Goal: Task Accomplishment & Management: Use online tool/utility

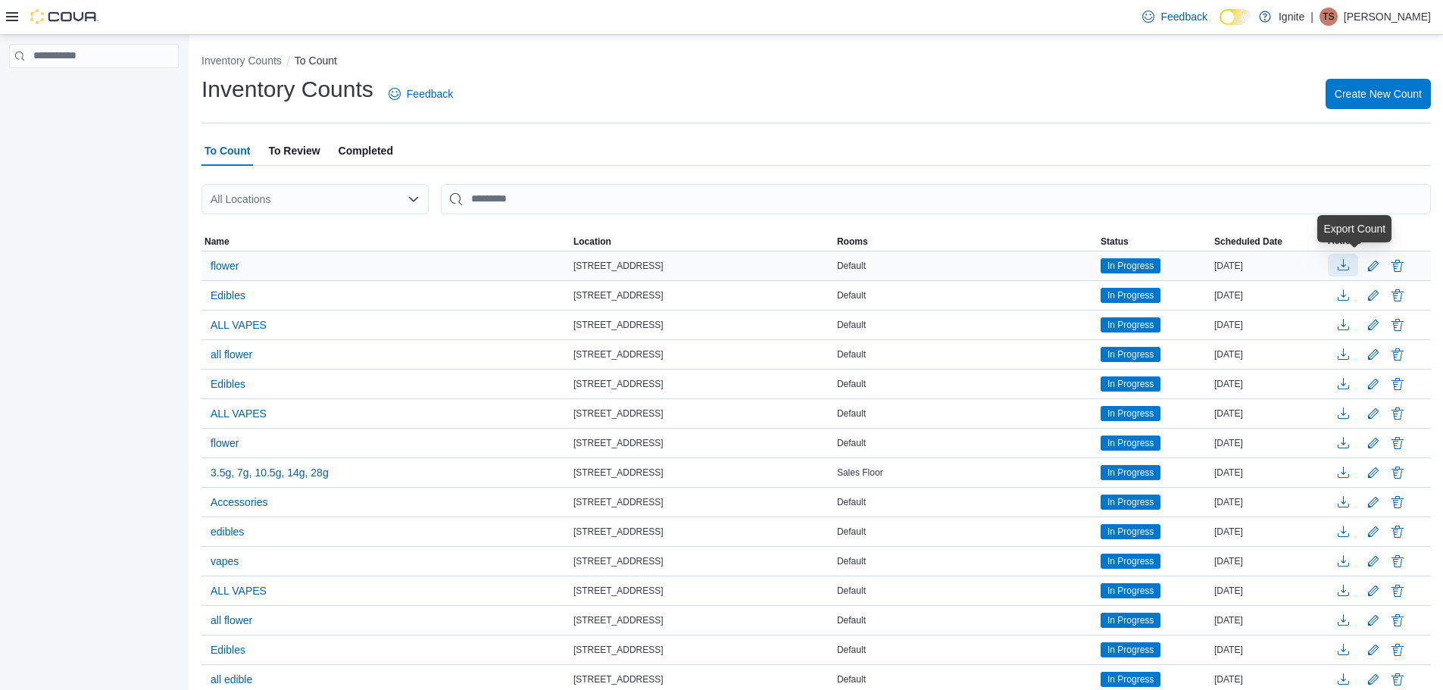
click at [1353, 265] on button "button" at bounding box center [1343, 265] width 30 height 23
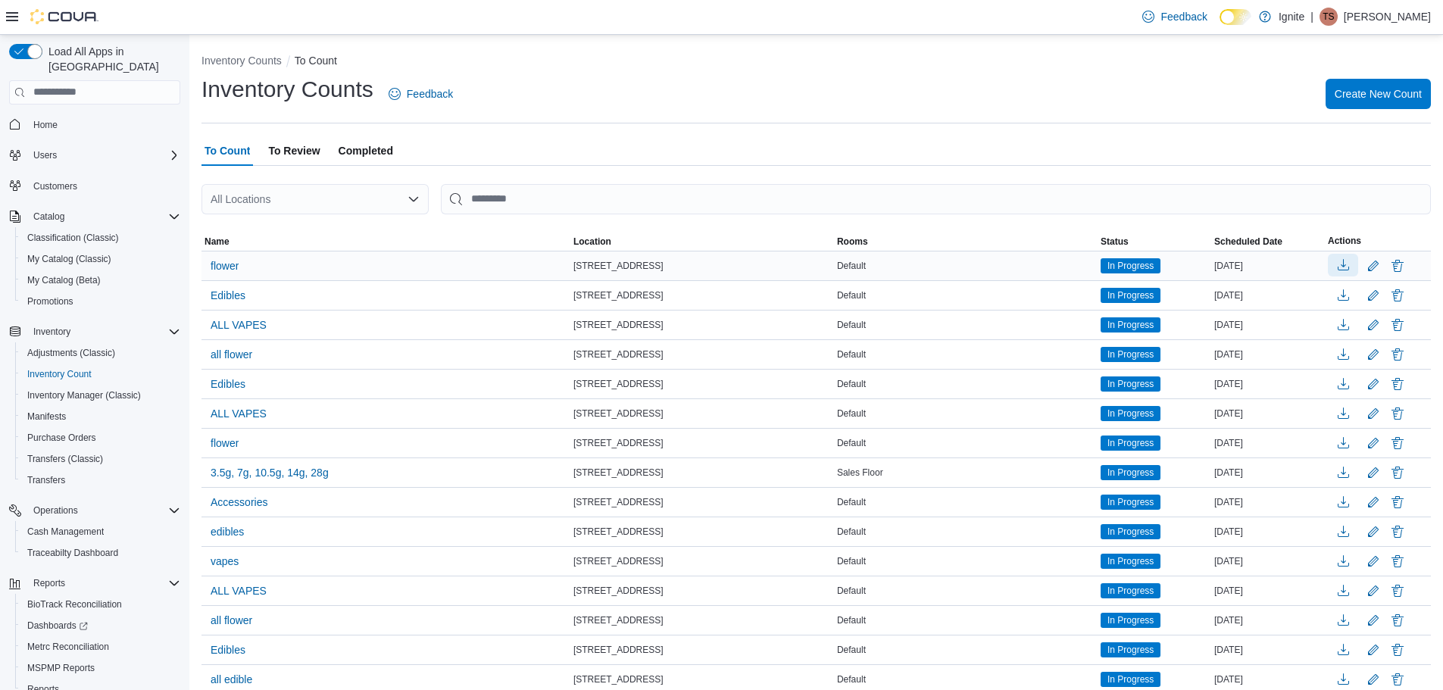
click at [1358, 275] on button "button" at bounding box center [1343, 265] width 30 height 23
click at [930, 274] on div "Default" at bounding box center [966, 266] width 264 height 18
click at [706, 257] on div "[STREET_ADDRESS]" at bounding box center [702, 266] width 264 height 18
click at [233, 271] on span "flower" at bounding box center [225, 265] width 28 height 15
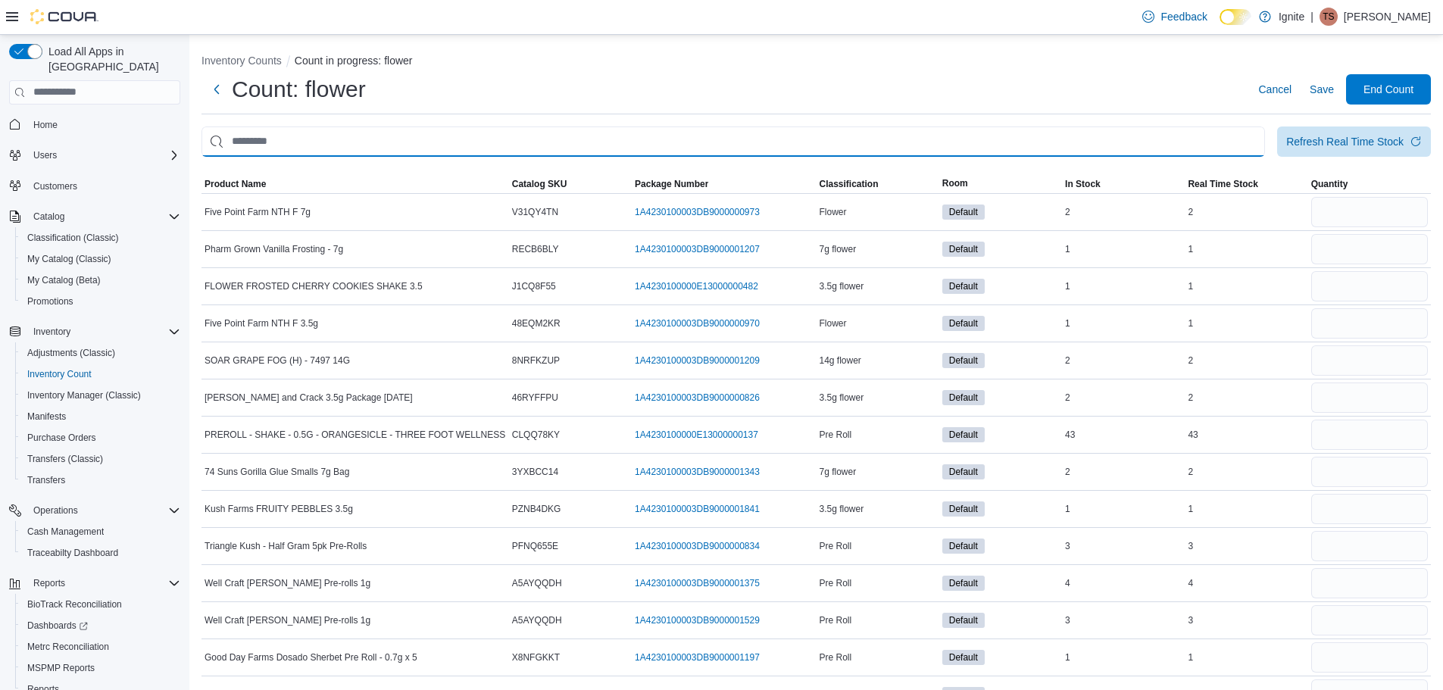
click at [610, 135] on input "This is a search bar. After typing your query, hit enter to filter the results …" at bounding box center [732, 141] width 1063 height 30
type input "****"
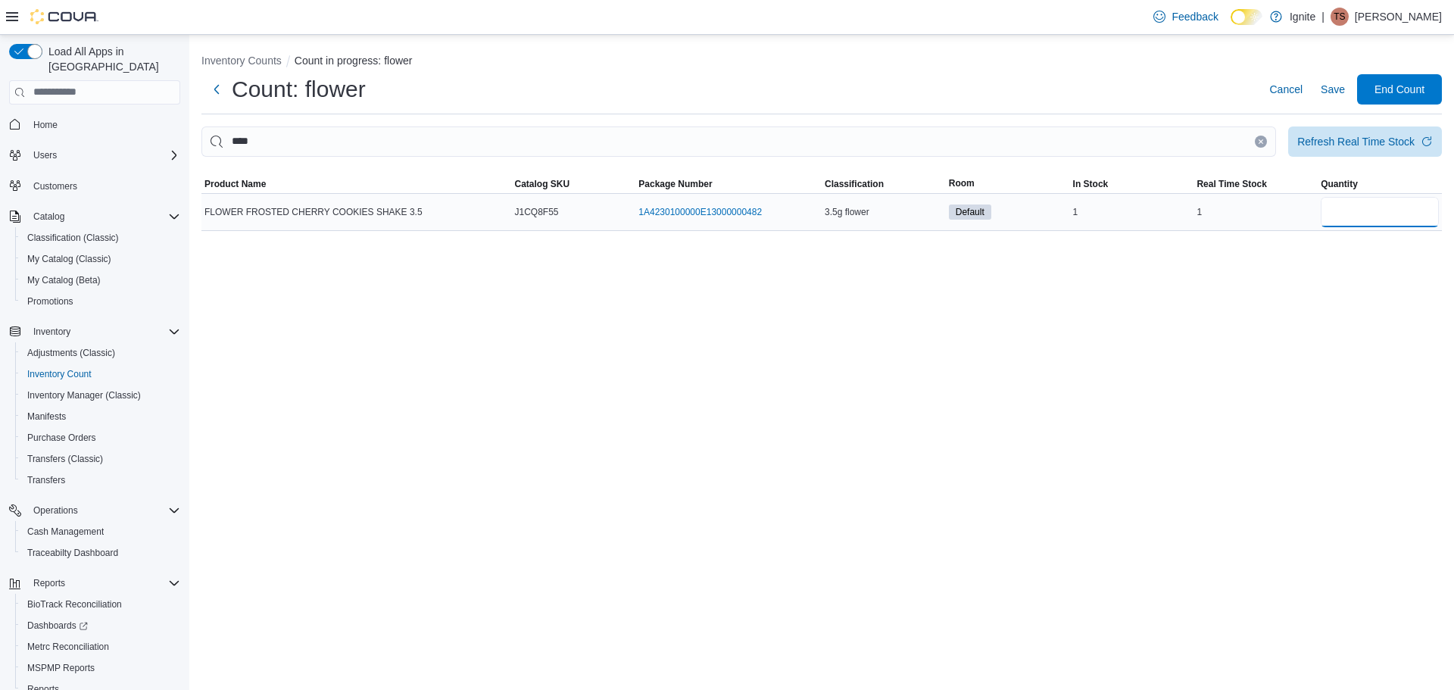
click at [1363, 213] on input "number" at bounding box center [1380, 212] width 118 height 30
type input "*"
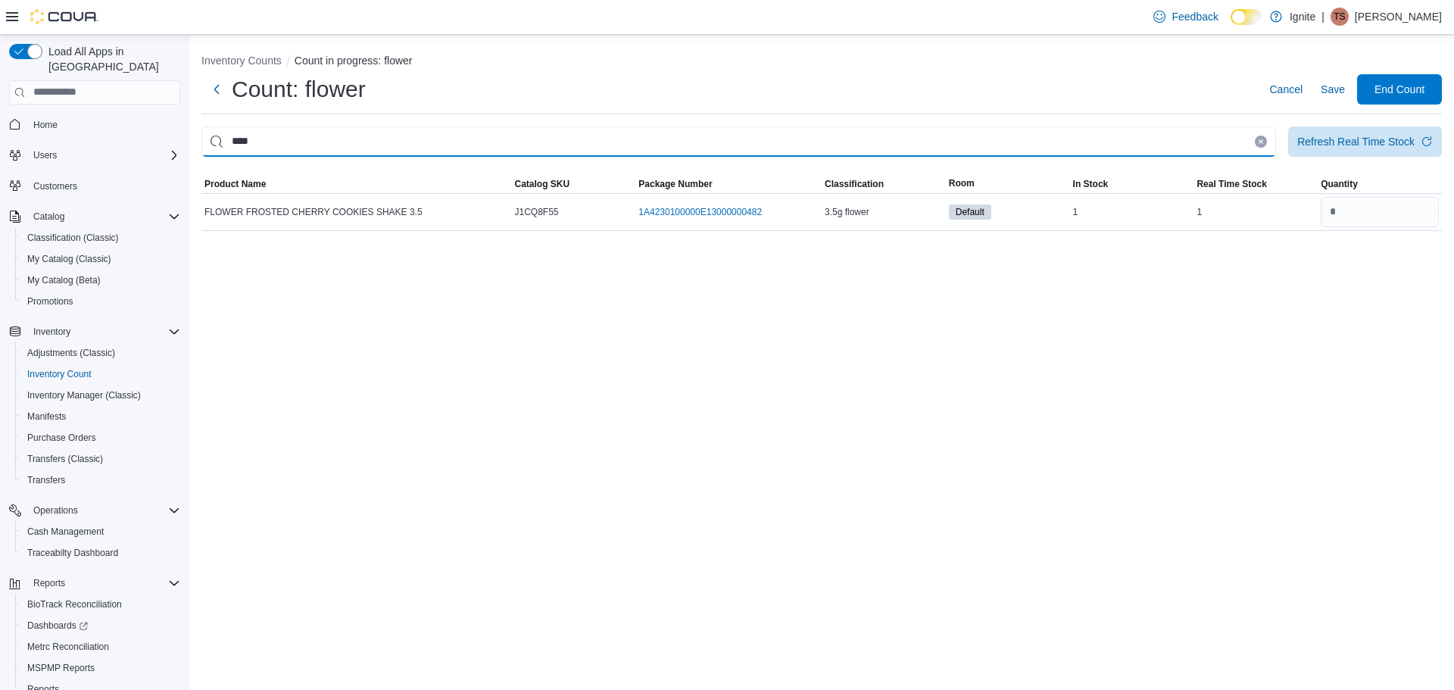
drag, startPoint x: 789, startPoint y: 143, endPoint x: 218, endPoint y: 158, distance: 571.2
click at [218, 158] on div "**** Refresh Real Time Stock Sorting This table contains 1 rows. Product Name C…" at bounding box center [821, 178] width 1241 height 105
type input "****"
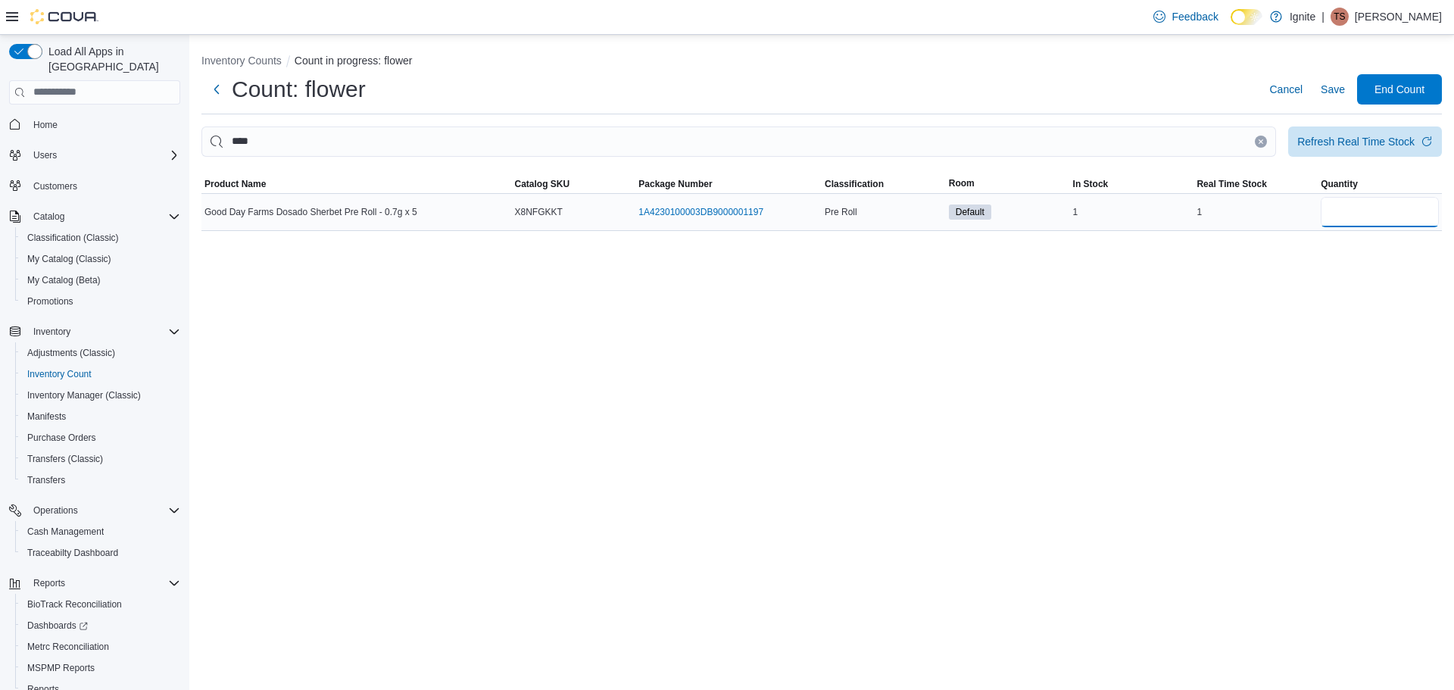
click at [1335, 208] on input "number" at bounding box center [1380, 212] width 118 height 30
type input "*"
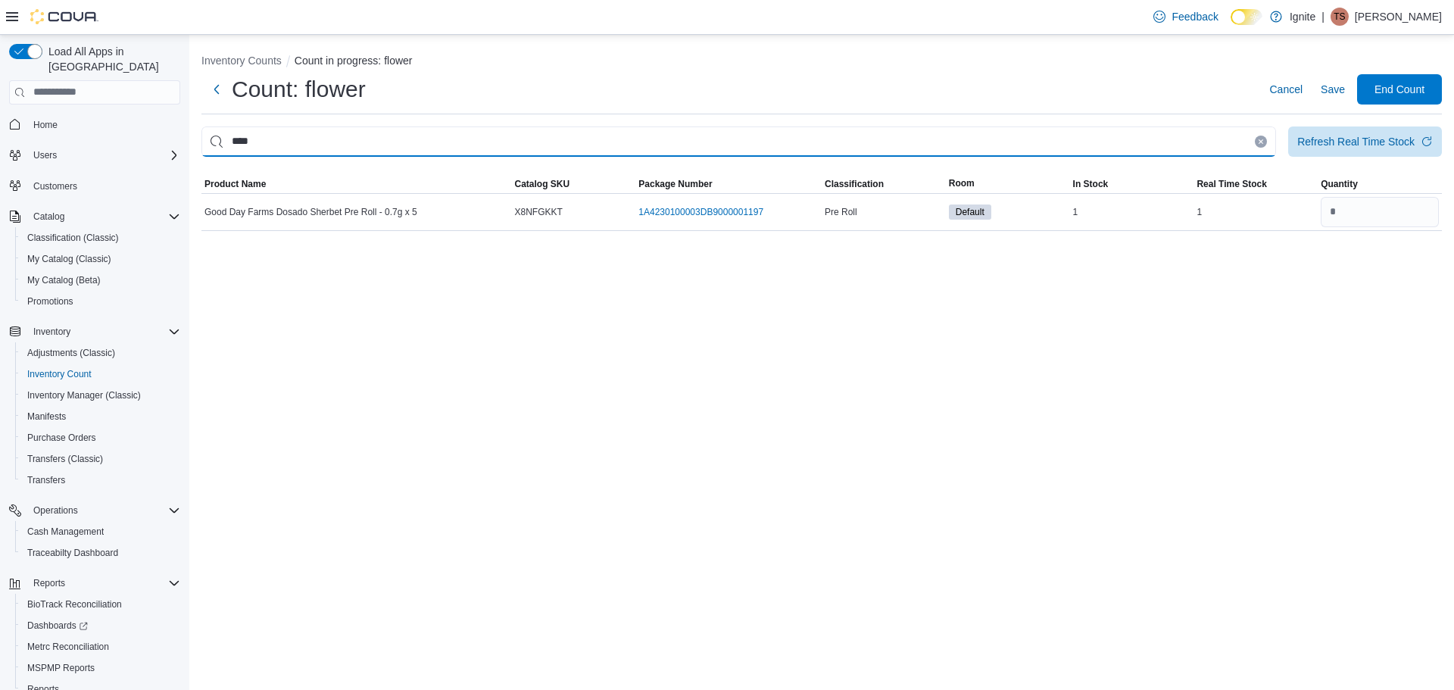
drag, startPoint x: 680, startPoint y: 139, endPoint x: 158, endPoint y: 89, distance: 524.2
click at [158, 89] on div "Load All Apps in New Hub Home Users Customers Catalog Classification (Classic) …" at bounding box center [727, 362] width 1454 height 655
type input "****"
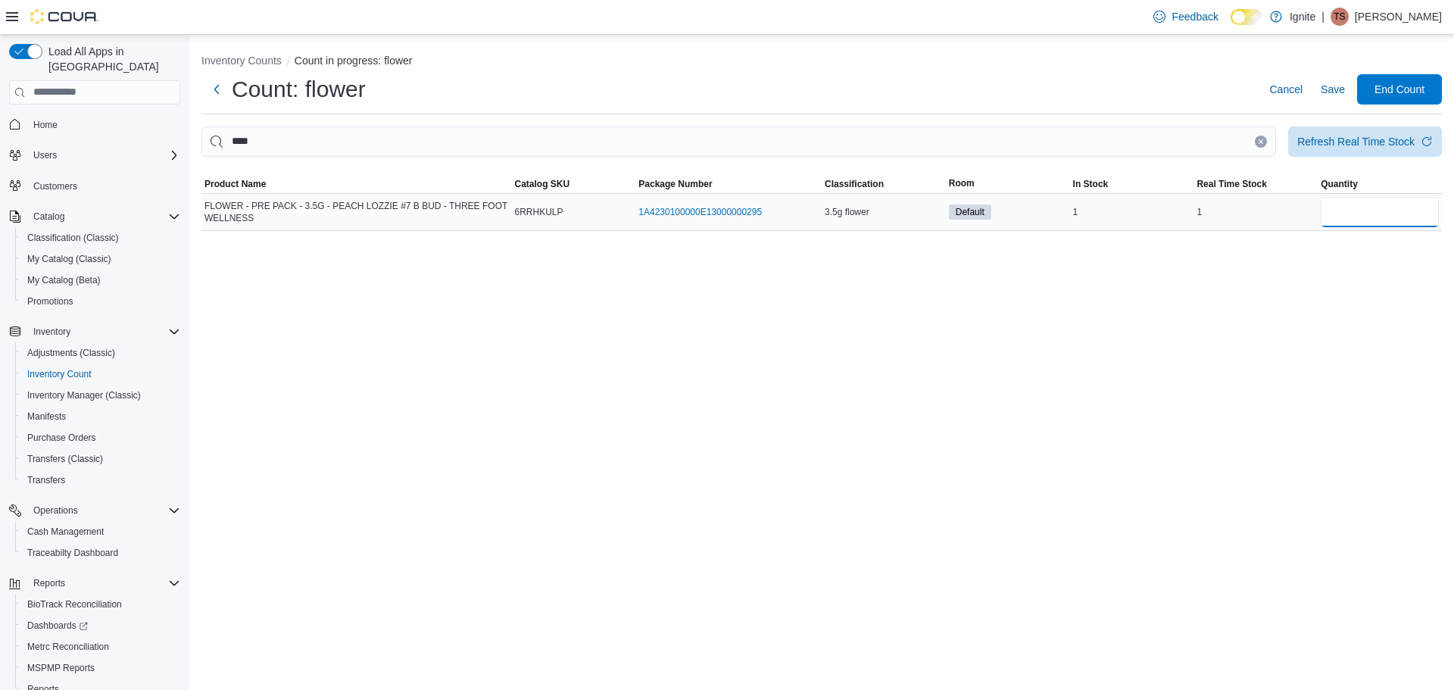
click at [1342, 218] on input "number" at bounding box center [1380, 212] width 118 height 30
type input "*"
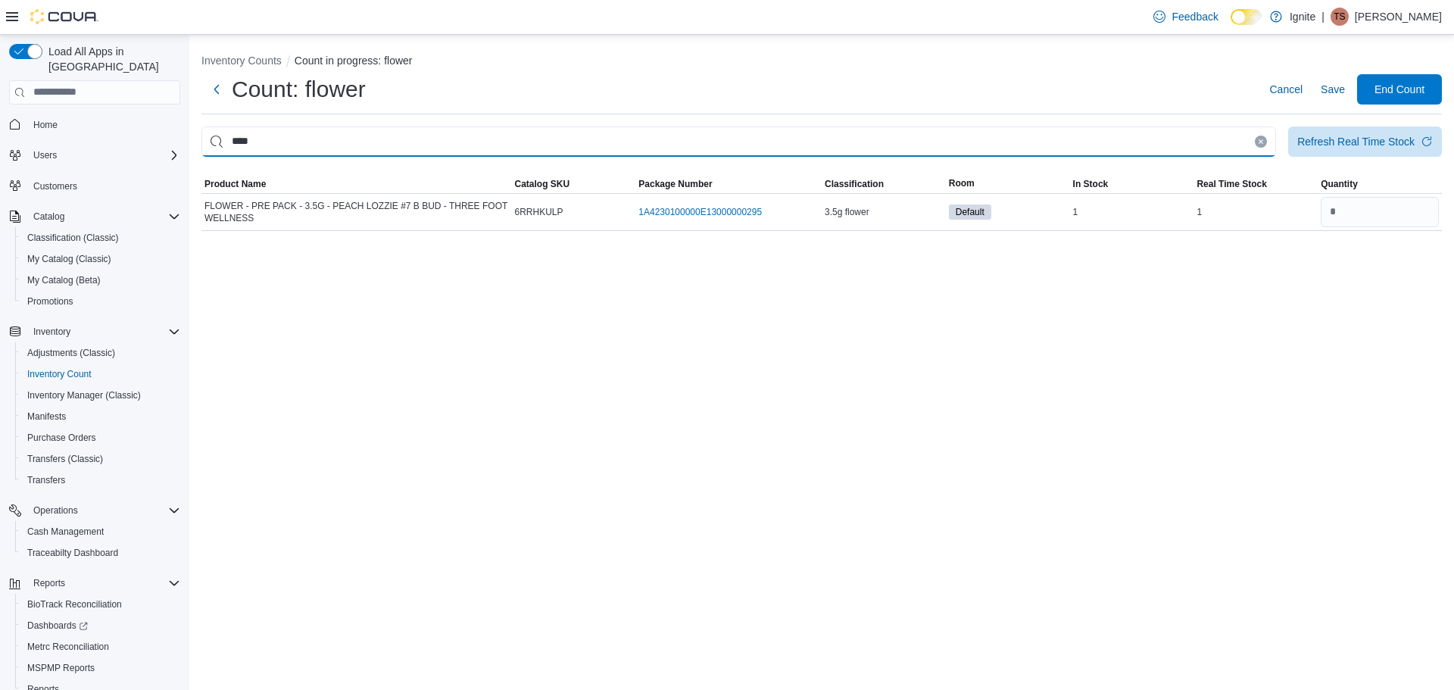
drag, startPoint x: 866, startPoint y: 138, endPoint x: 134, endPoint y: 100, distance: 732.6
click at [130, 100] on div "Load All Apps in New Hub Home Users Customers Catalog Classification (Classic) …" at bounding box center [727, 362] width 1454 height 655
type input "****"
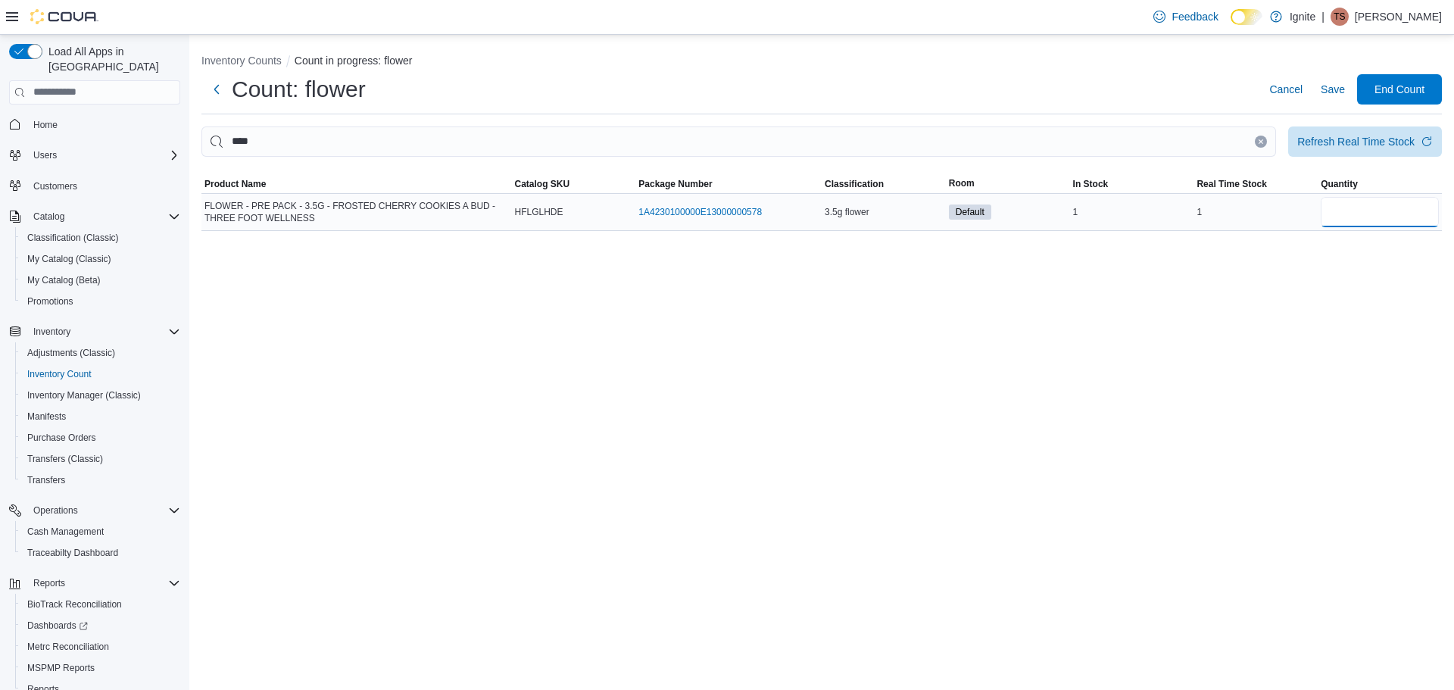
click at [1343, 217] on input "number" at bounding box center [1380, 212] width 118 height 30
type input "*"
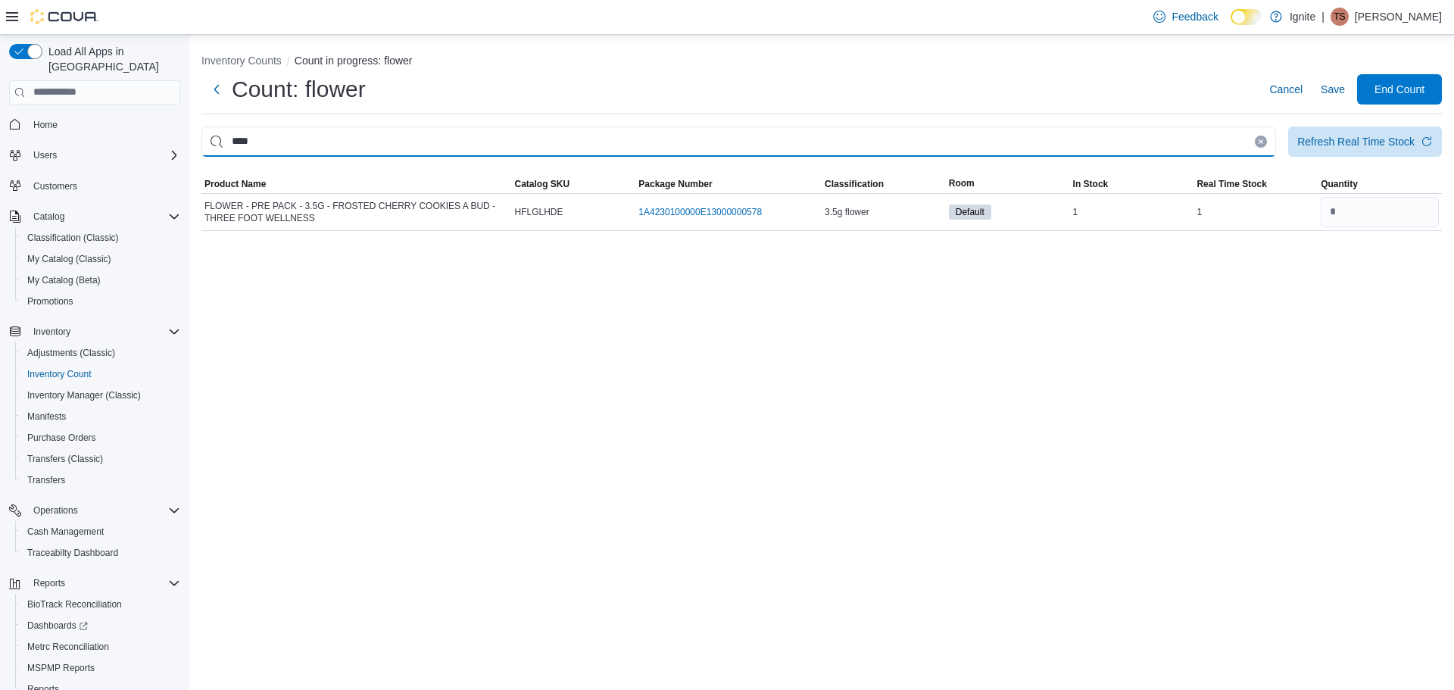
drag, startPoint x: 555, startPoint y: 128, endPoint x: 208, endPoint y: 145, distance: 348.0
click at [208, 145] on input "****" at bounding box center [738, 141] width 1075 height 30
type input "****"
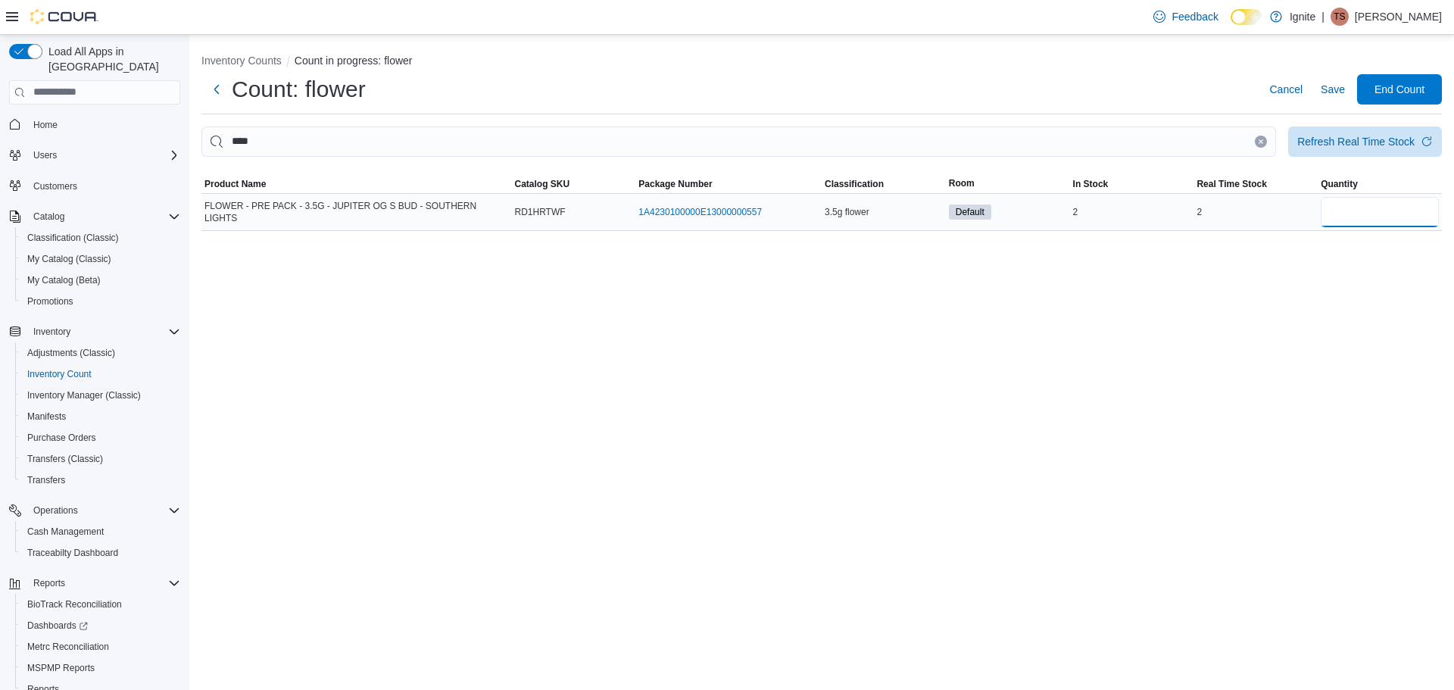
click at [1334, 217] on input "number" at bounding box center [1380, 212] width 118 height 30
type input "*"
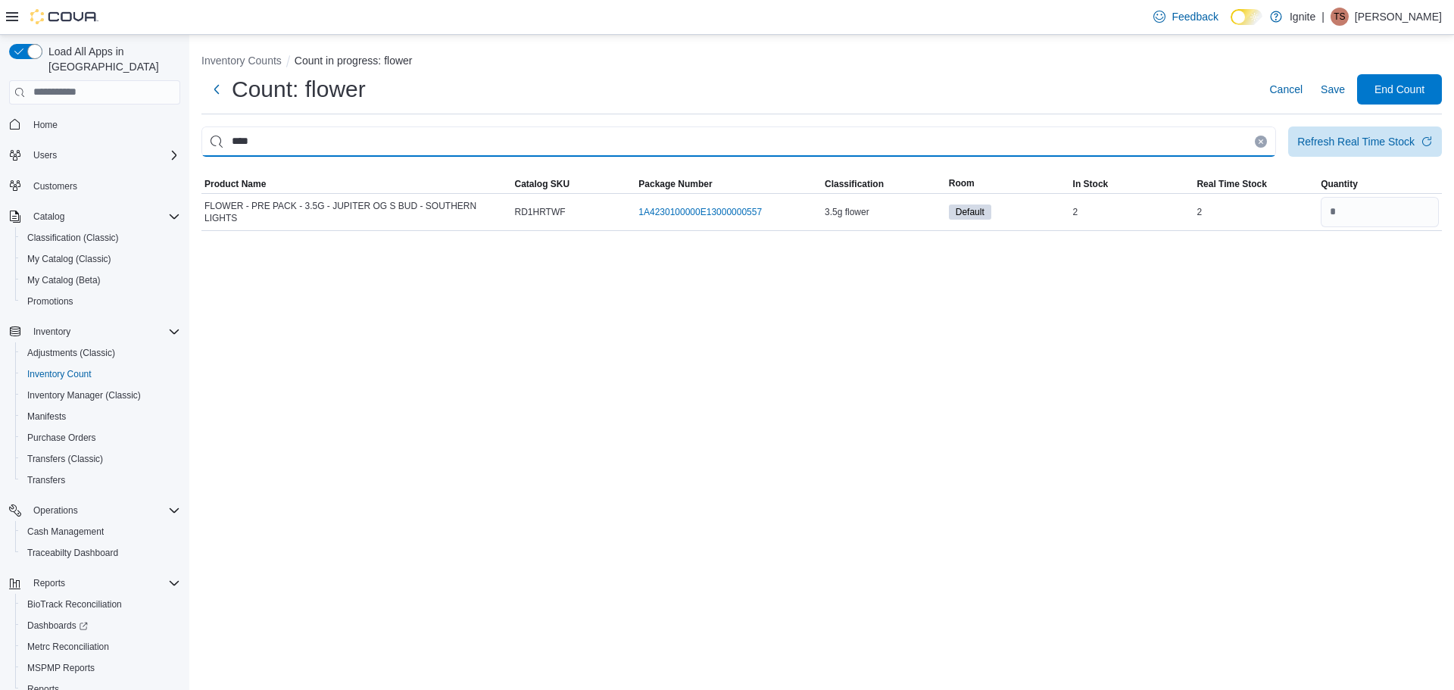
drag, startPoint x: 957, startPoint y: 143, endPoint x: 165, endPoint y: 151, distance: 791.5
click at [165, 151] on div "Load All Apps in New Hub Home Users Customers Catalog Classification (Classic) …" at bounding box center [727, 362] width 1454 height 655
click at [851, 131] on input "****" at bounding box center [738, 141] width 1075 height 30
type input "*"
type input "****"
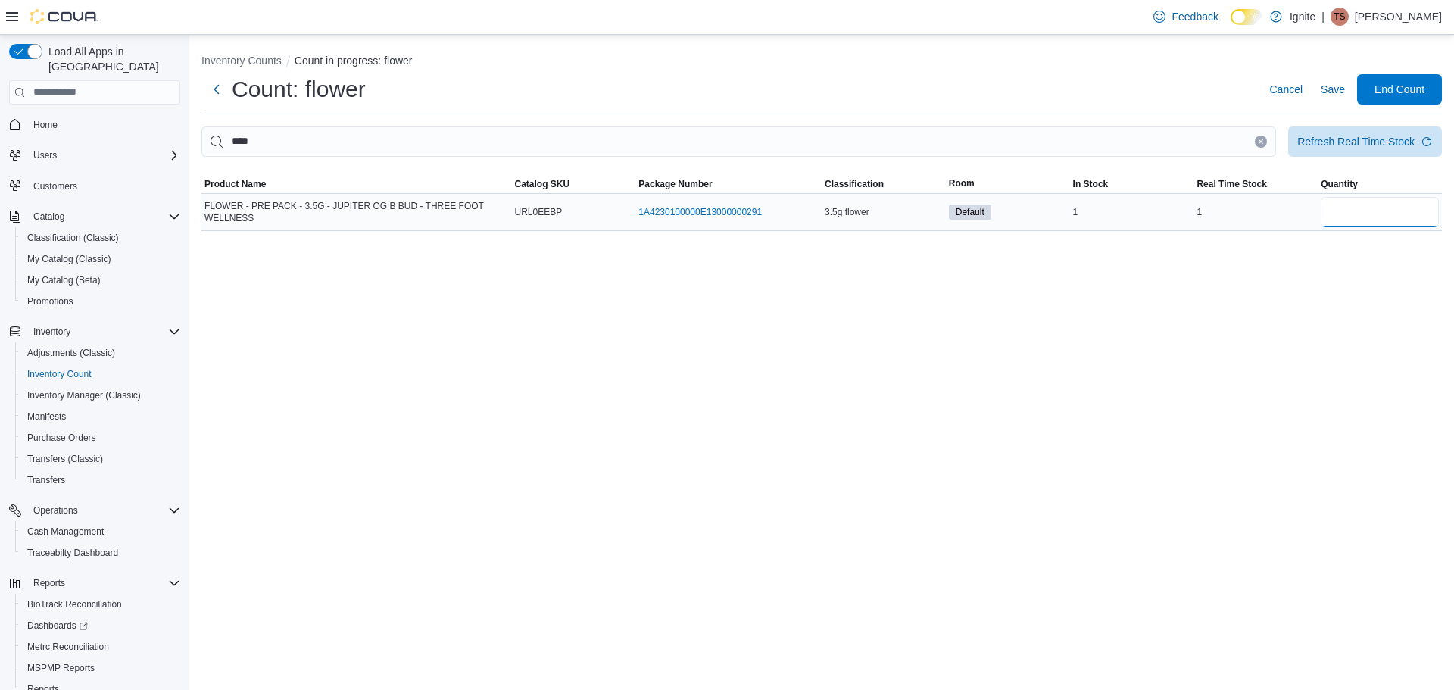
click at [1347, 214] on input "number" at bounding box center [1380, 212] width 118 height 30
type input "*"
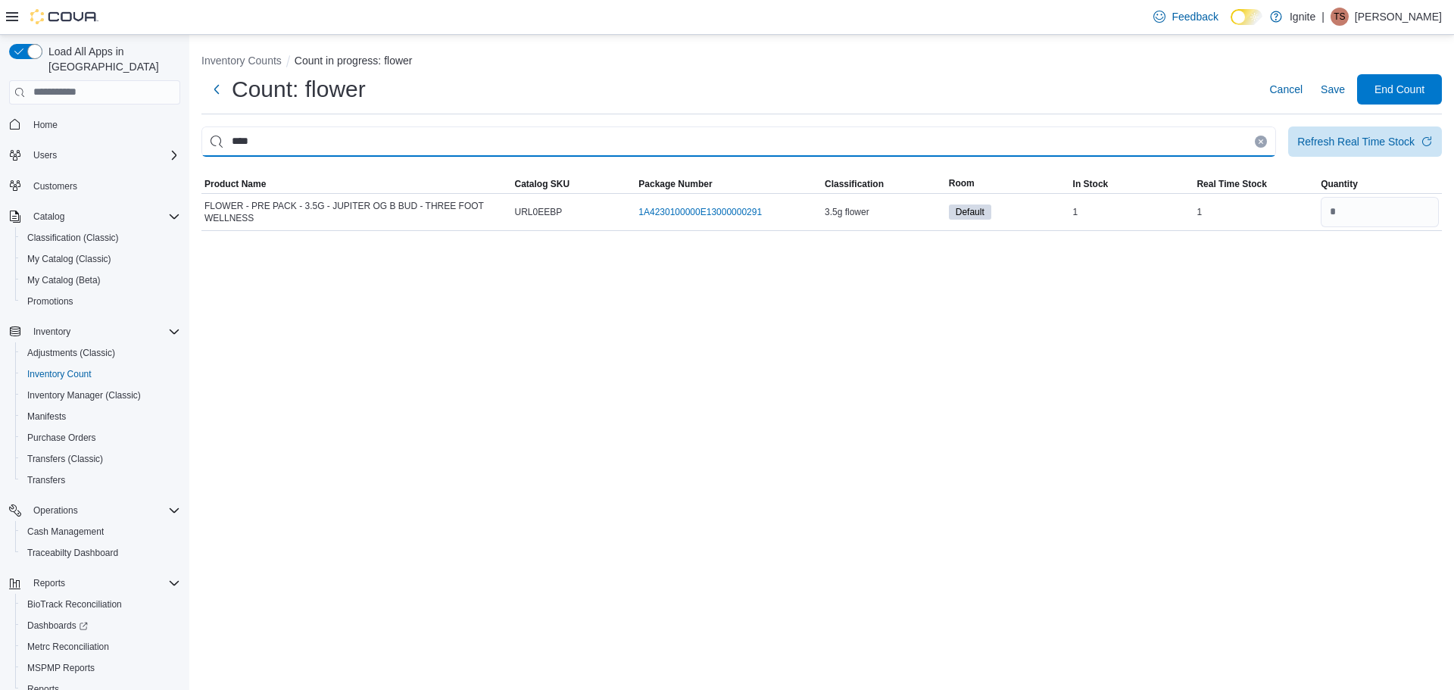
drag, startPoint x: 789, startPoint y: 131, endPoint x: 213, endPoint y: 142, distance: 576.4
click at [213, 142] on input "****" at bounding box center [738, 141] width 1075 height 30
type input "****"
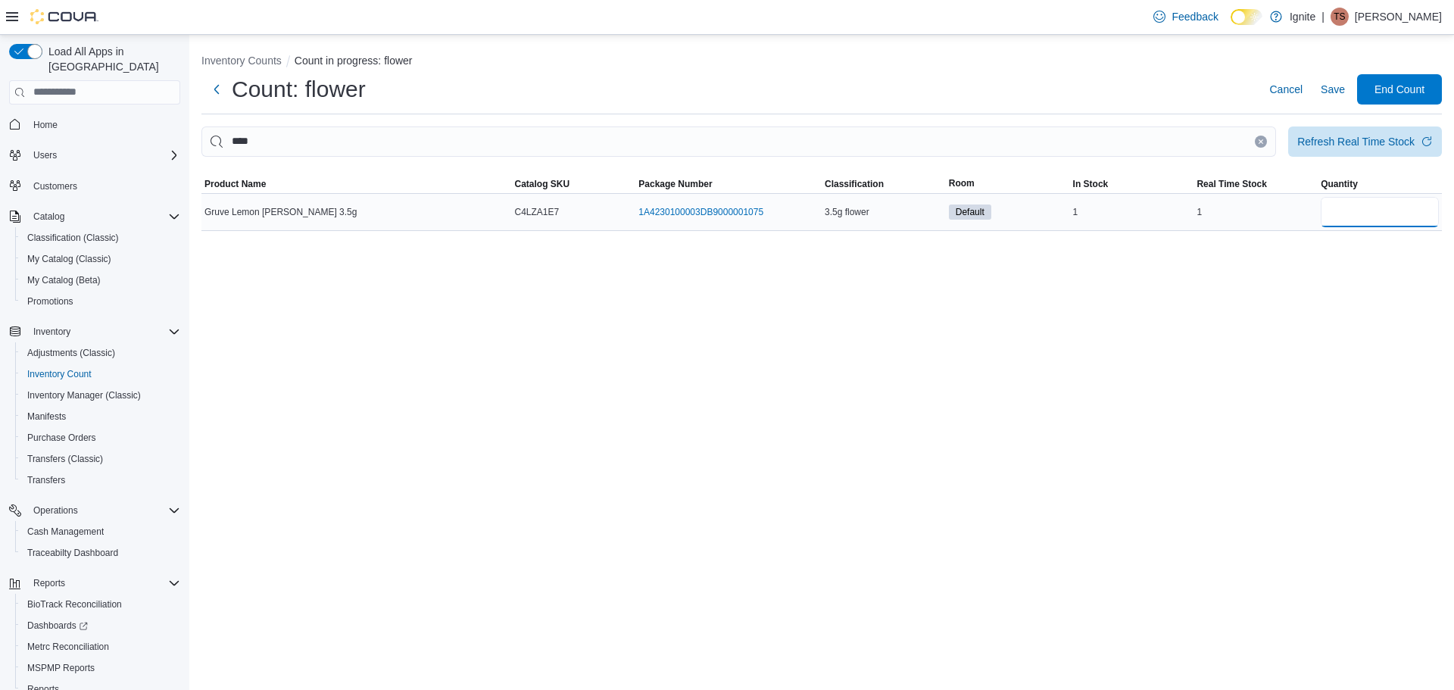
click at [1362, 214] on input "number" at bounding box center [1380, 212] width 118 height 30
type input "*"
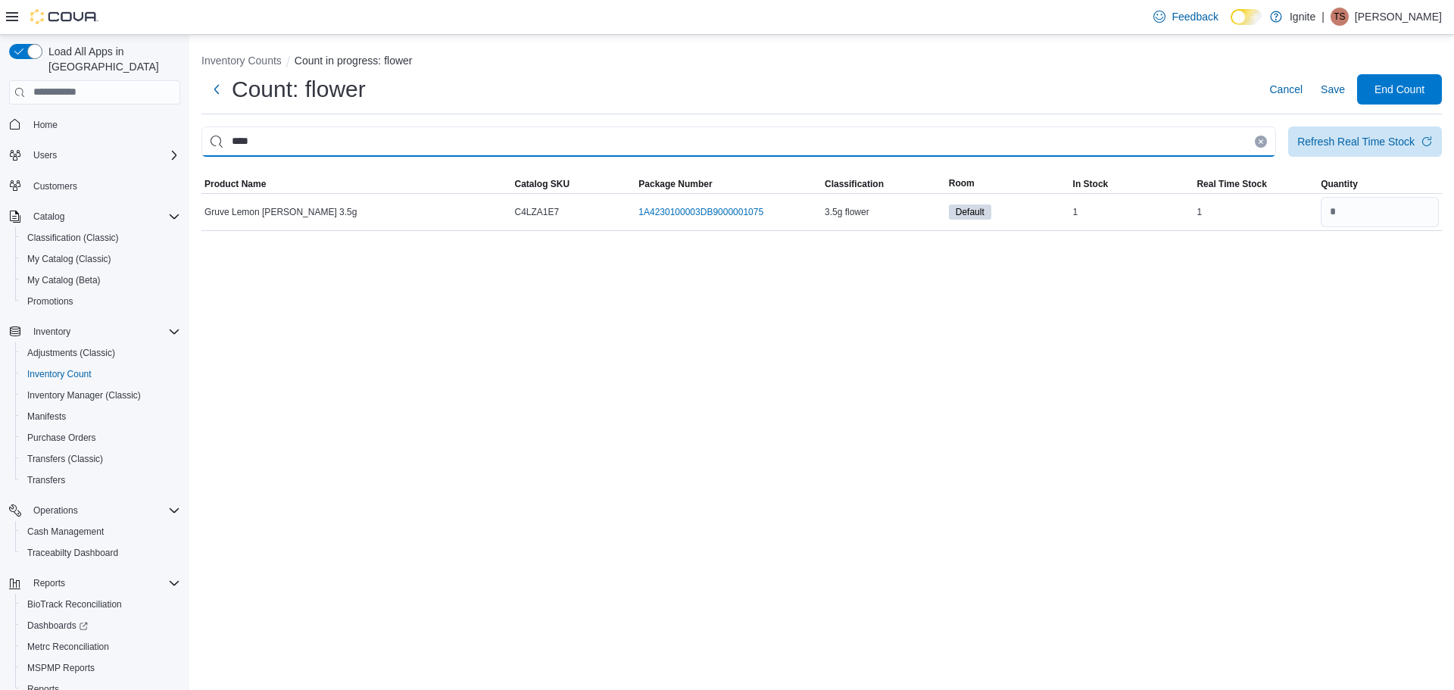
drag, startPoint x: 1060, startPoint y: 133, endPoint x: 81, endPoint y: 183, distance: 980.5
click at [81, 183] on div "Load All Apps in New Hub Home Users Customers Catalog Classification (Classic) …" at bounding box center [727, 362] width 1454 height 655
type input "****"
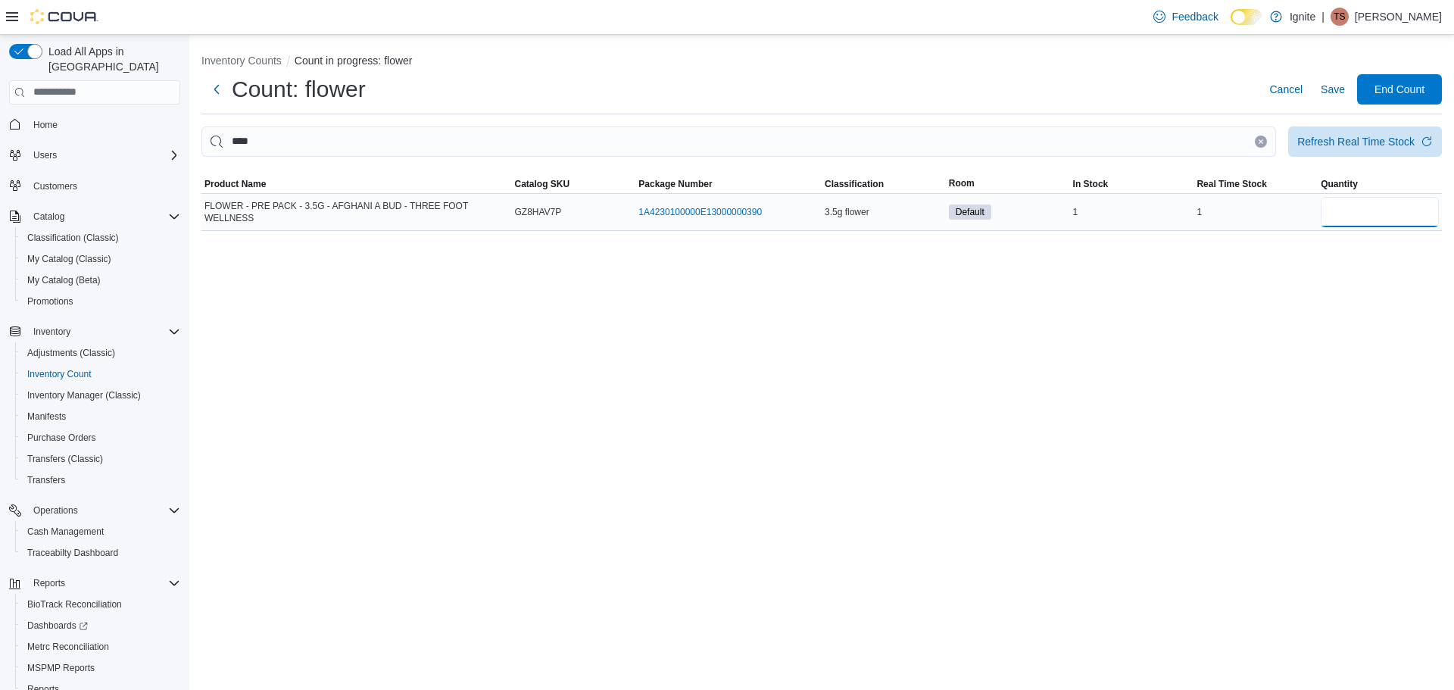
drag, startPoint x: 1331, startPoint y: 211, endPoint x: 1337, endPoint y: 217, distance: 8.1
click at [1337, 217] on input "number" at bounding box center [1380, 212] width 118 height 30
type input "*"
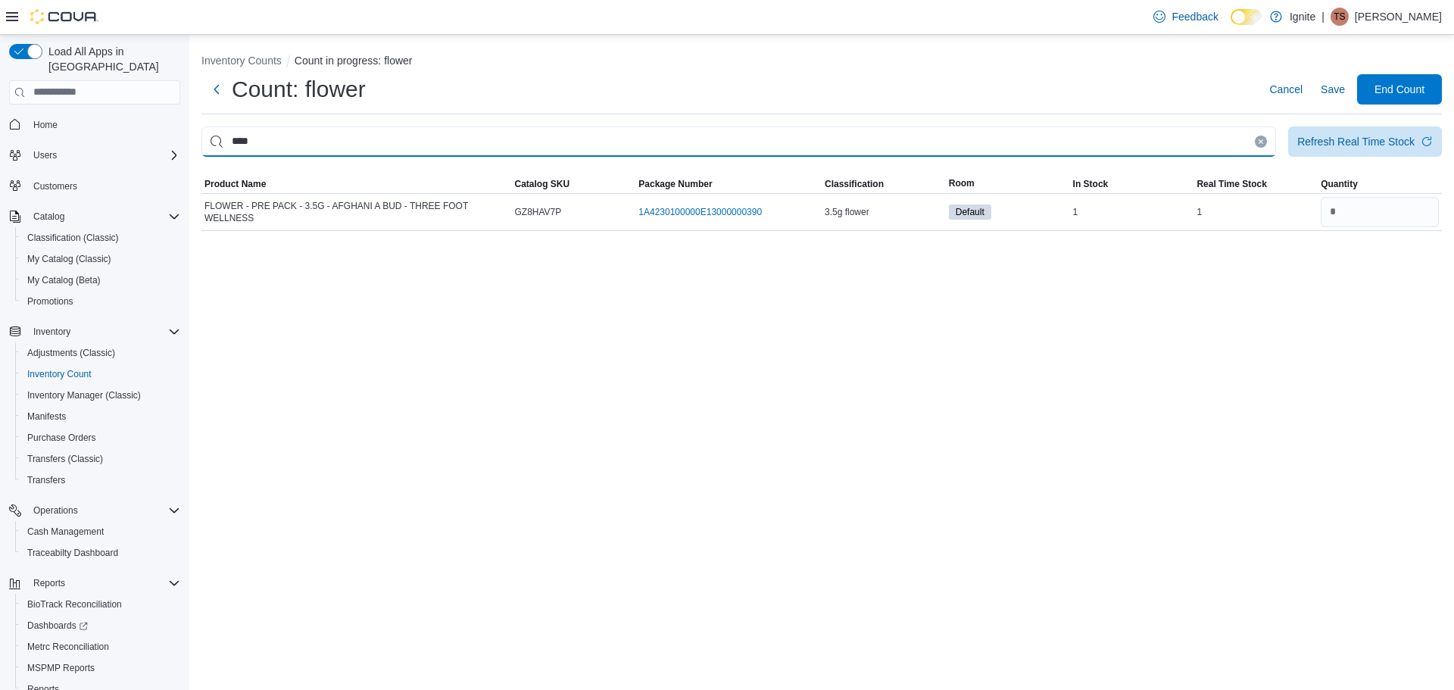
drag, startPoint x: 714, startPoint y: 142, endPoint x: 156, endPoint y: 80, distance: 561.5
click at [156, 80] on div "Load All Apps in New Hub Home Users Customers Catalog Classification (Classic) …" at bounding box center [727, 362] width 1454 height 655
type input "****"
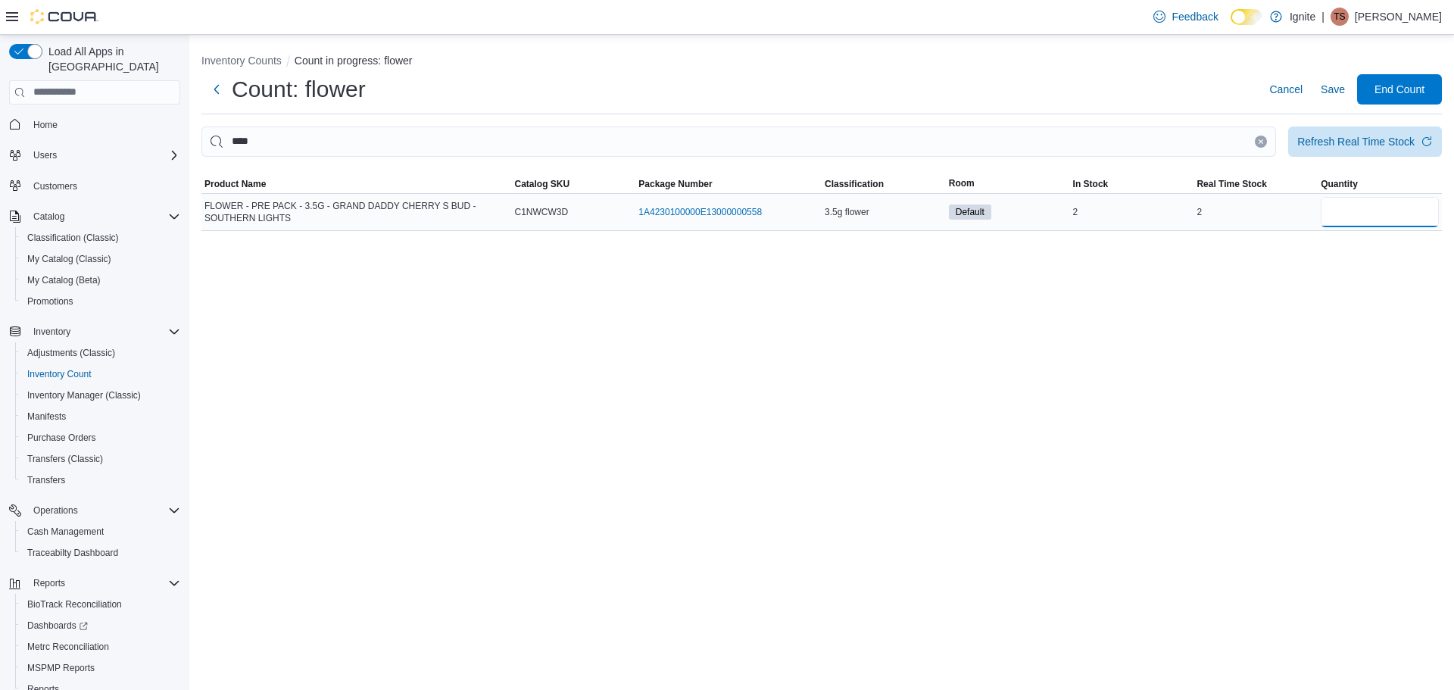
click at [1344, 211] on input "number" at bounding box center [1380, 212] width 118 height 30
type input "*"
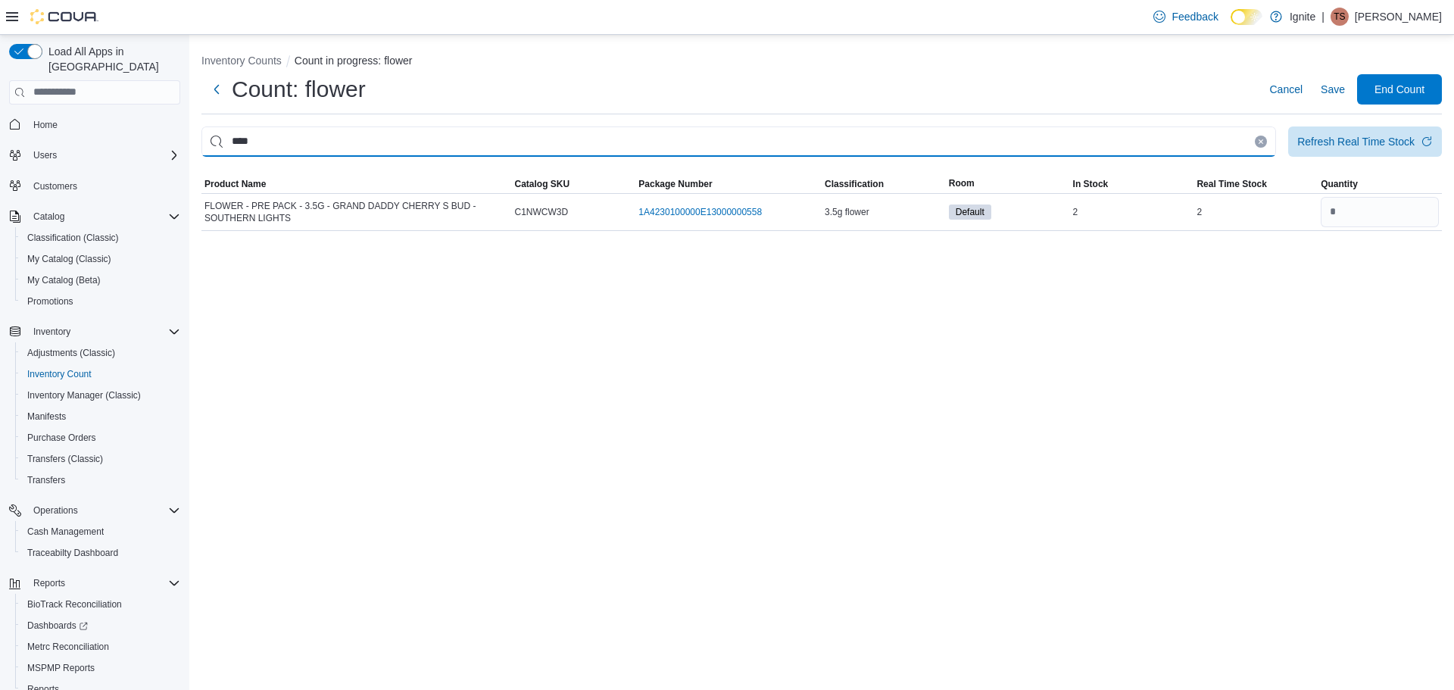
drag, startPoint x: 1079, startPoint y: 143, endPoint x: 143, endPoint y: 98, distance: 937.2
click at [143, 98] on div "Load All Apps in New Hub Home Users Customers Catalog Classification (Classic) …" at bounding box center [727, 362] width 1454 height 655
type input "****"
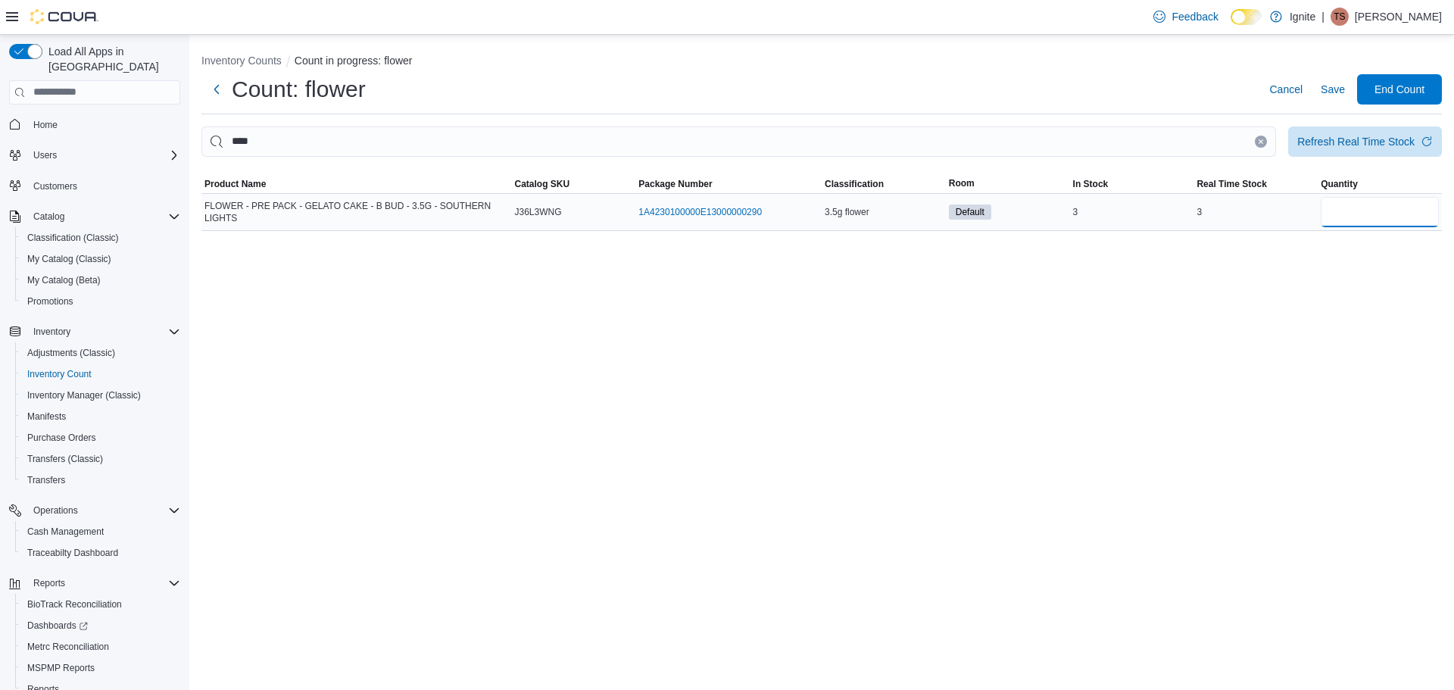
click at [1352, 215] on input "number" at bounding box center [1380, 212] width 118 height 30
type input "*"
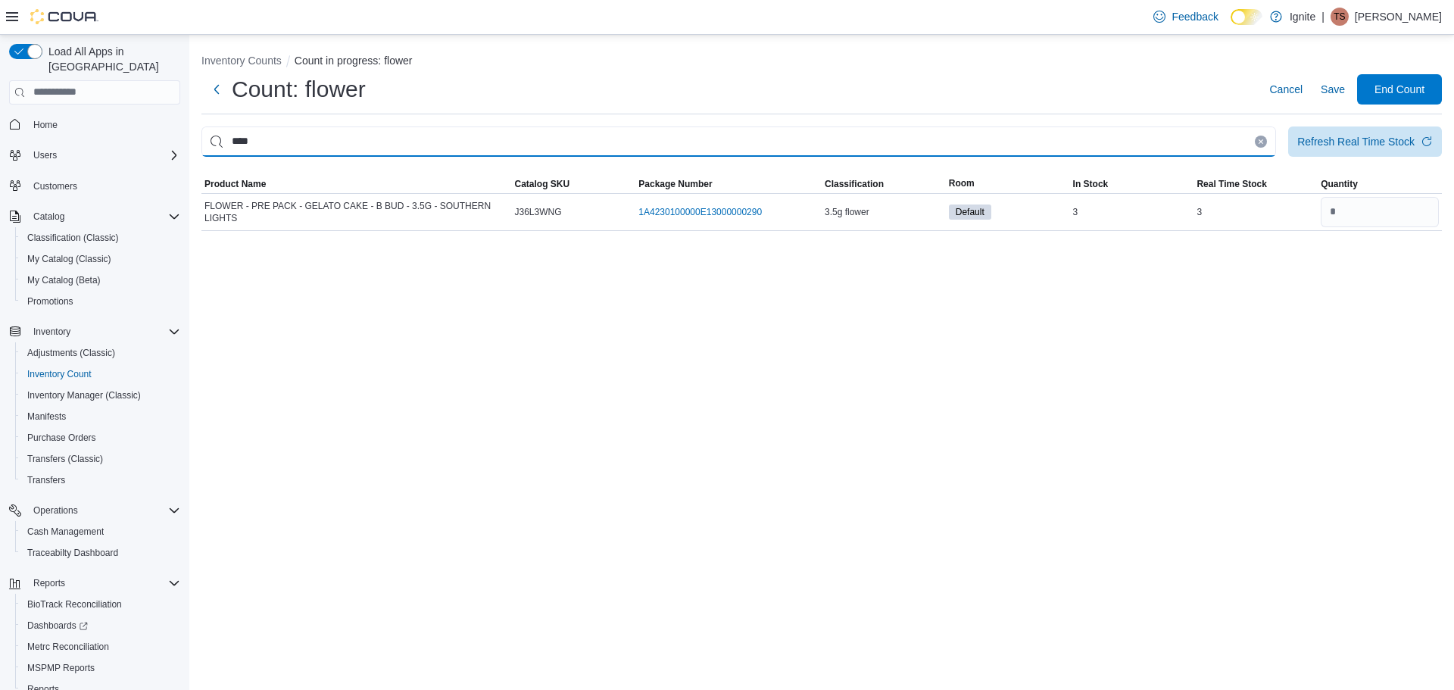
drag, startPoint x: 829, startPoint y: 147, endPoint x: 183, endPoint y: 133, distance: 645.4
click at [183, 133] on div "Load All Apps in New Hub Home Users Customers Catalog Classification (Classic) …" at bounding box center [727, 362] width 1454 height 655
type input "****"
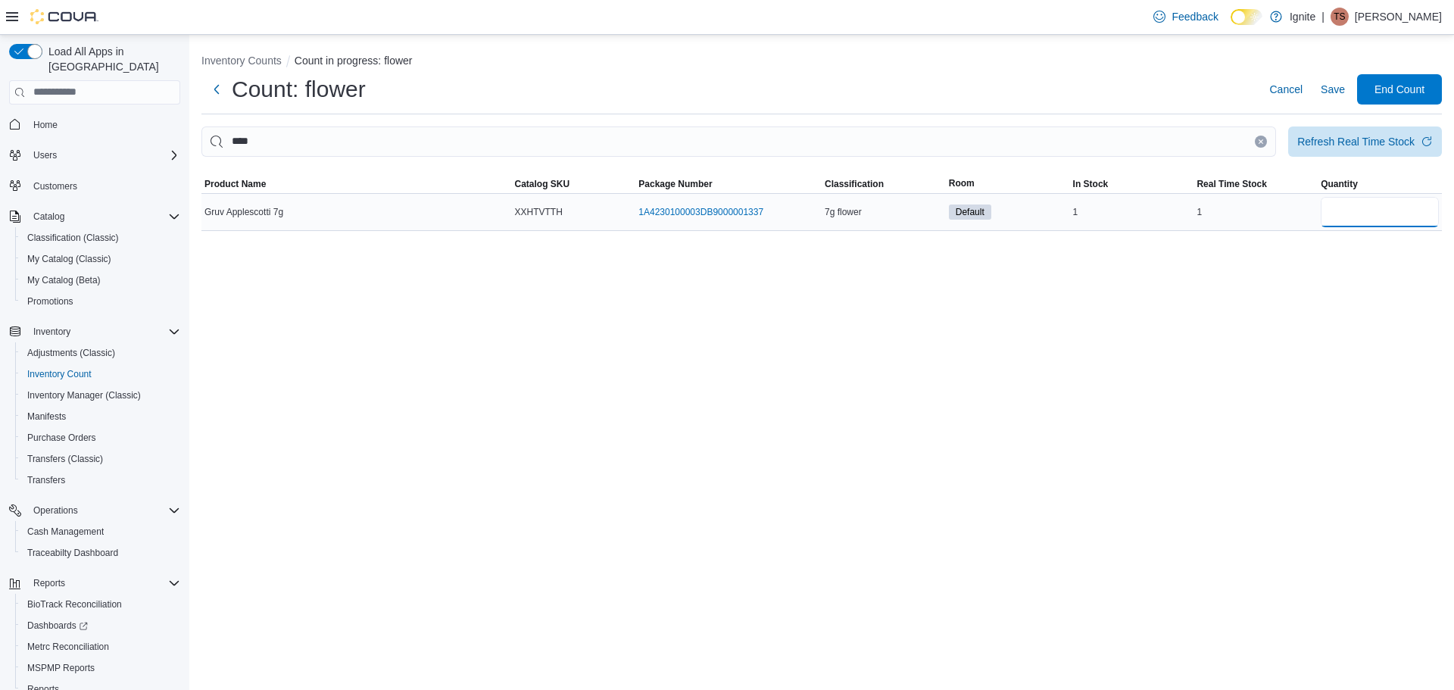
click at [1348, 220] on input "number" at bounding box center [1380, 212] width 118 height 30
type input "*"
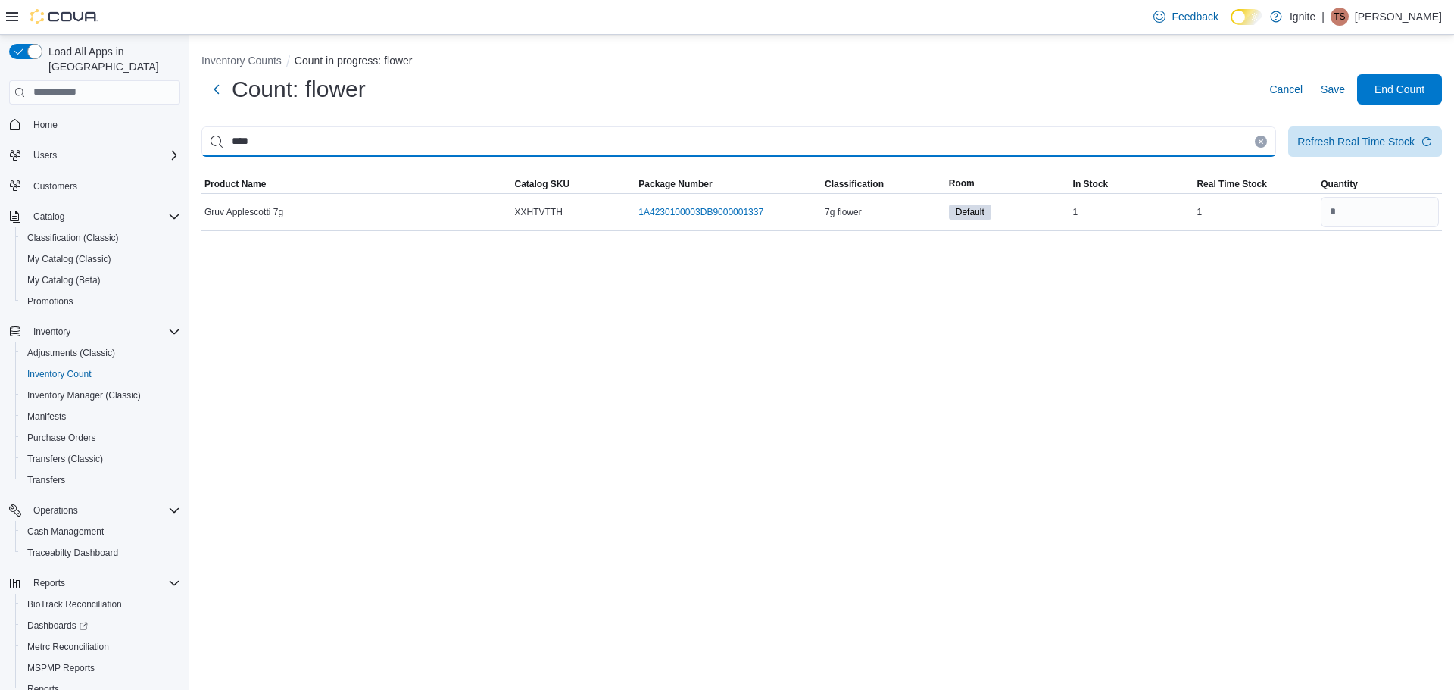
drag, startPoint x: 1110, startPoint y: 135, endPoint x: 133, endPoint y: 83, distance: 979.1
click at [133, 83] on div "Load All Apps in New Hub Home Users Customers Catalog Classification (Classic) …" at bounding box center [727, 362] width 1454 height 655
type input "****"
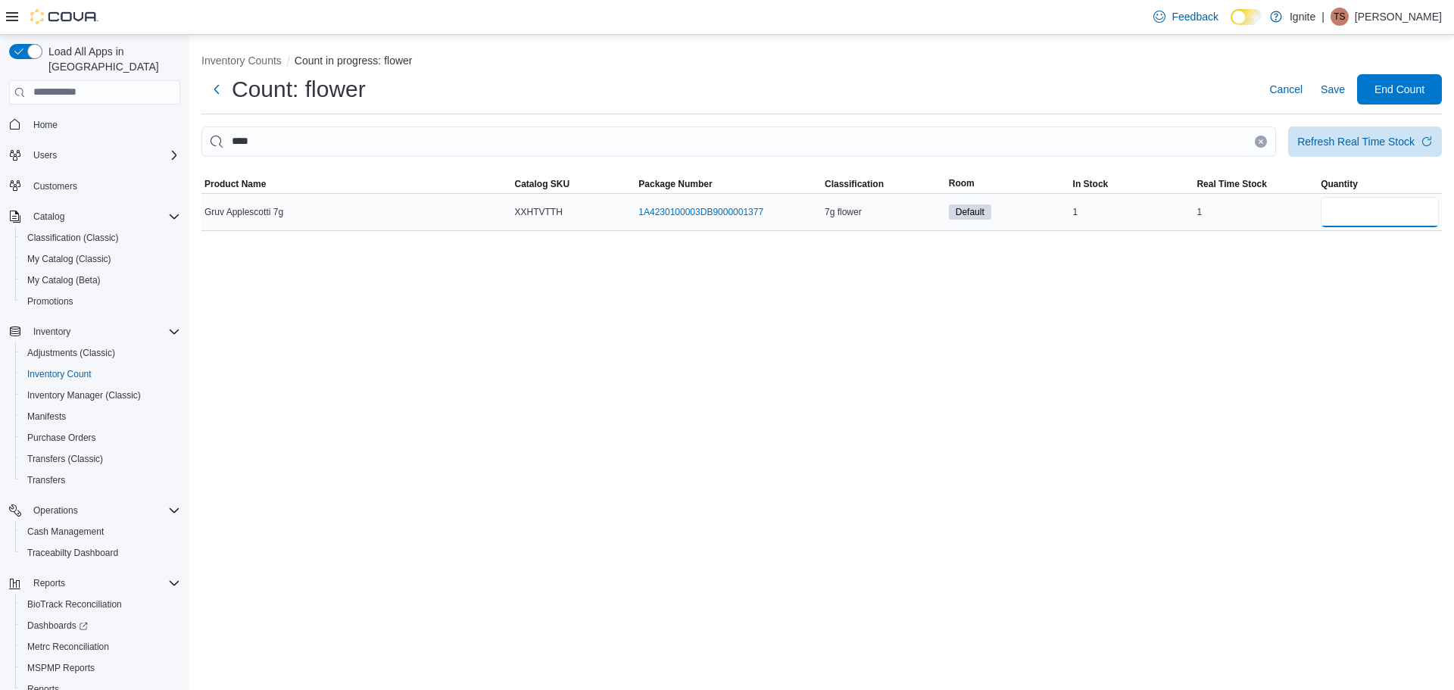
click at [1347, 209] on input "number" at bounding box center [1380, 212] width 118 height 30
type input "*"
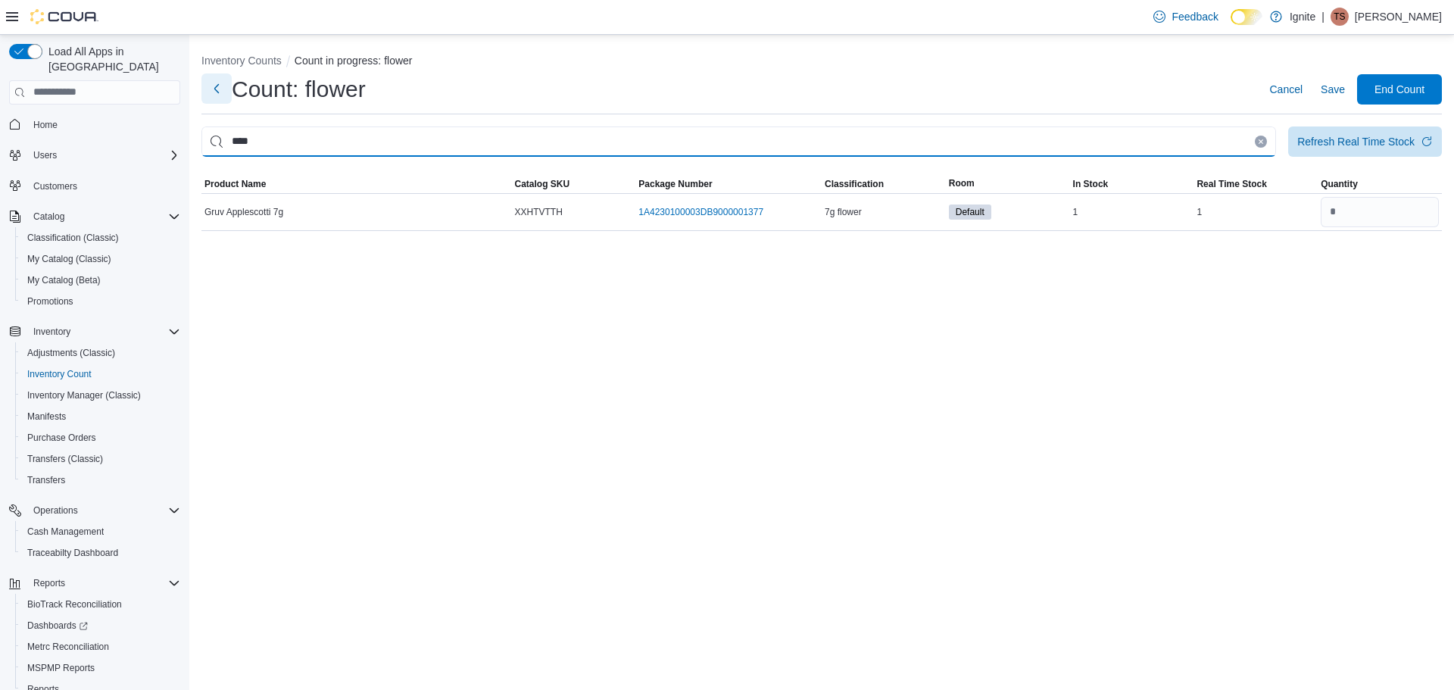
drag, startPoint x: 978, startPoint y: 155, endPoint x: 231, endPoint y: 95, distance: 749.1
click at [231, 95] on div "Inventory Counts Count in progress: flower Count: flower Cancel Save End Count …" at bounding box center [821, 139] width 1265 height 208
click at [744, 151] on input "This is a search bar. After typing your query, hit enter to filter the results …" at bounding box center [738, 141] width 1075 height 30
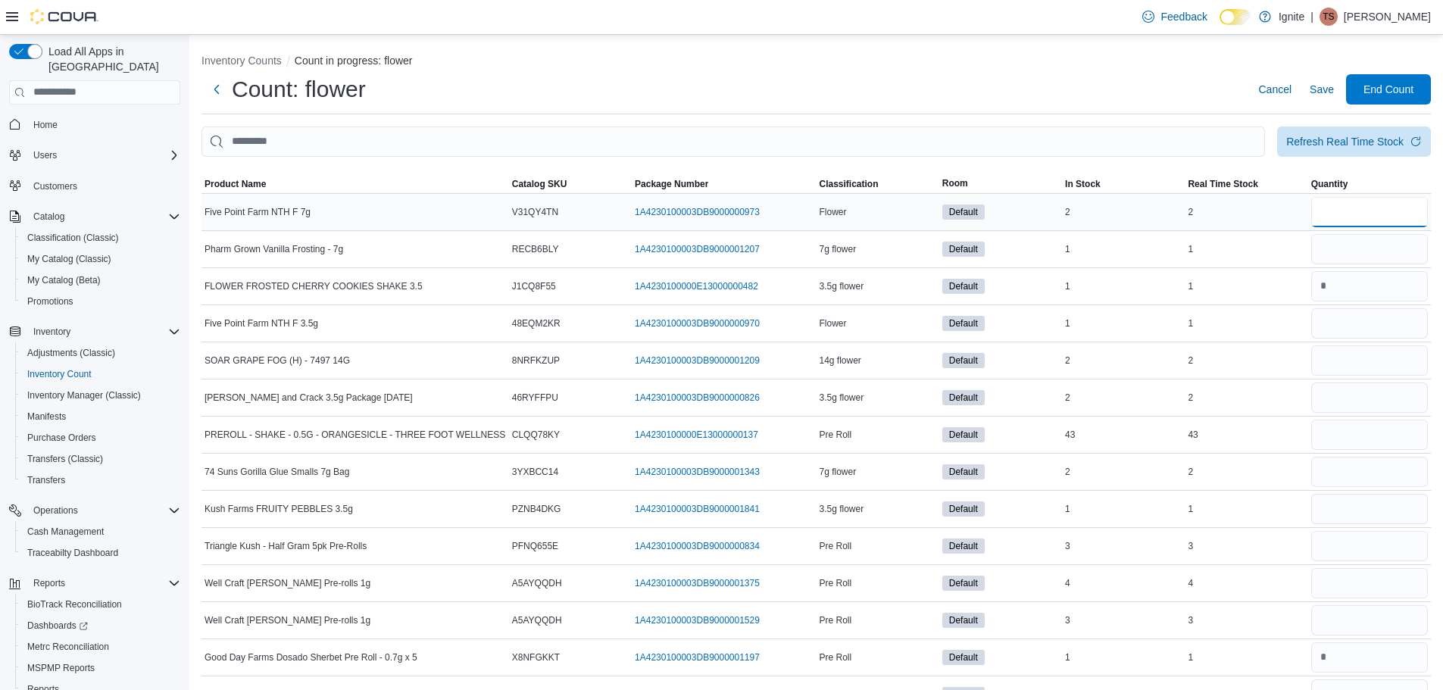
click at [1375, 209] on input "number" at bounding box center [1369, 212] width 117 height 30
type input "*"
click at [1360, 249] on input "*" at bounding box center [1369, 249] width 117 height 30
type input "*"
click at [1366, 326] on input "number" at bounding box center [1369, 323] width 117 height 30
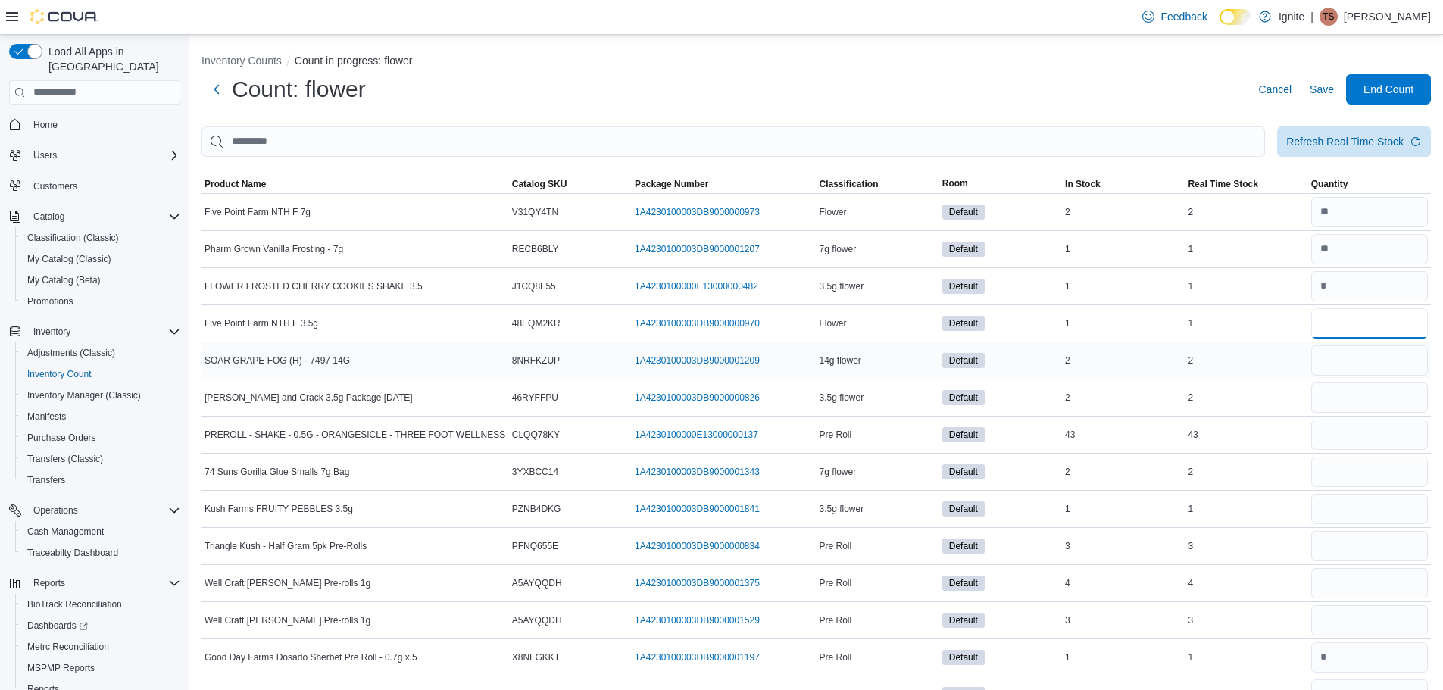
type input "*"
click at [1375, 364] on input "number" at bounding box center [1369, 360] width 117 height 30
type input "*"
click at [1359, 392] on input "*" at bounding box center [1369, 397] width 117 height 30
type input "*"
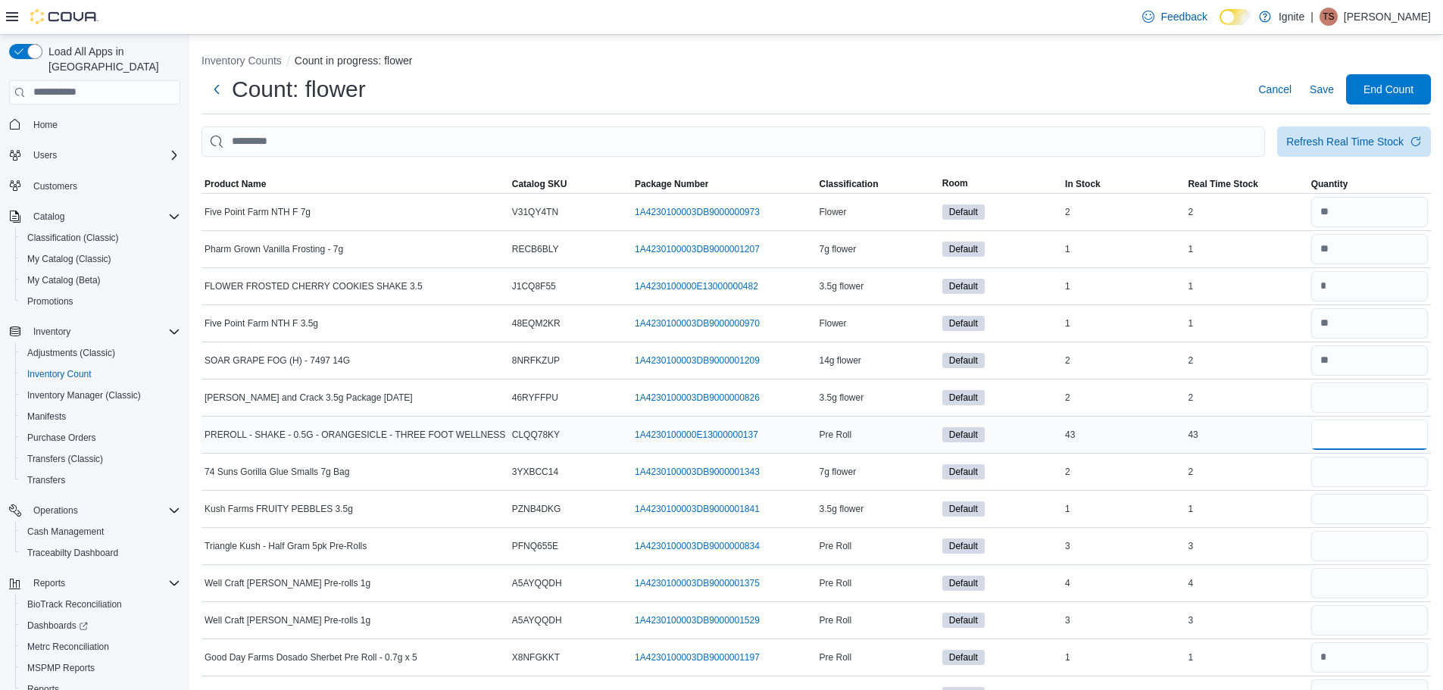
click at [1365, 442] on input "number" at bounding box center [1369, 435] width 117 height 30
type input "**"
click at [1376, 482] on input "number" at bounding box center [1369, 472] width 117 height 30
type input "*"
click at [1374, 517] on input "number" at bounding box center [1369, 509] width 117 height 30
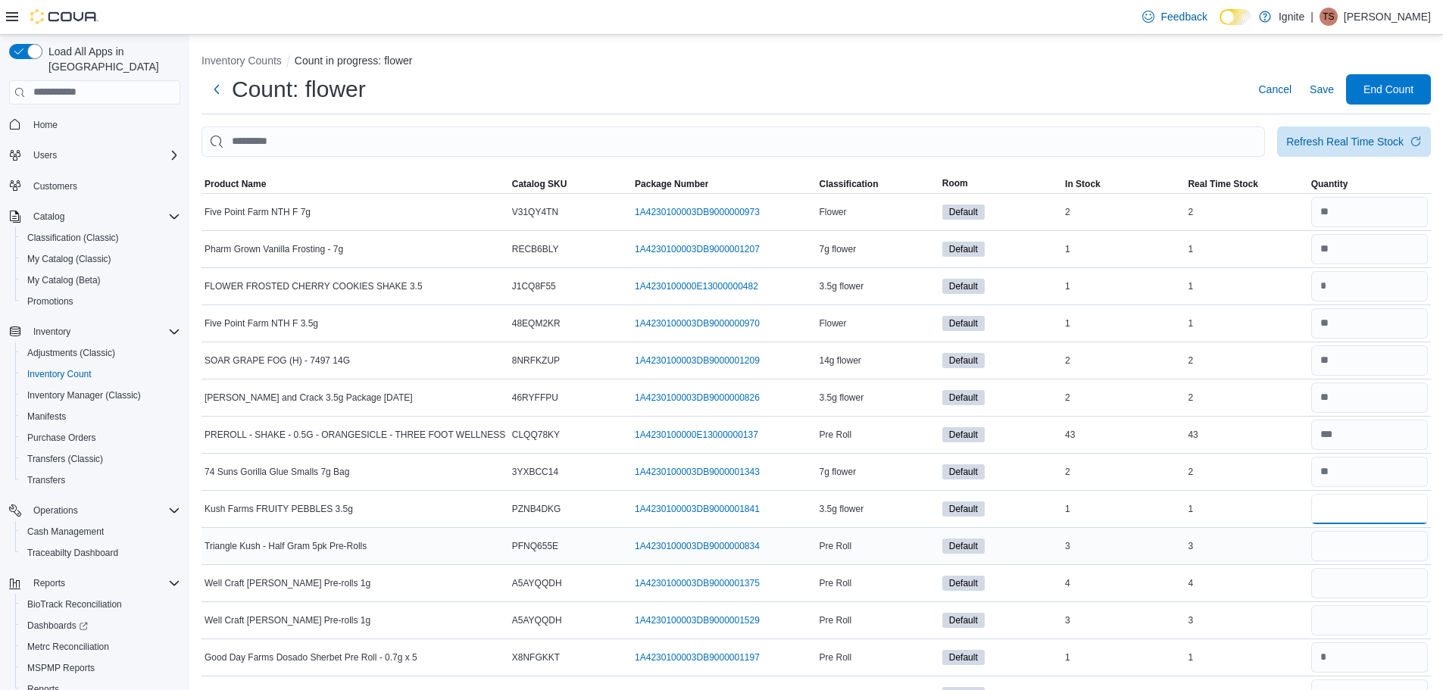
type input "*"
click at [1382, 546] on input "number" at bounding box center [1369, 546] width 117 height 30
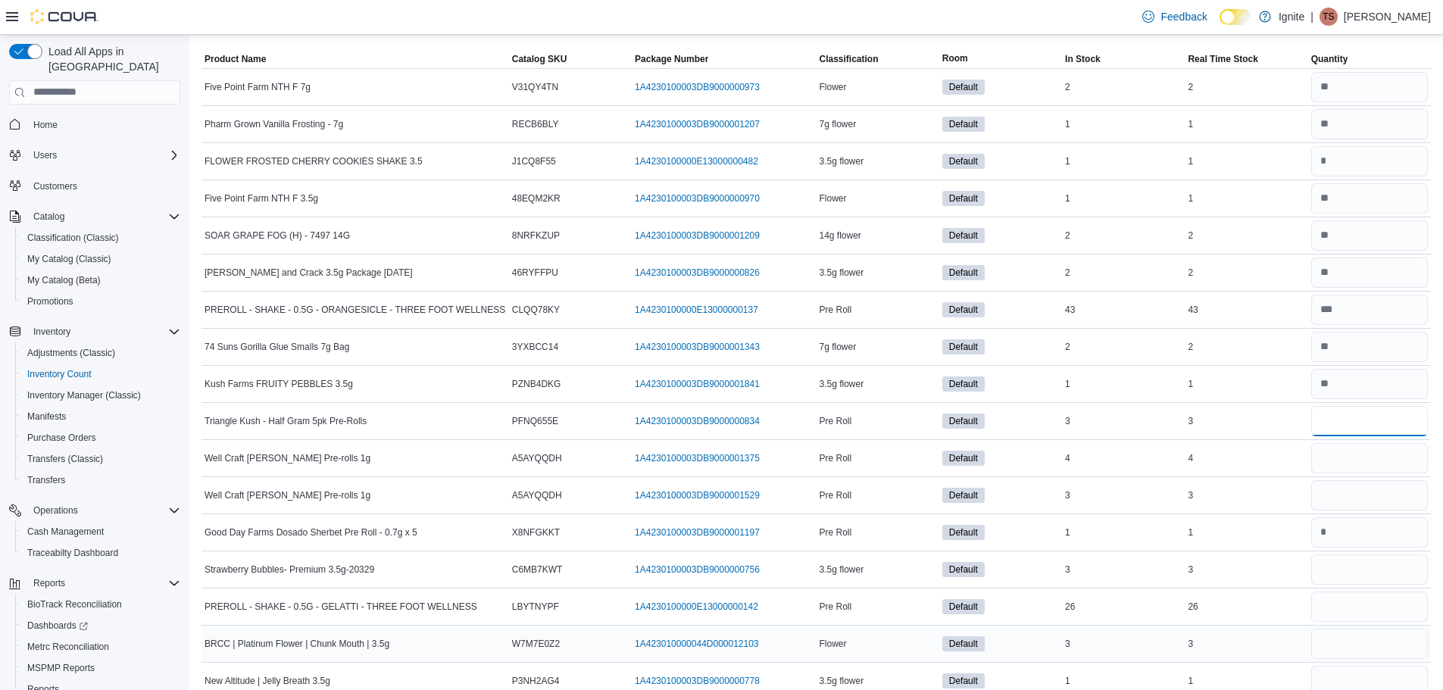
scroll to position [151, 0]
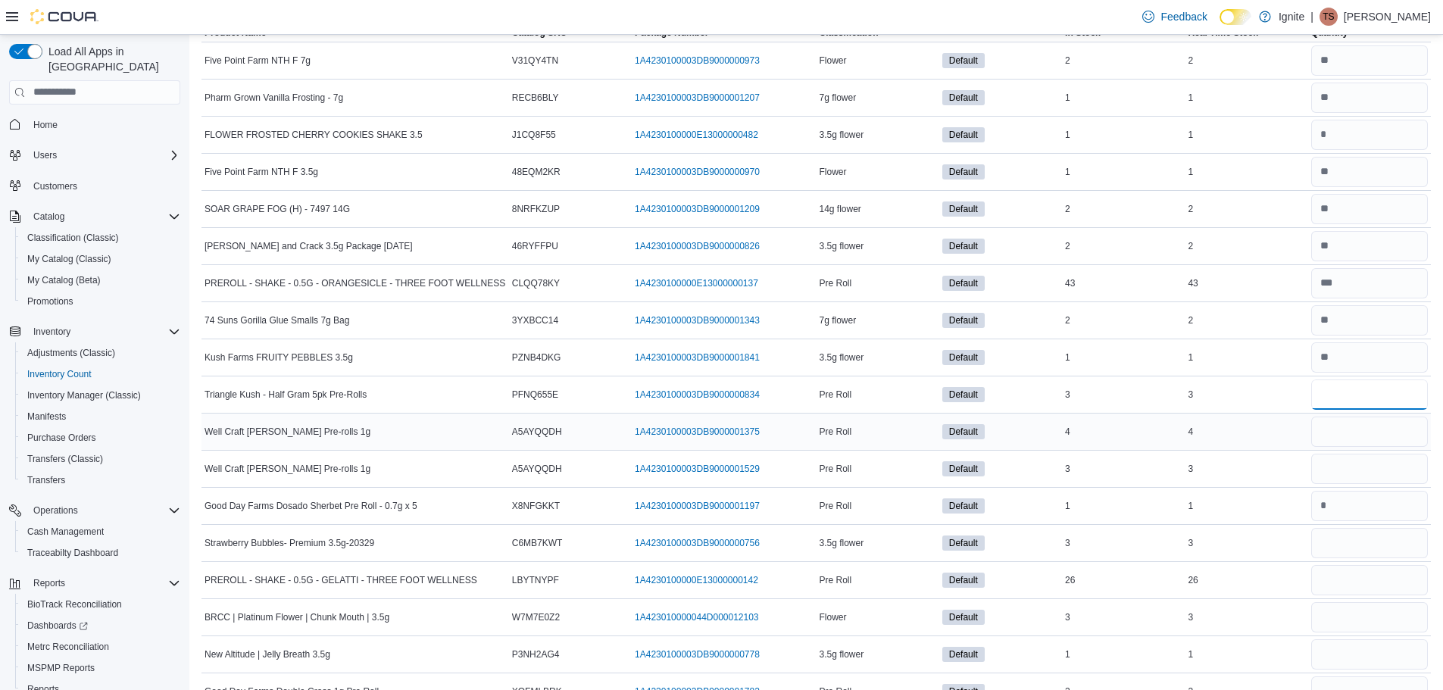
type input "*"
click at [1350, 425] on input "number" at bounding box center [1369, 432] width 117 height 30
type input "*"
click at [1375, 470] on input "number" at bounding box center [1369, 469] width 117 height 30
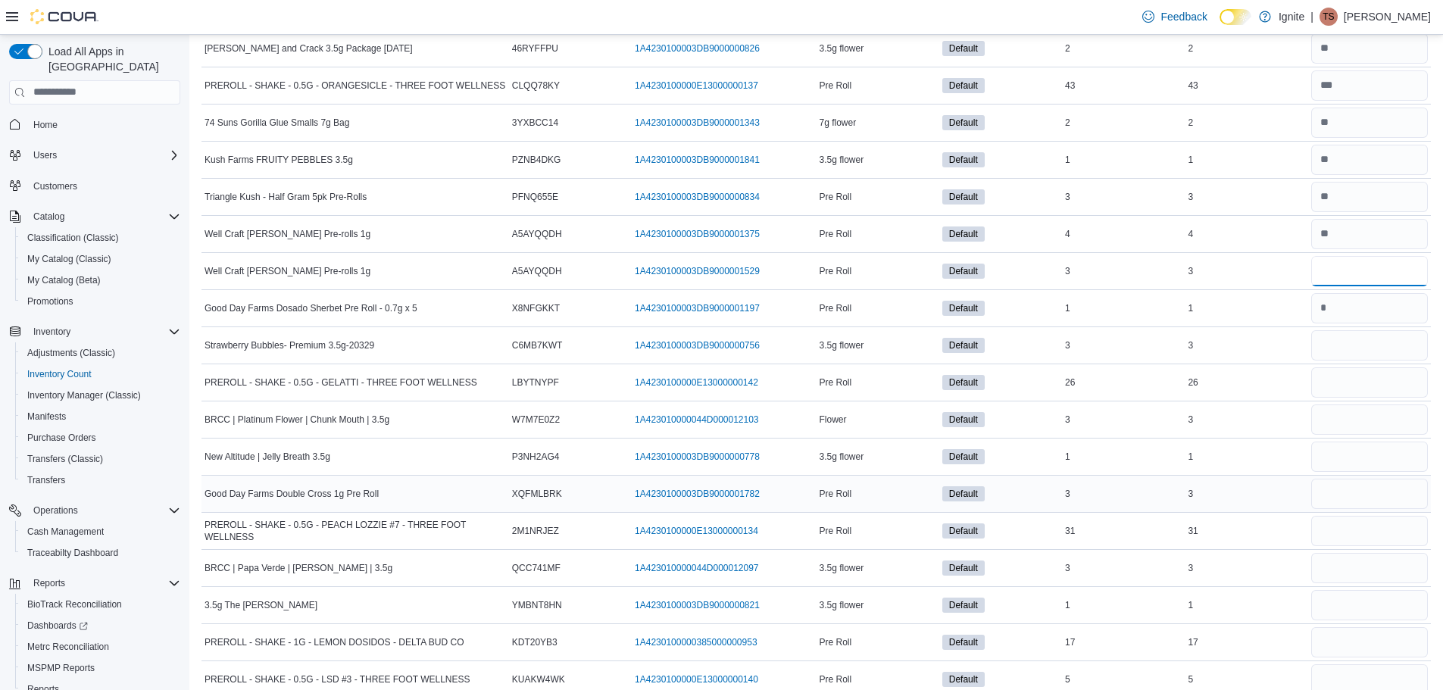
scroll to position [379, 0]
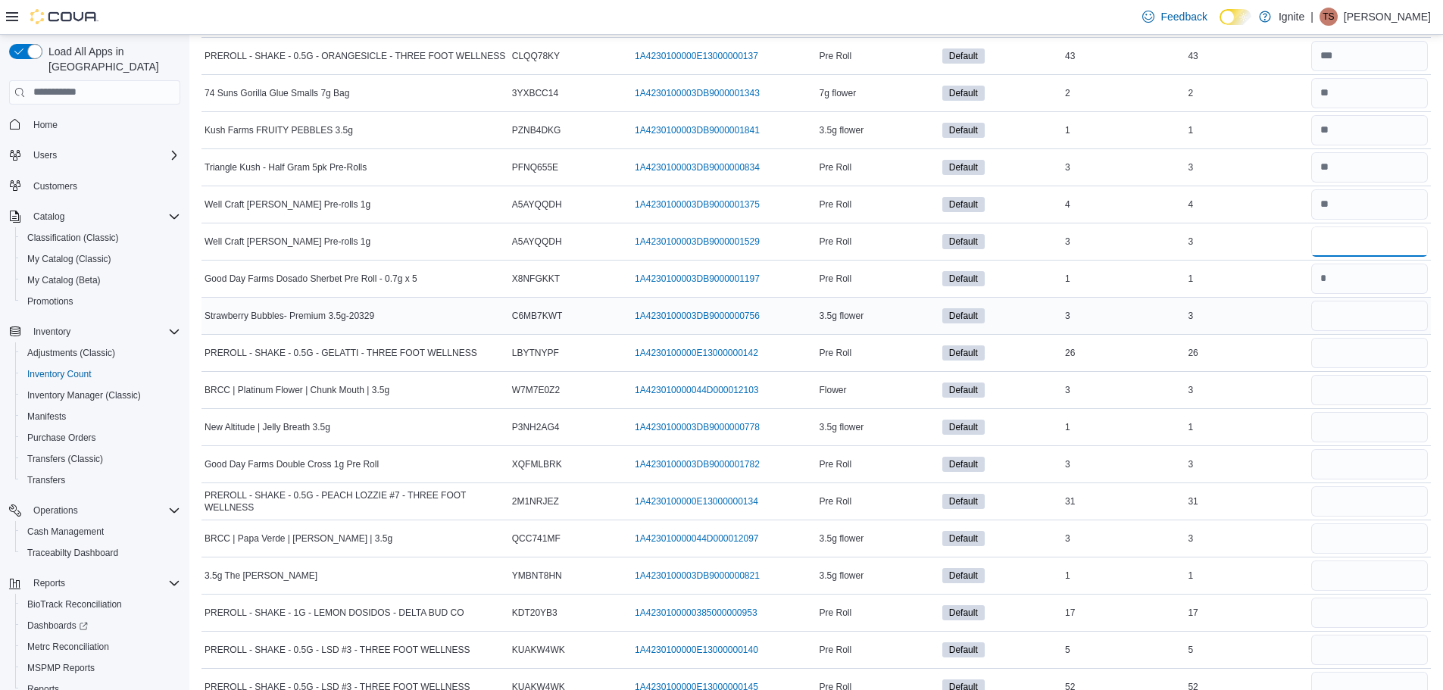
type input "*"
click at [1355, 320] on input "number" at bounding box center [1369, 316] width 117 height 30
type input "*"
click at [1366, 356] on input "number" at bounding box center [1369, 353] width 117 height 30
type input "**"
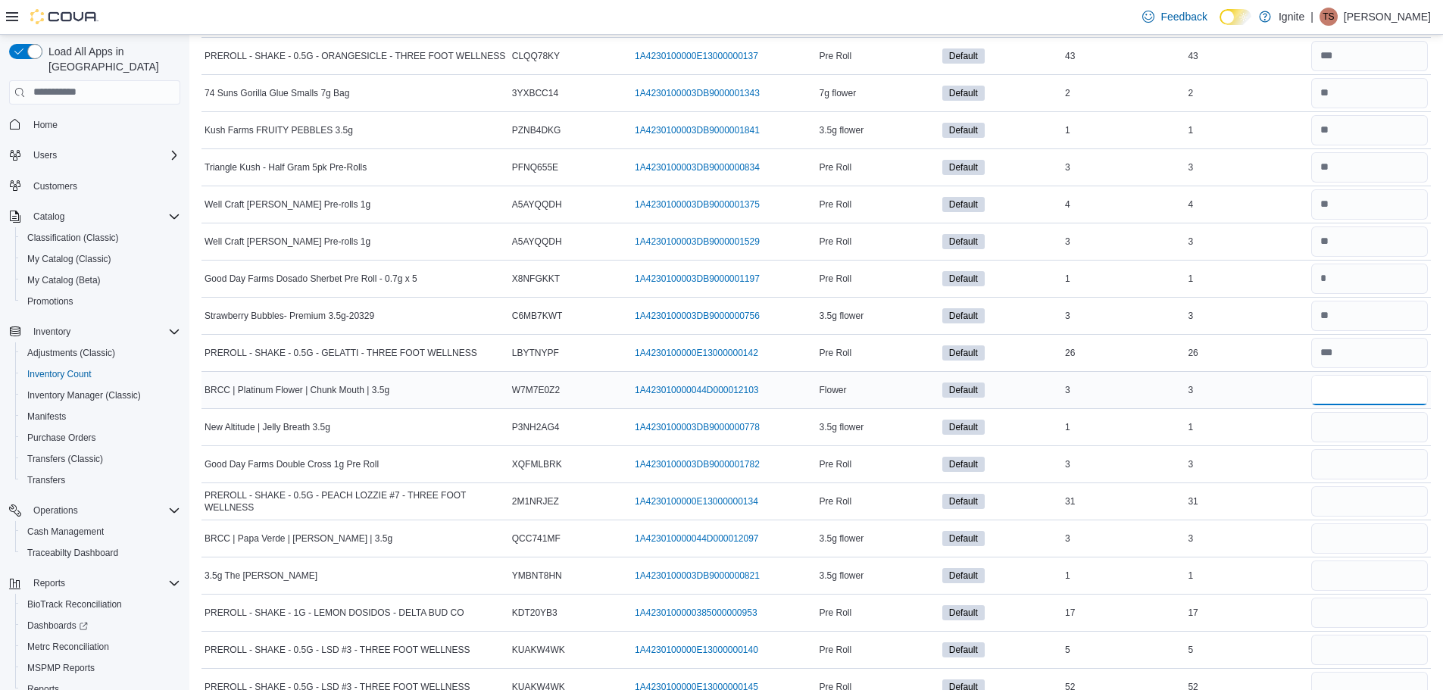
click at [1365, 375] on input "number" at bounding box center [1369, 390] width 117 height 30
type input "*"
click at [1372, 435] on input "number" at bounding box center [1369, 427] width 117 height 30
type input "*"
click at [1363, 459] on input "number" at bounding box center [1369, 464] width 117 height 30
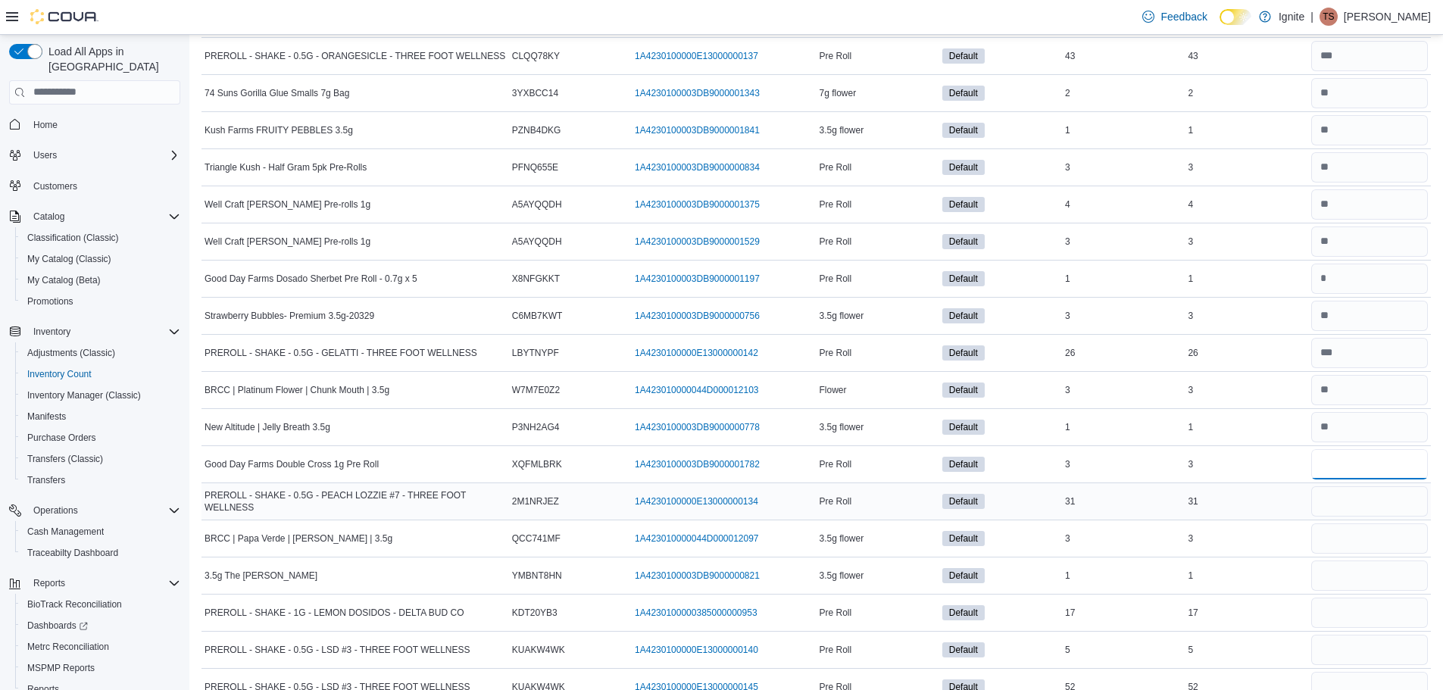
type input "*"
click at [1370, 507] on input "number" at bounding box center [1369, 501] width 117 height 30
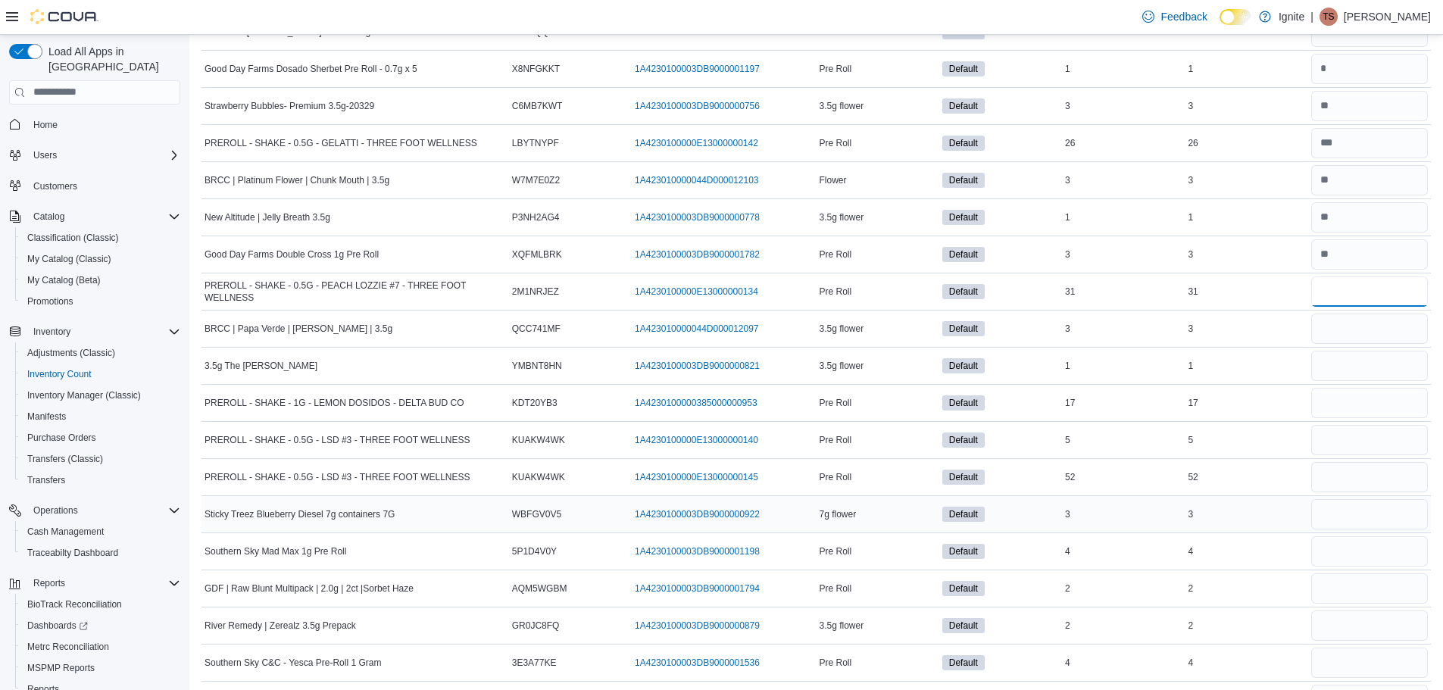
scroll to position [606, 0]
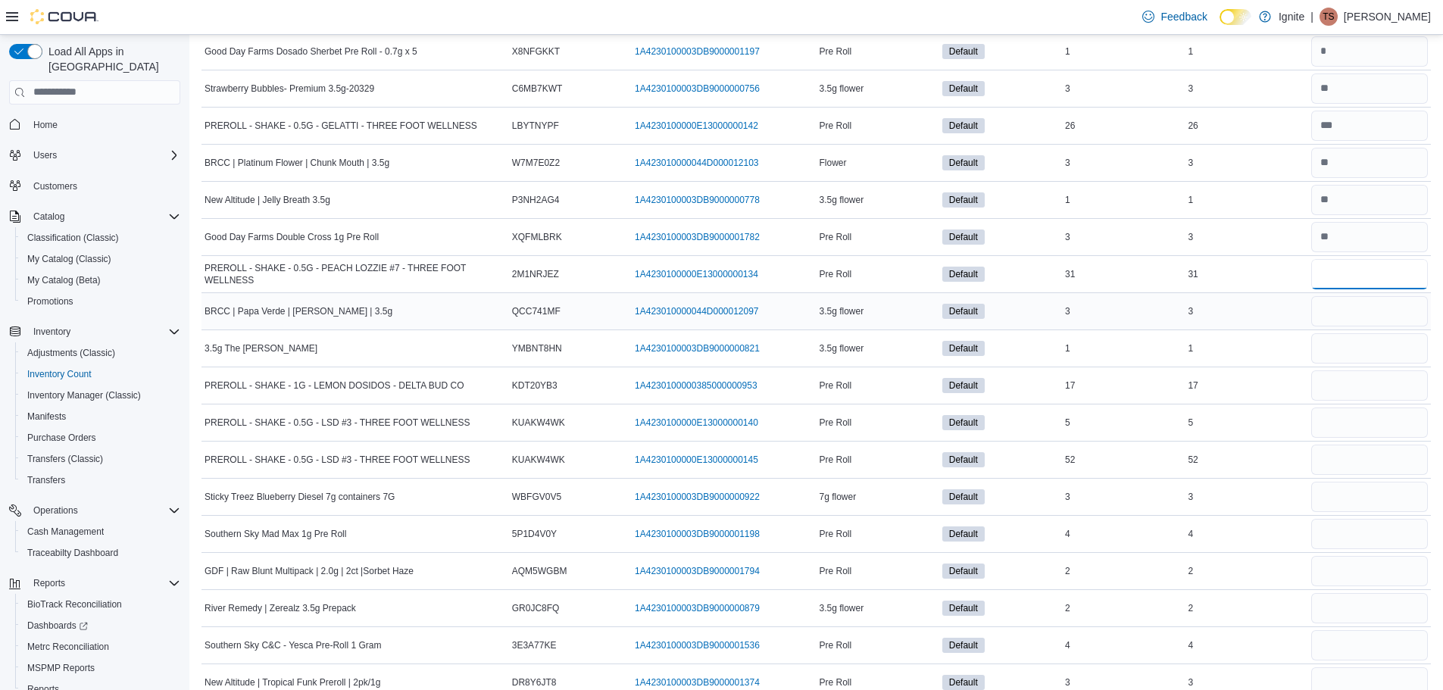
type input "**"
click at [1344, 317] on input "number" at bounding box center [1369, 311] width 117 height 30
type input "*"
click at [1375, 347] on input "number" at bounding box center [1369, 348] width 117 height 30
type input "*"
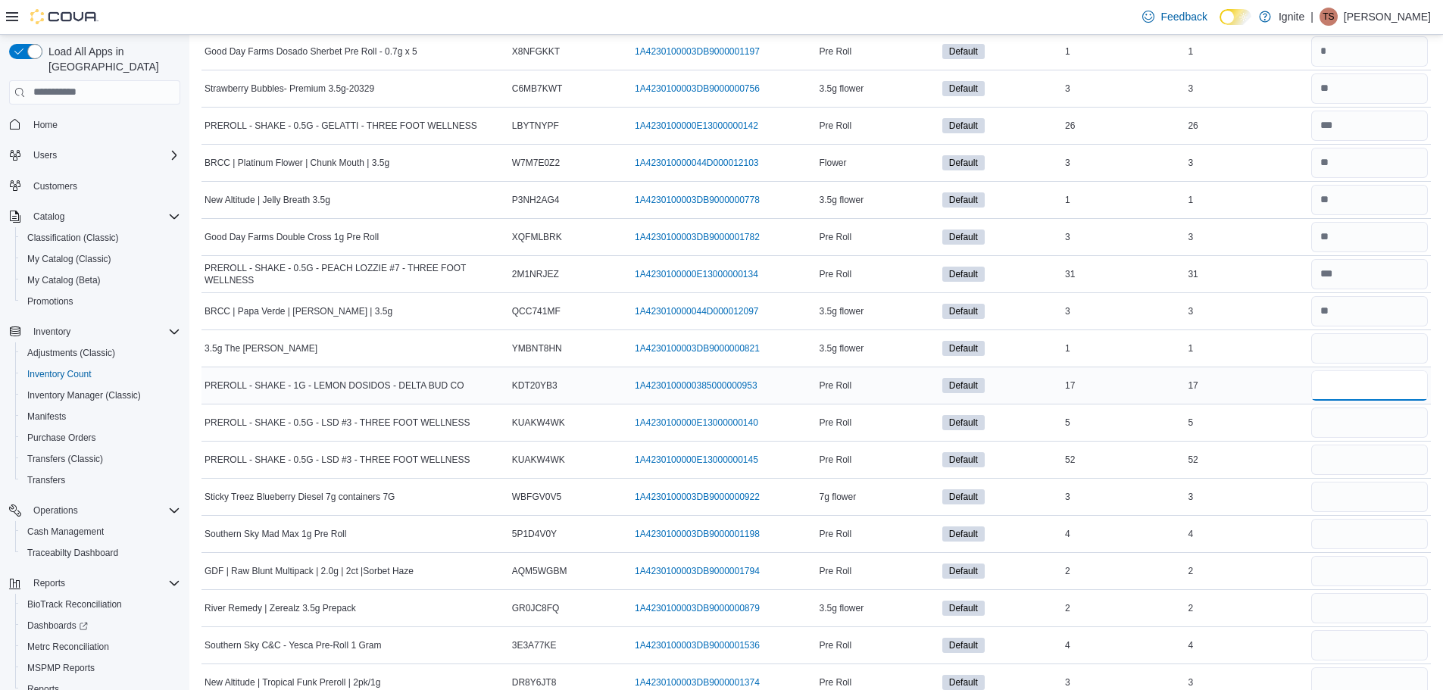
click at [1370, 391] on input "*" at bounding box center [1369, 385] width 117 height 30
type input "**"
click at [1380, 432] on input "number" at bounding box center [1369, 422] width 117 height 30
type input "*"
click at [1361, 452] on input "number" at bounding box center [1369, 460] width 117 height 30
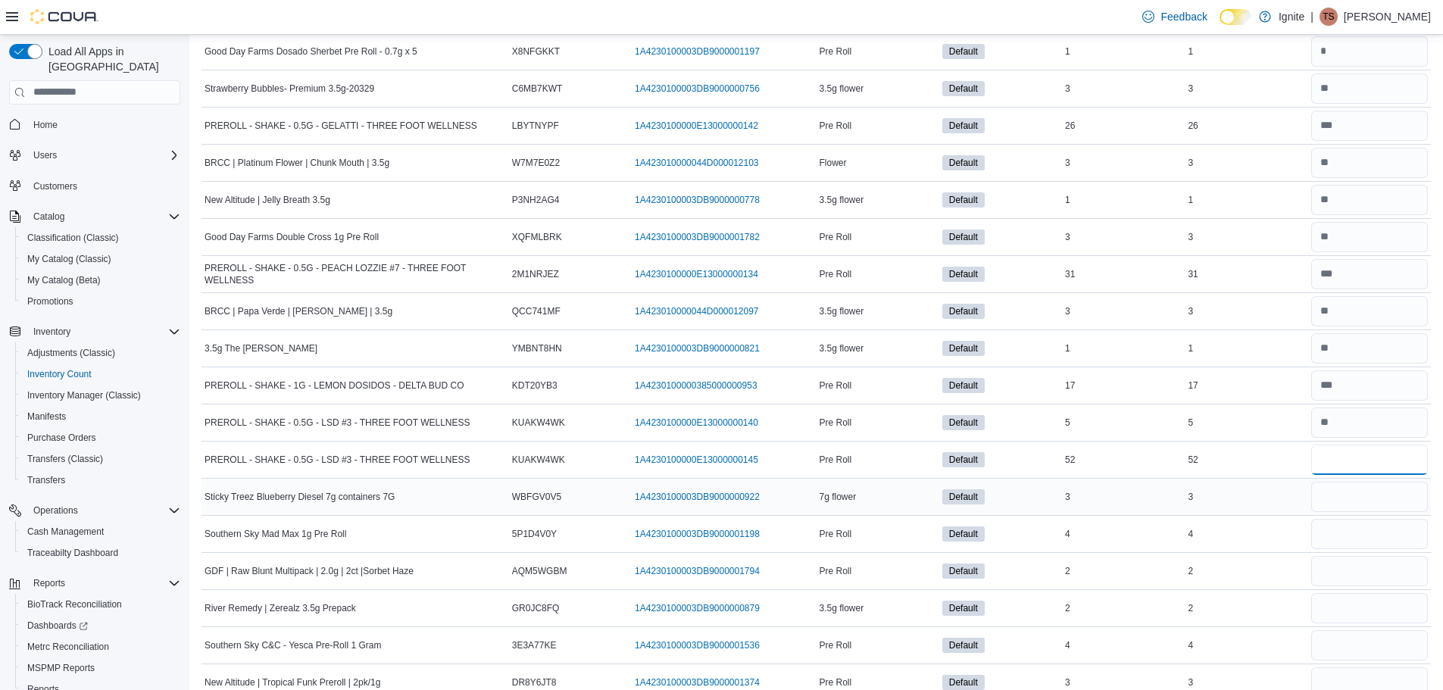
type input "**"
click at [1374, 504] on input "number" at bounding box center [1369, 497] width 117 height 30
type input "*"
click at [1359, 538] on input "number" at bounding box center [1369, 534] width 117 height 30
type input "*"
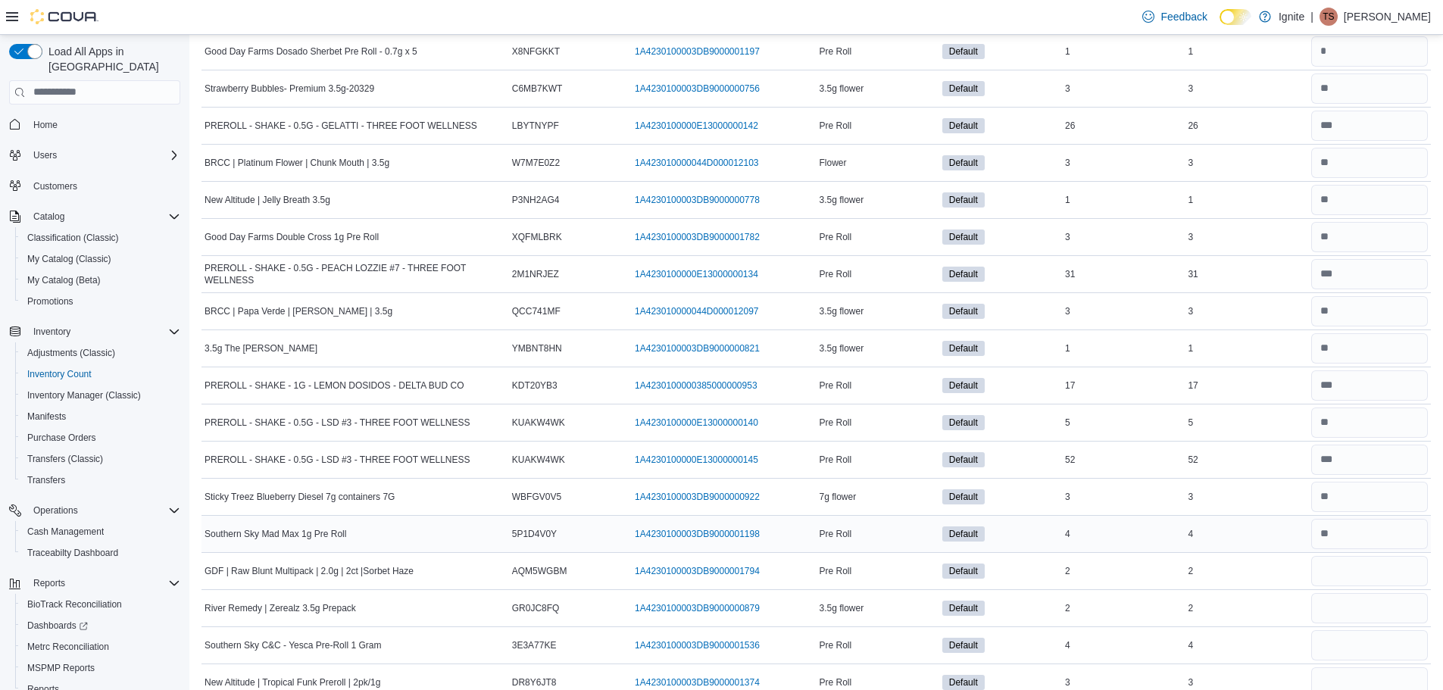
scroll to position [682, 0]
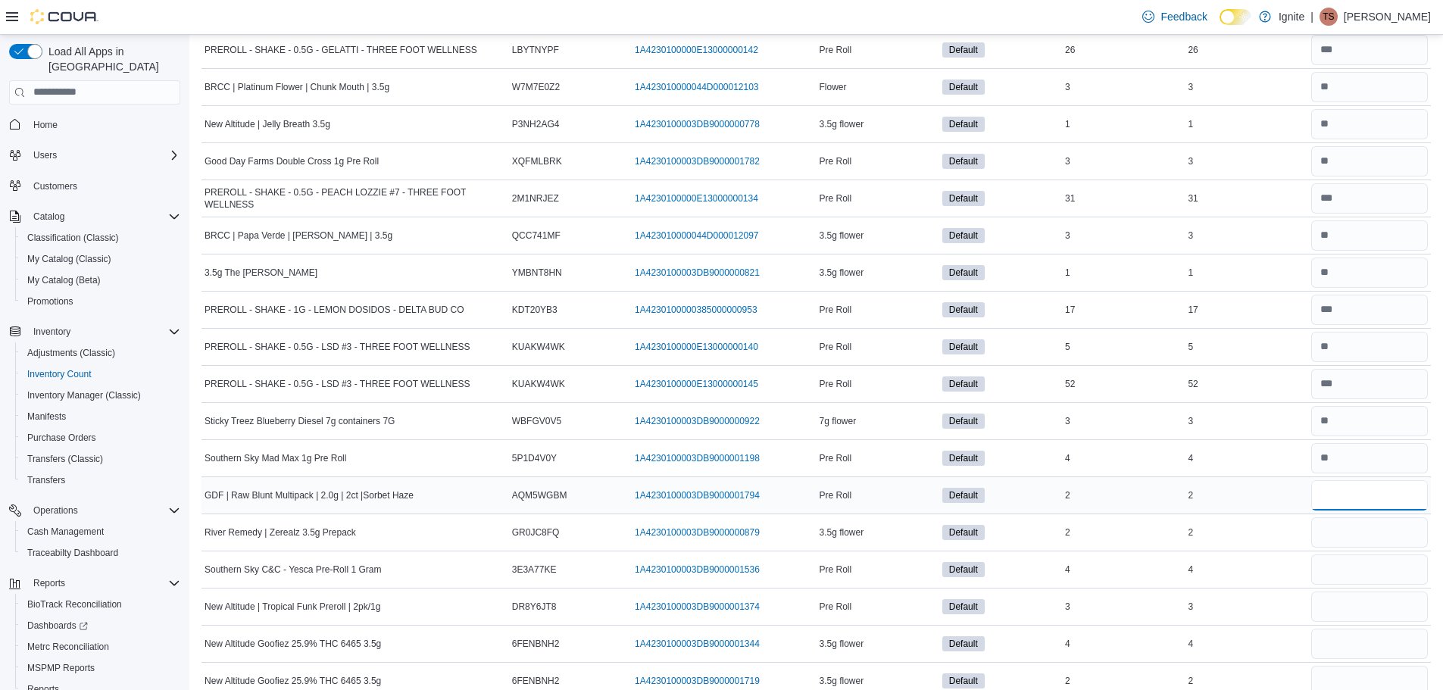
click at [1344, 496] on input "number" at bounding box center [1369, 495] width 117 height 30
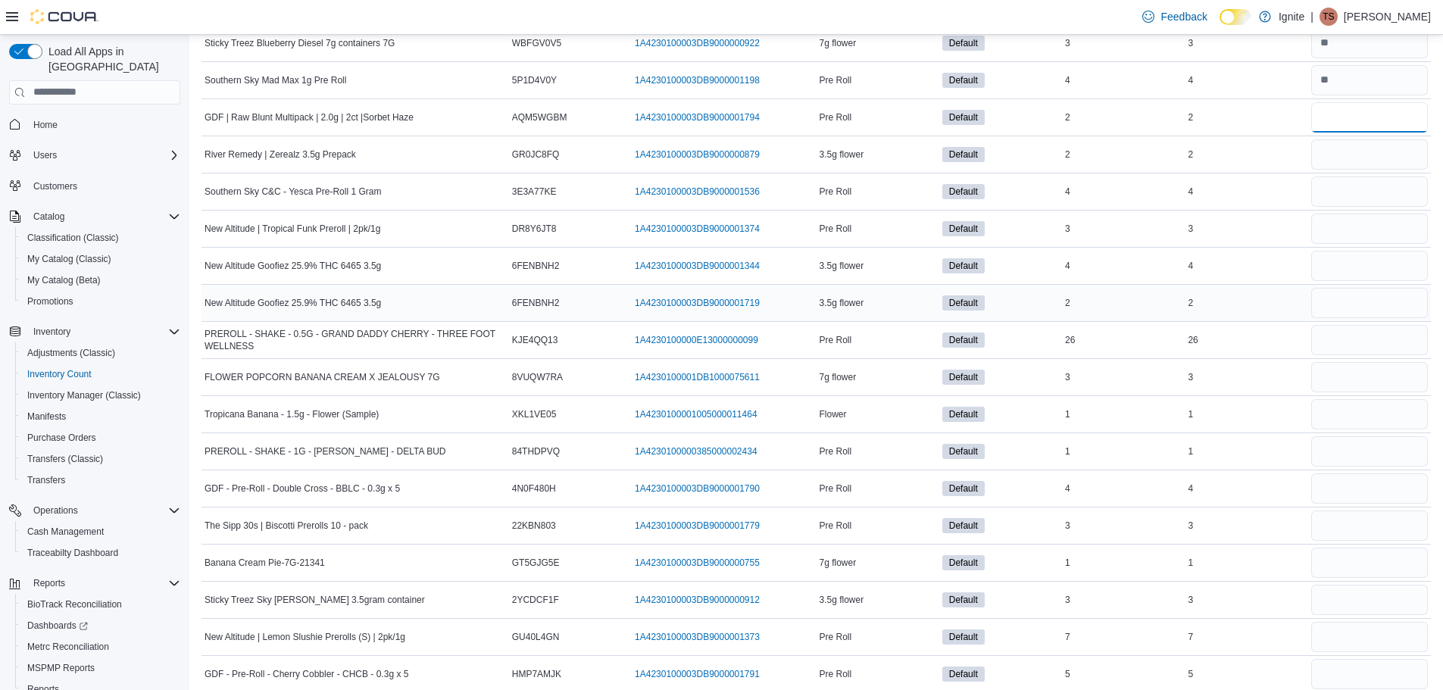
scroll to position [1060, 0]
type input "*"
click at [1359, 158] on input "number" at bounding box center [1369, 154] width 117 height 30
type input "*"
click at [1372, 193] on input "number" at bounding box center [1369, 191] width 117 height 30
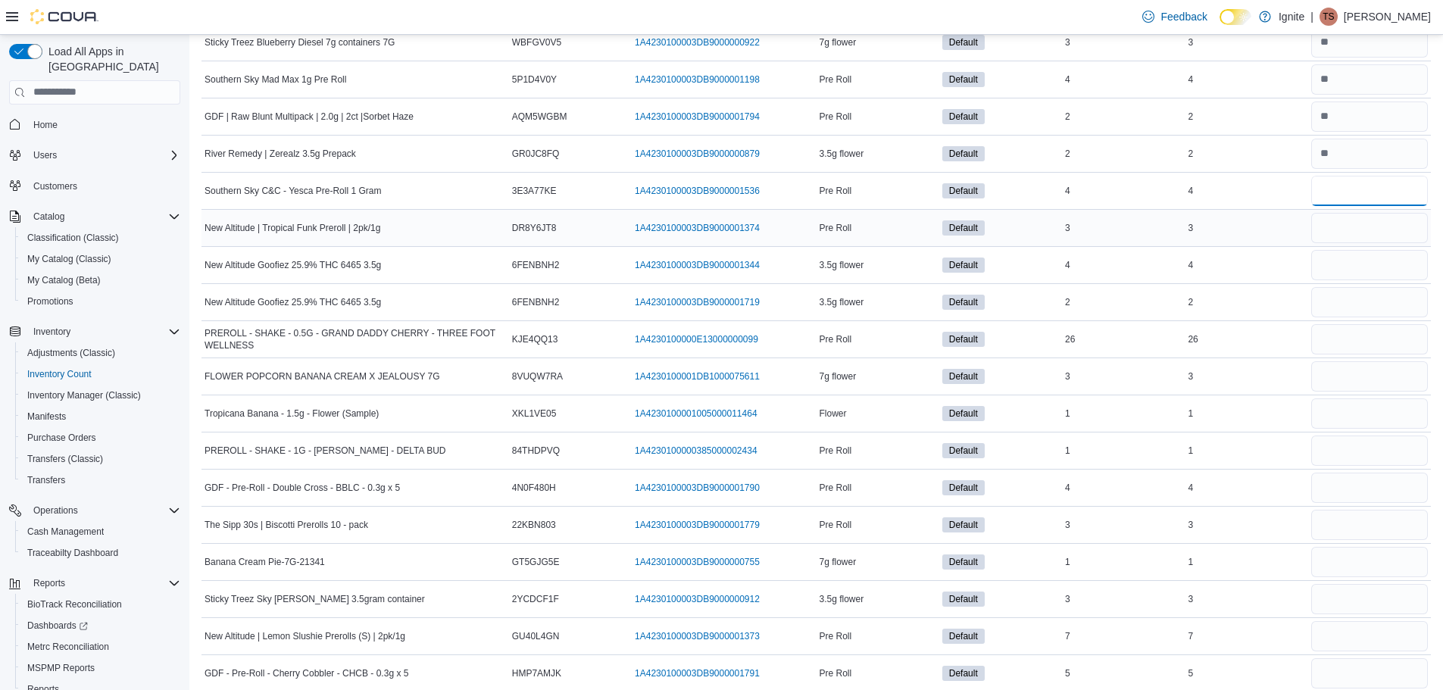
type input "*"
click at [1391, 230] on input "number" at bounding box center [1369, 228] width 117 height 30
type input "*"
click at [1387, 259] on input "number" at bounding box center [1369, 265] width 117 height 30
type input "*"
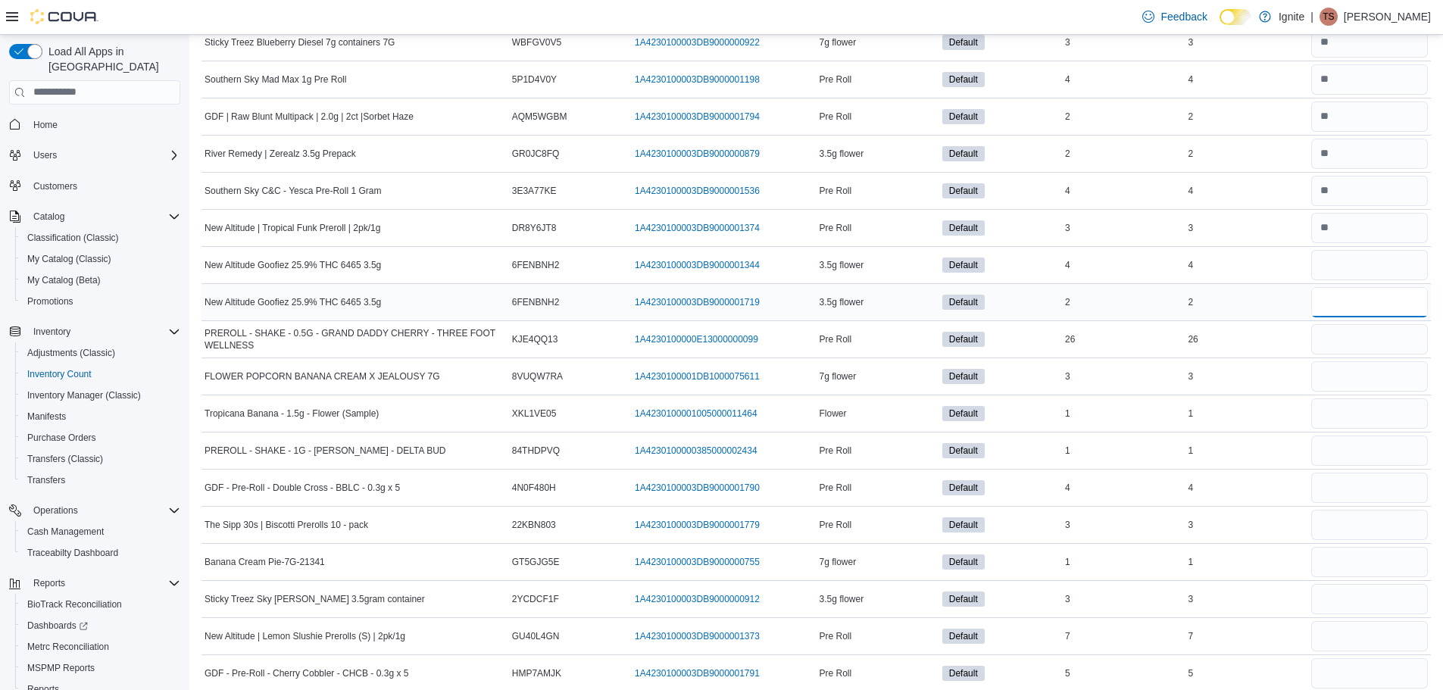
type input "*"
click at [1400, 304] on input "*" at bounding box center [1369, 302] width 117 height 30
type input "*"
click at [1387, 332] on input "number" at bounding box center [1369, 339] width 117 height 30
type input "**"
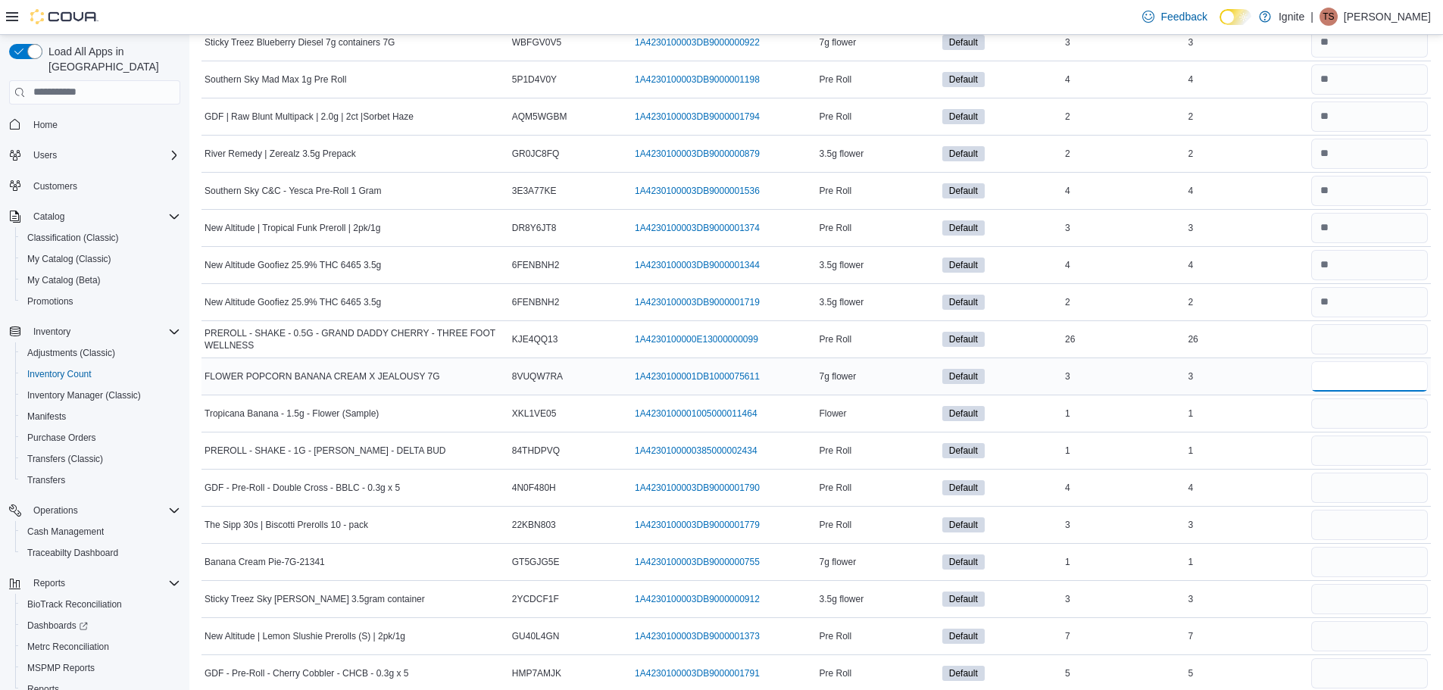
click at [1392, 389] on input "number" at bounding box center [1369, 376] width 117 height 30
type input "*"
click at [1361, 413] on input "number" at bounding box center [1369, 413] width 117 height 30
type input "*"
click at [1374, 457] on input "number" at bounding box center [1369, 450] width 117 height 30
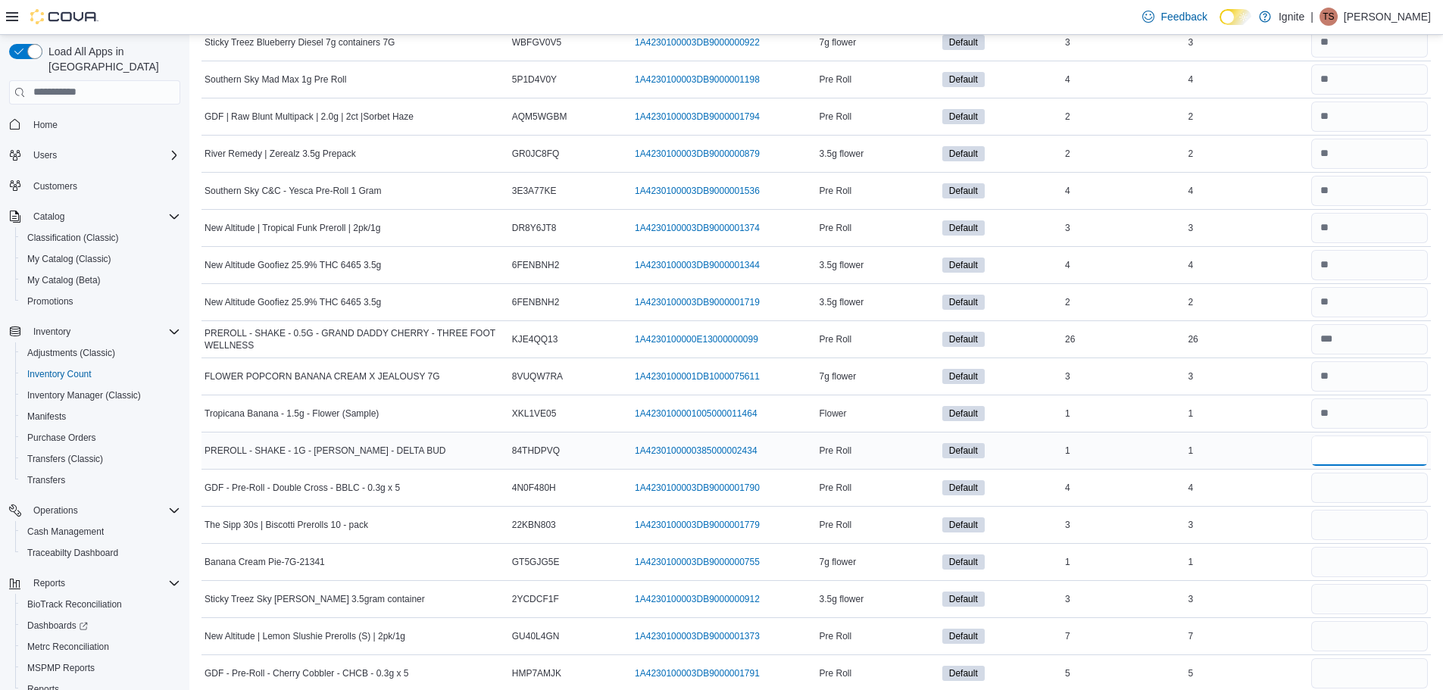
type input "*"
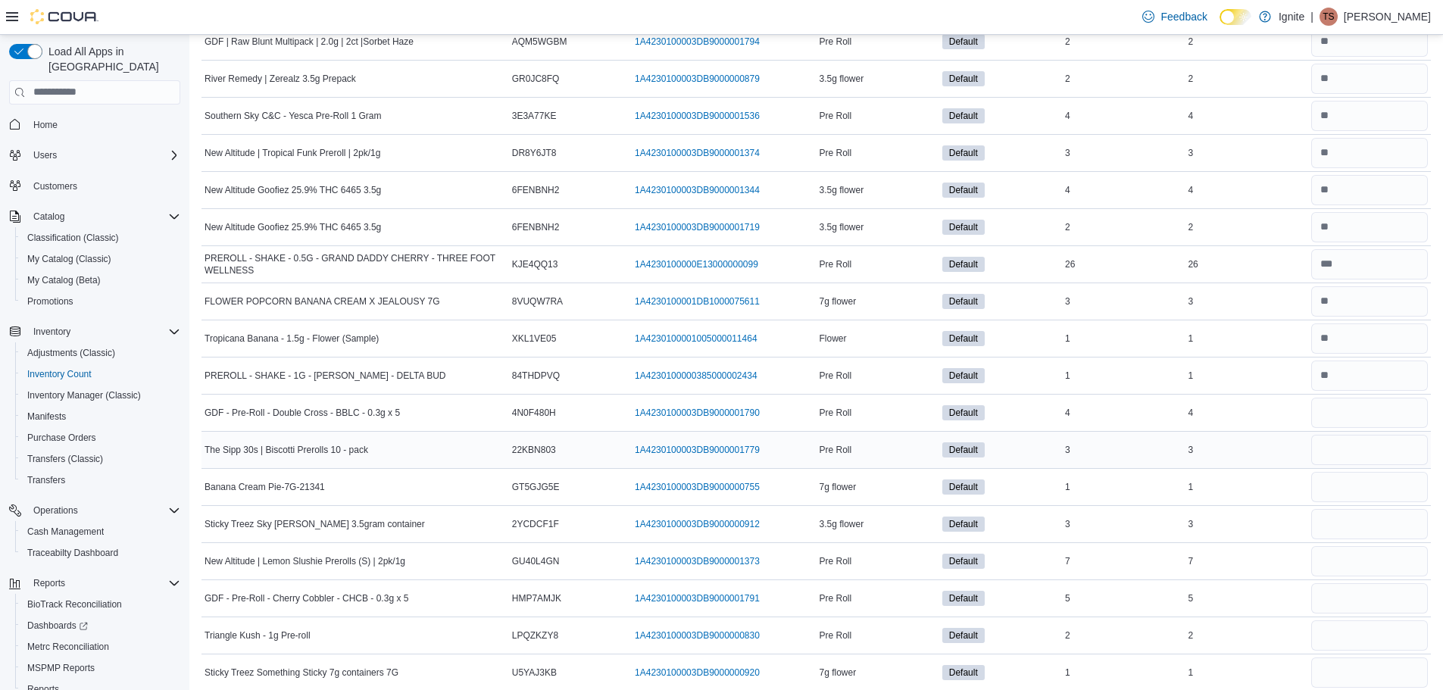
scroll to position [1136, 0]
click at [1372, 423] on input "number" at bounding box center [1369, 412] width 117 height 30
type input "*"
click at [1381, 453] on input "number" at bounding box center [1369, 449] width 117 height 30
type input "*"
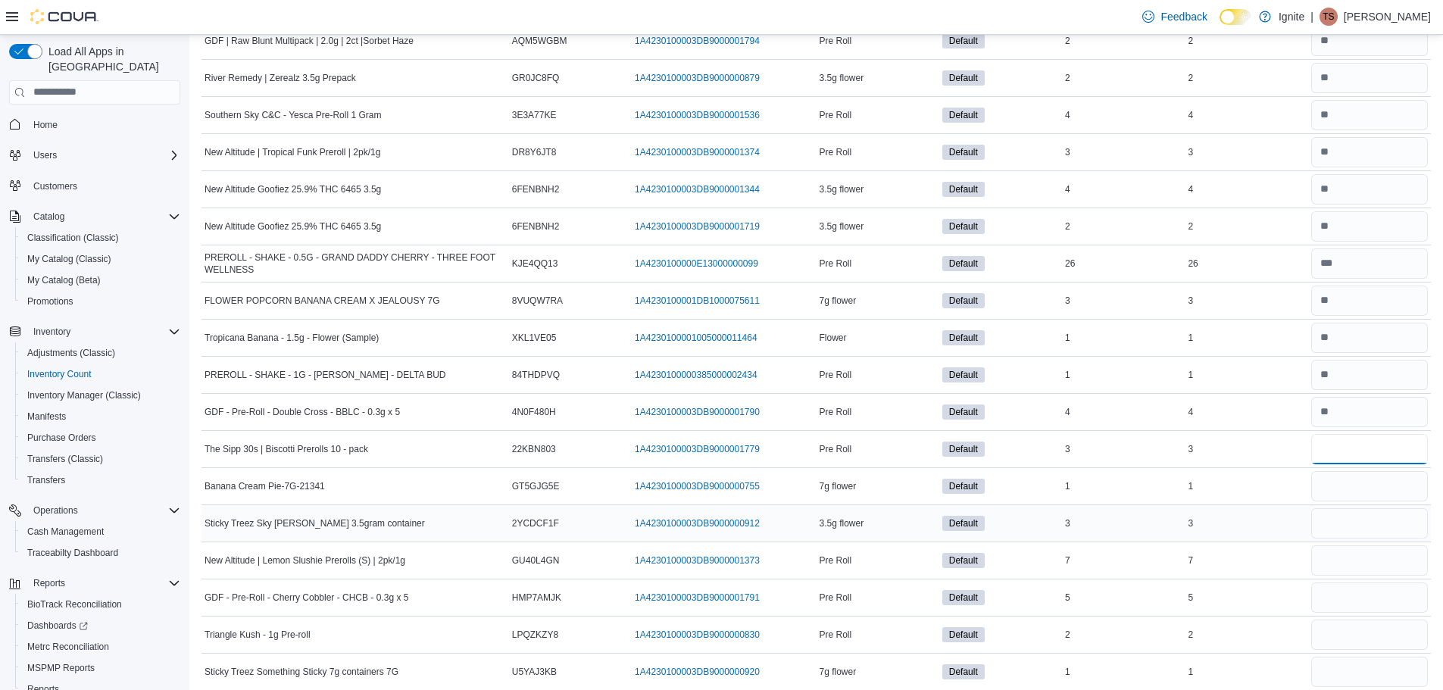
type input "*"
drag, startPoint x: 1403, startPoint y: 510, endPoint x: 1391, endPoint y: 498, distance: 16.6
click at [1402, 508] on input "number" at bounding box center [1369, 523] width 117 height 30
click at [1381, 488] on input "number" at bounding box center [1369, 486] width 117 height 30
type input "*"
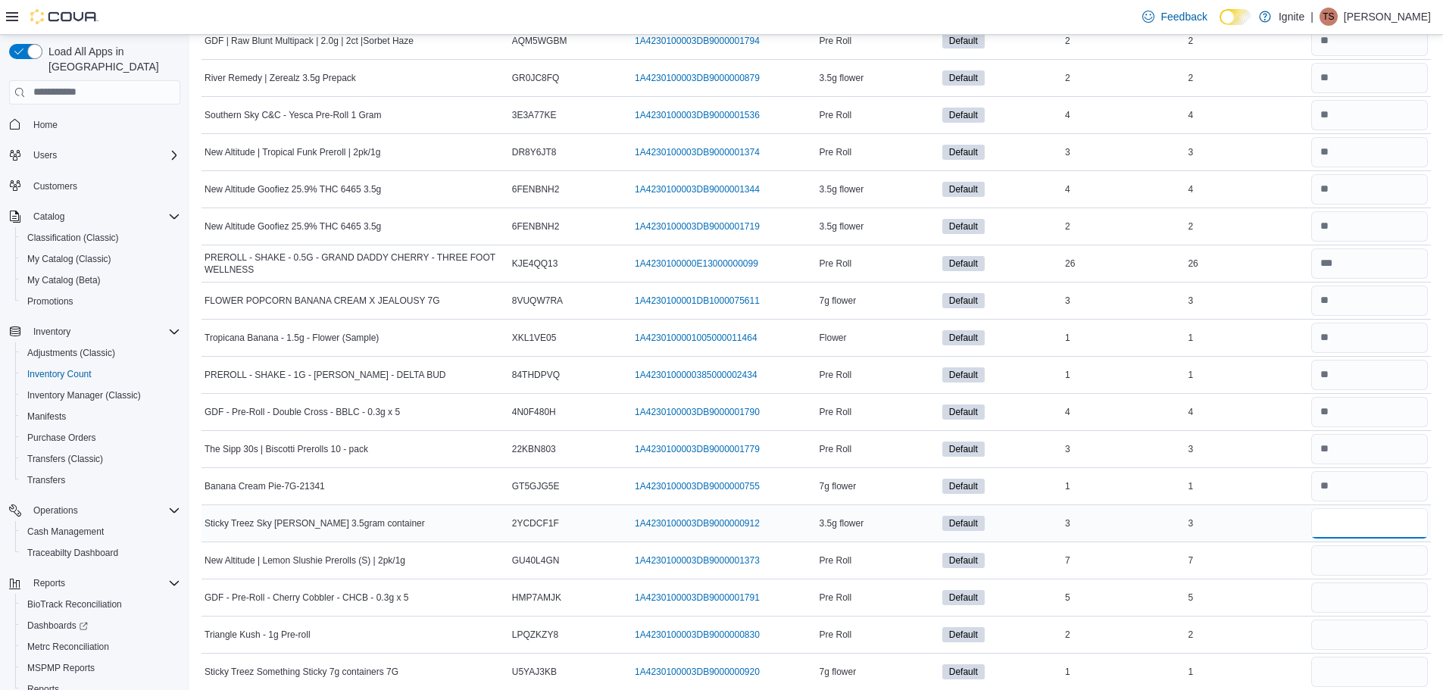
click at [1390, 524] on input "number" at bounding box center [1369, 523] width 117 height 30
type input "*"
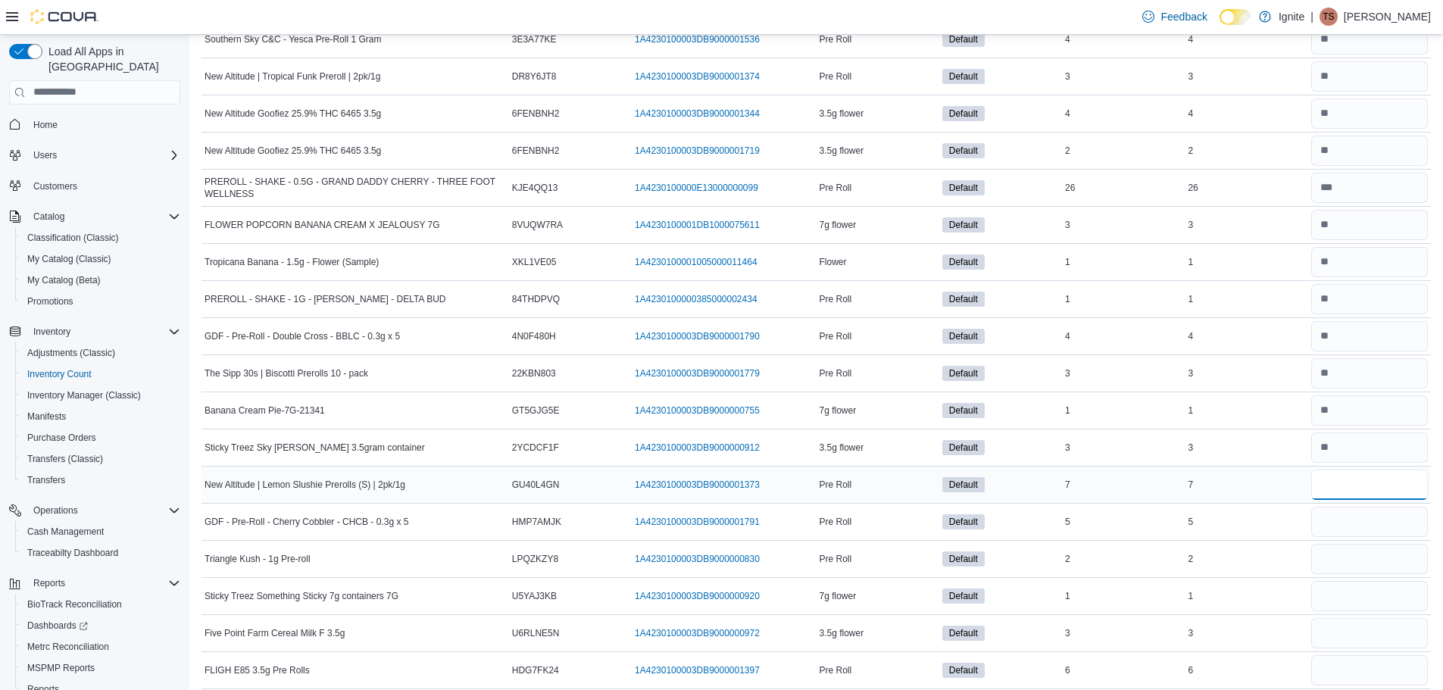
click at [1372, 486] on input "number" at bounding box center [1369, 485] width 117 height 30
type input "*"
click at [1403, 535] on input "number" at bounding box center [1369, 522] width 117 height 30
type input "*"
click at [1401, 560] on input "number" at bounding box center [1369, 559] width 117 height 30
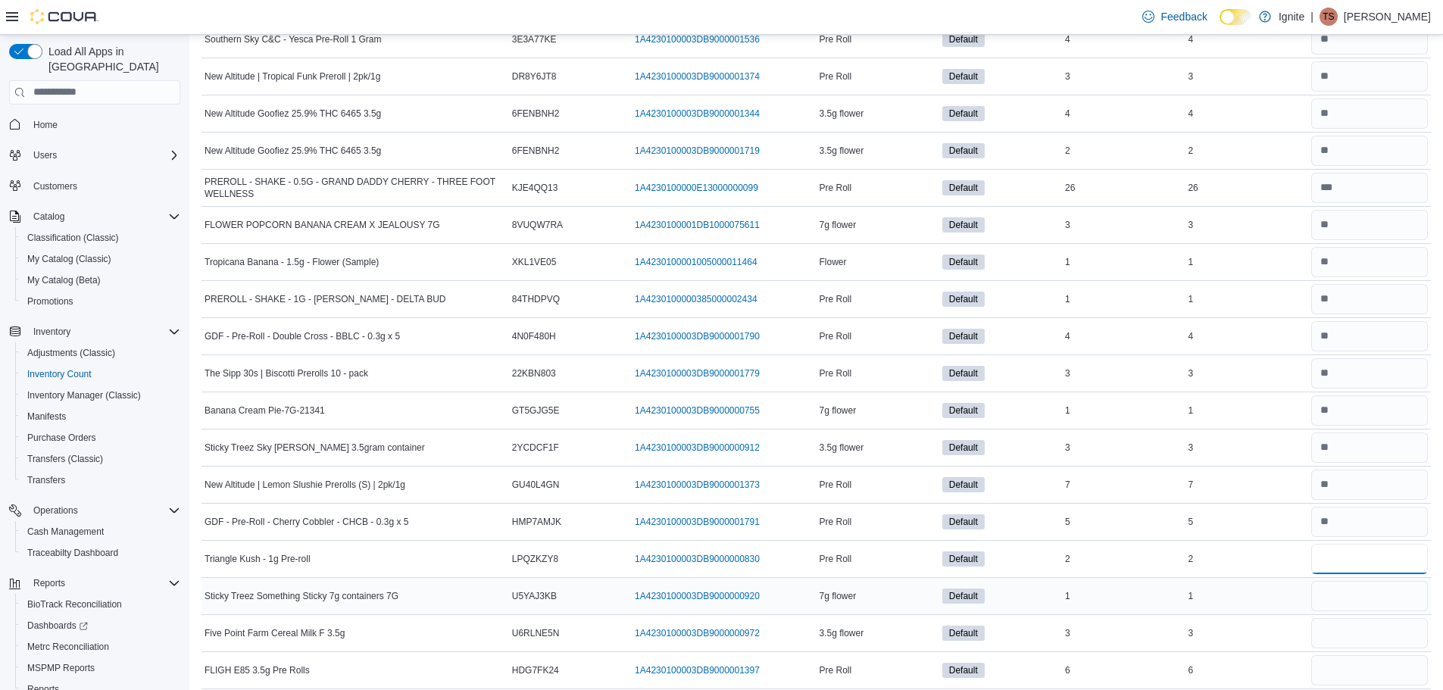
type input "*"
click at [1388, 603] on input "number" at bounding box center [1369, 596] width 117 height 30
type input "*"
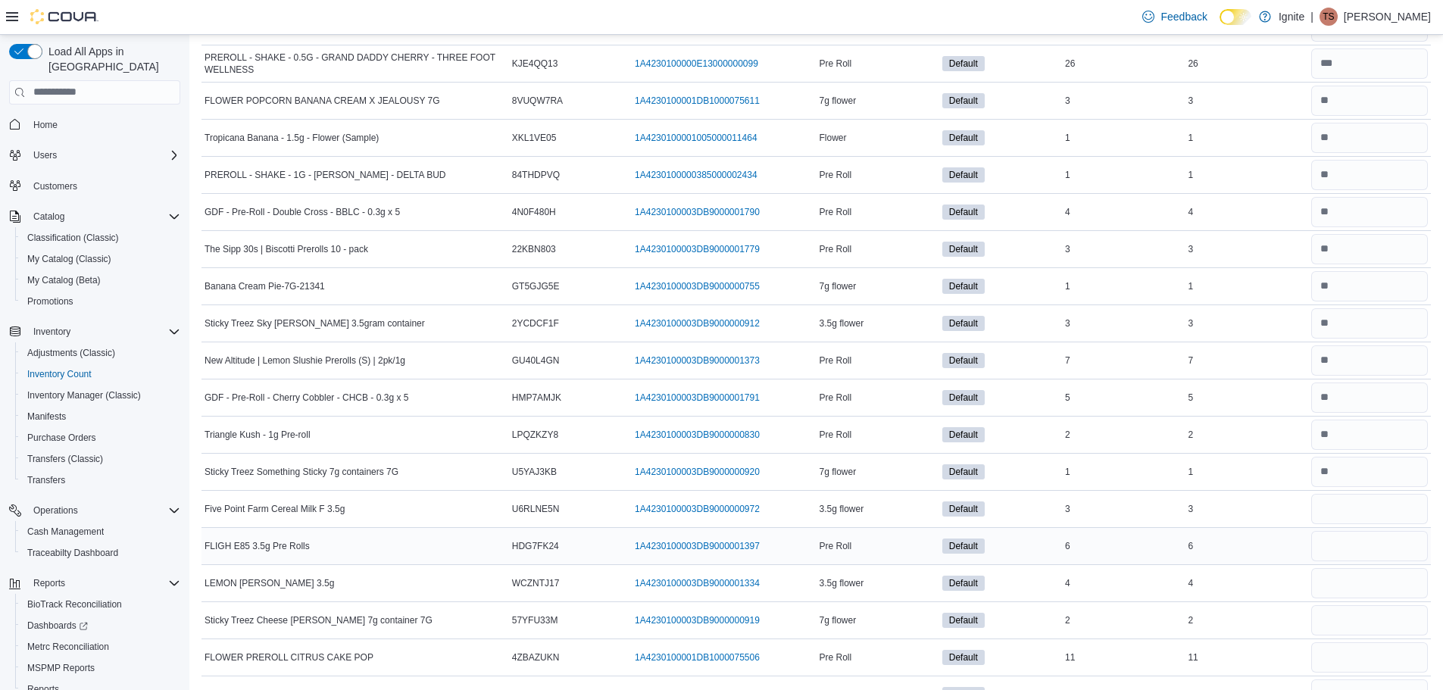
scroll to position [1363, 0]
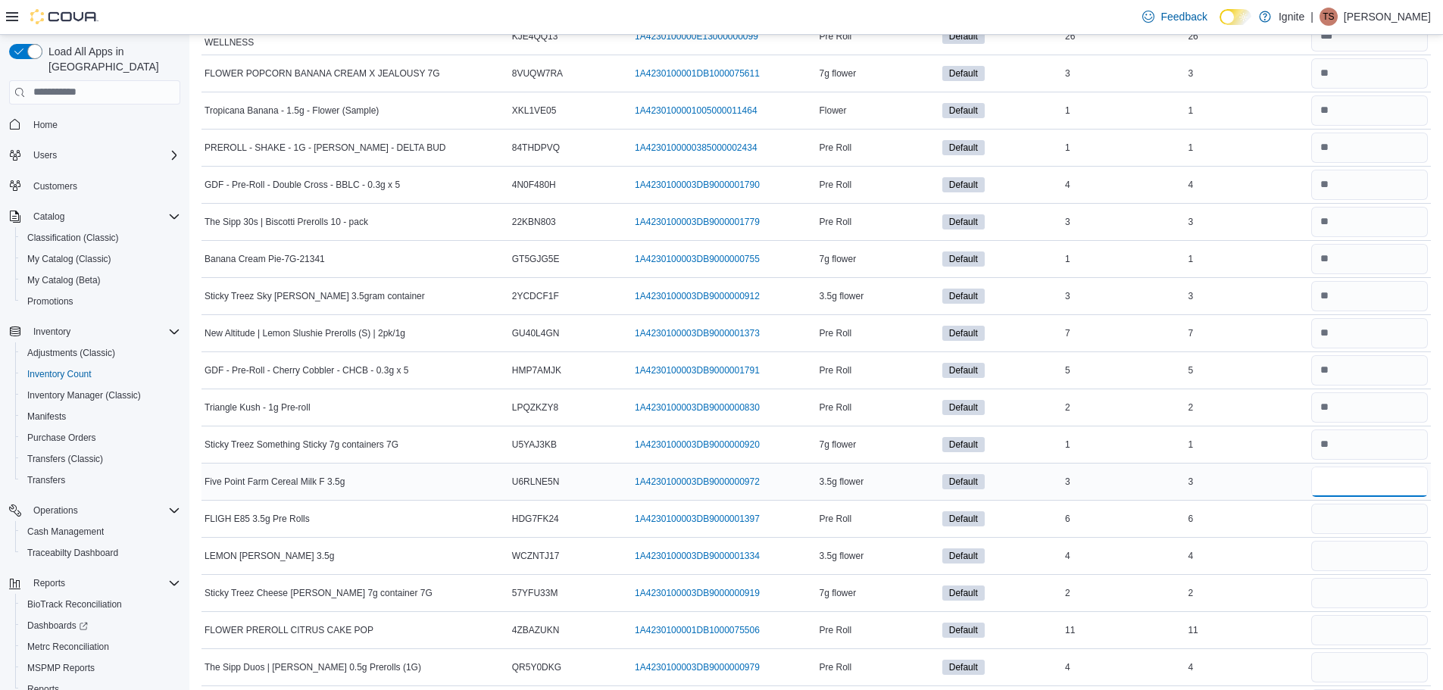
click at [1345, 488] on input "number" at bounding box center [1369, 482] width 117 height 30
type input "*"
click at [1351, 527] on input "number" at bounding box center [1369, 519] width 117 height 30
type input "*"
click at [1375, 560] on input "number" at bounding box center [1369, 556] width 117 height 30
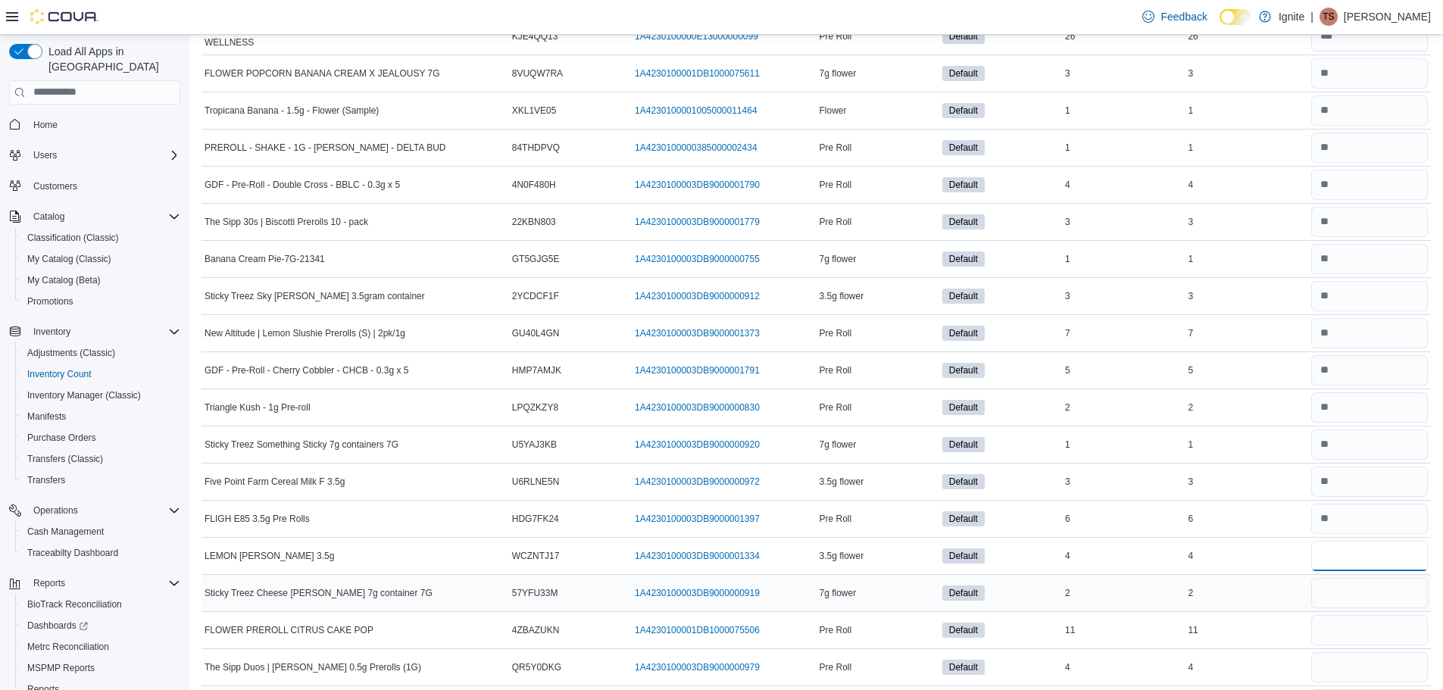
type input "*"
click at [1386, 593] on input "number" at bounding box center [1369, 593] width 117 height 30
type input "*"
click at [1381, 643] on input "number" at bounding box center [1369, 630] width 117 height 30
type input "**"
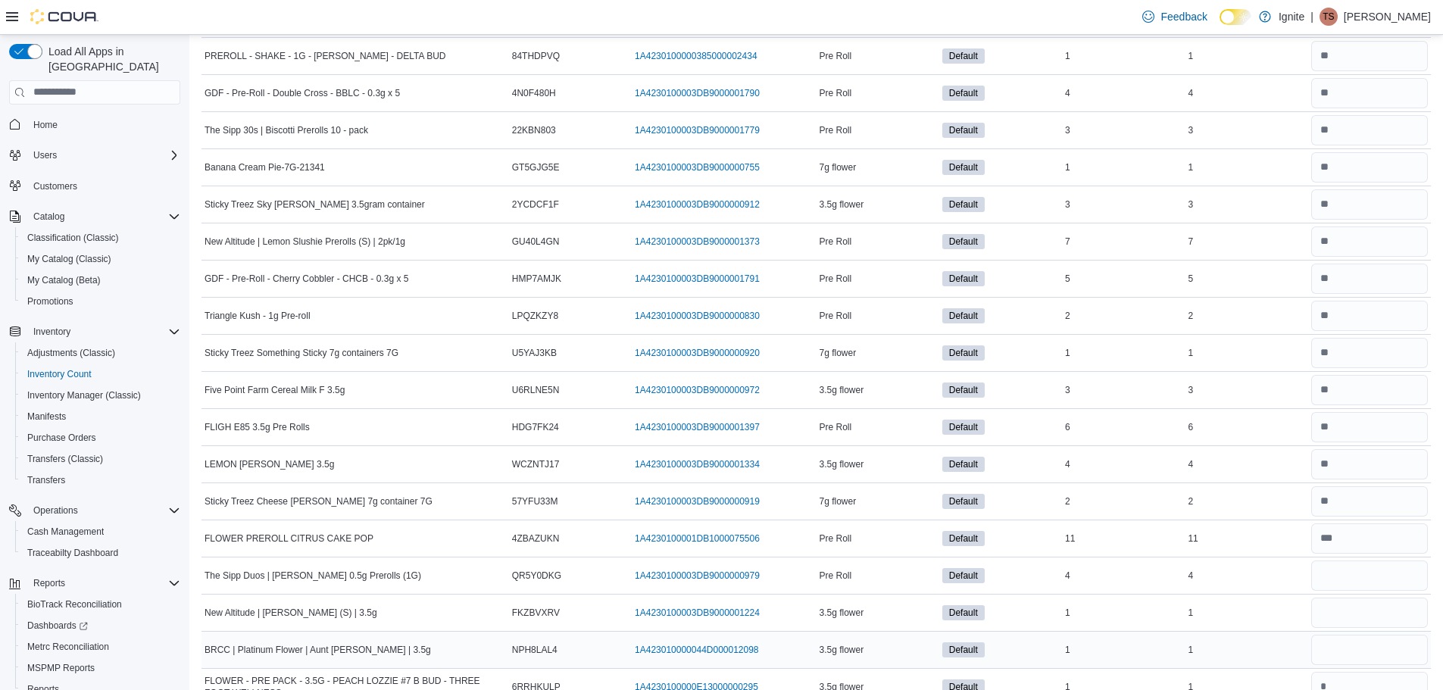
scroll to position [1515, 0]
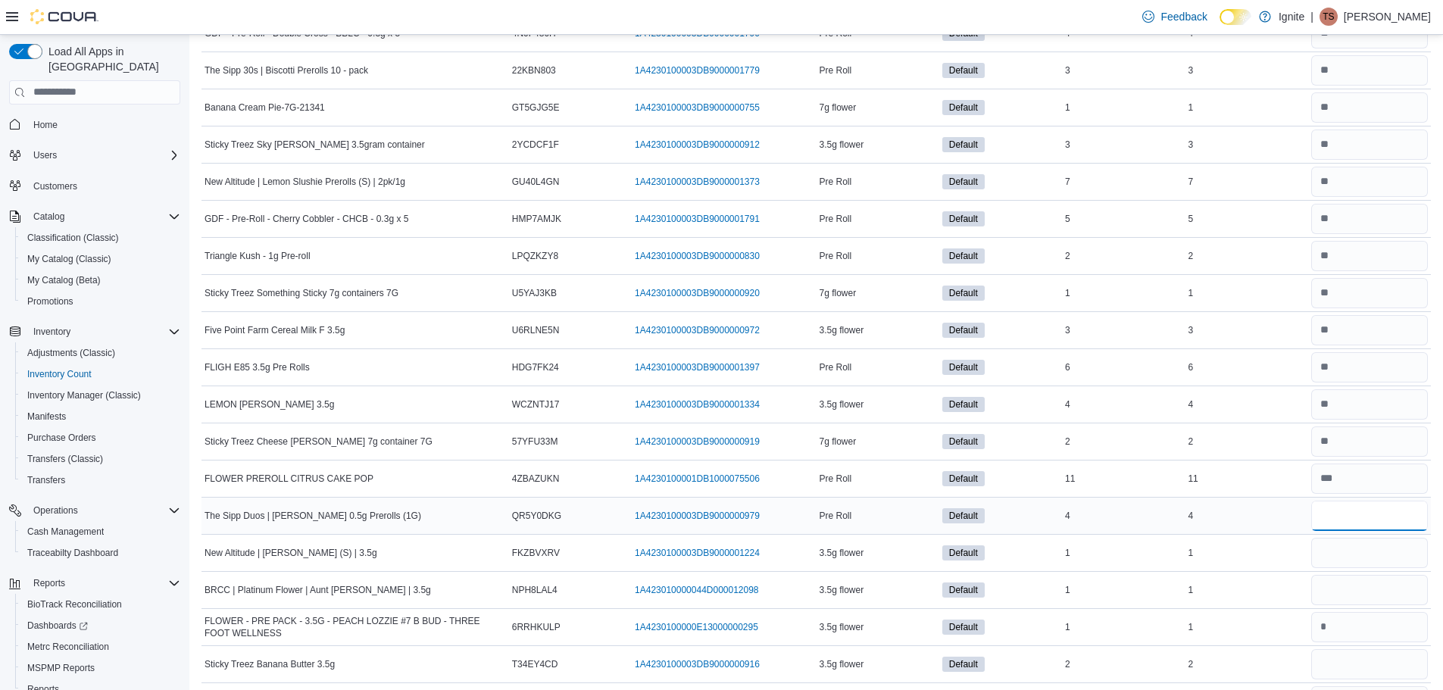
click at [1344, 515] on input "number" at bounding box center [1369, 516] width 117 height 30
type input "*"
click at [1370, 560] on input "number" at bounding box center [1369, 553] width 117 height 30
type input "*"
click at [1387, 591] on input "number" at bounding box center [1369, 590] width 117 height 30
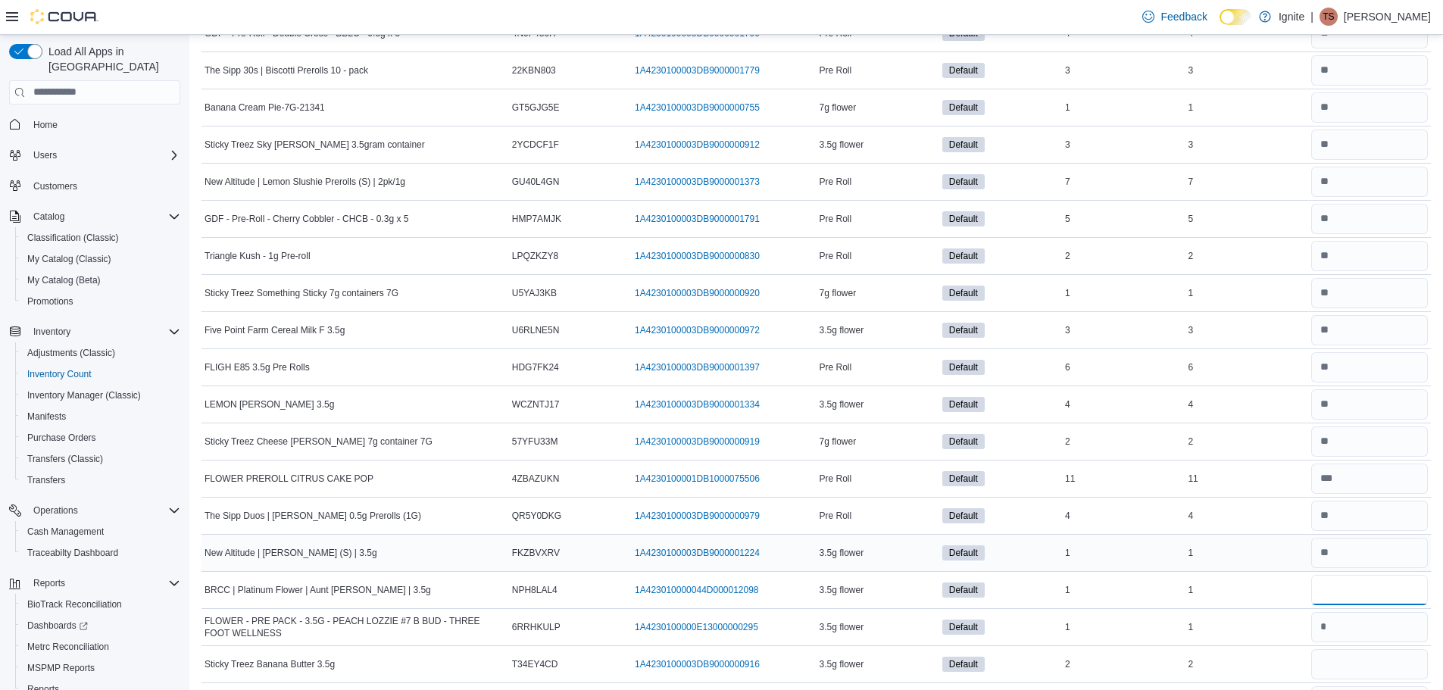
type input "*"
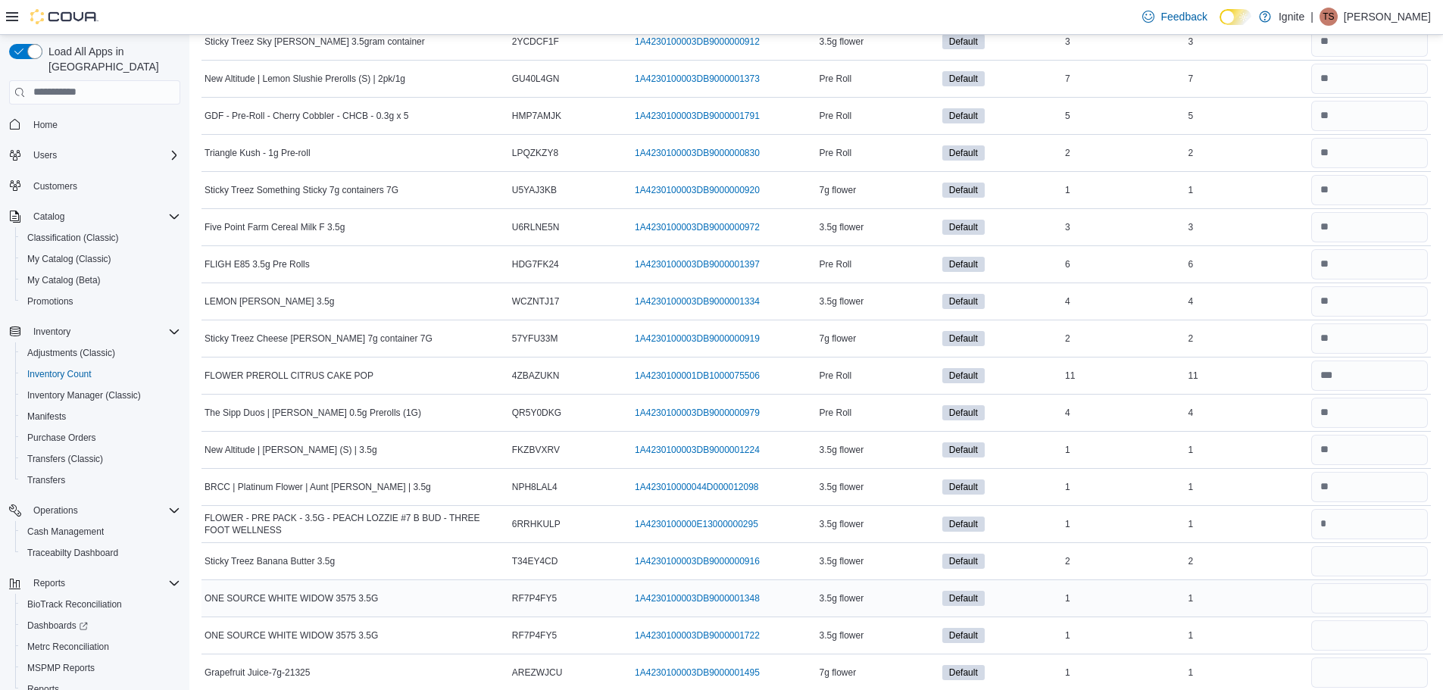
scroll to position [1666, 0]
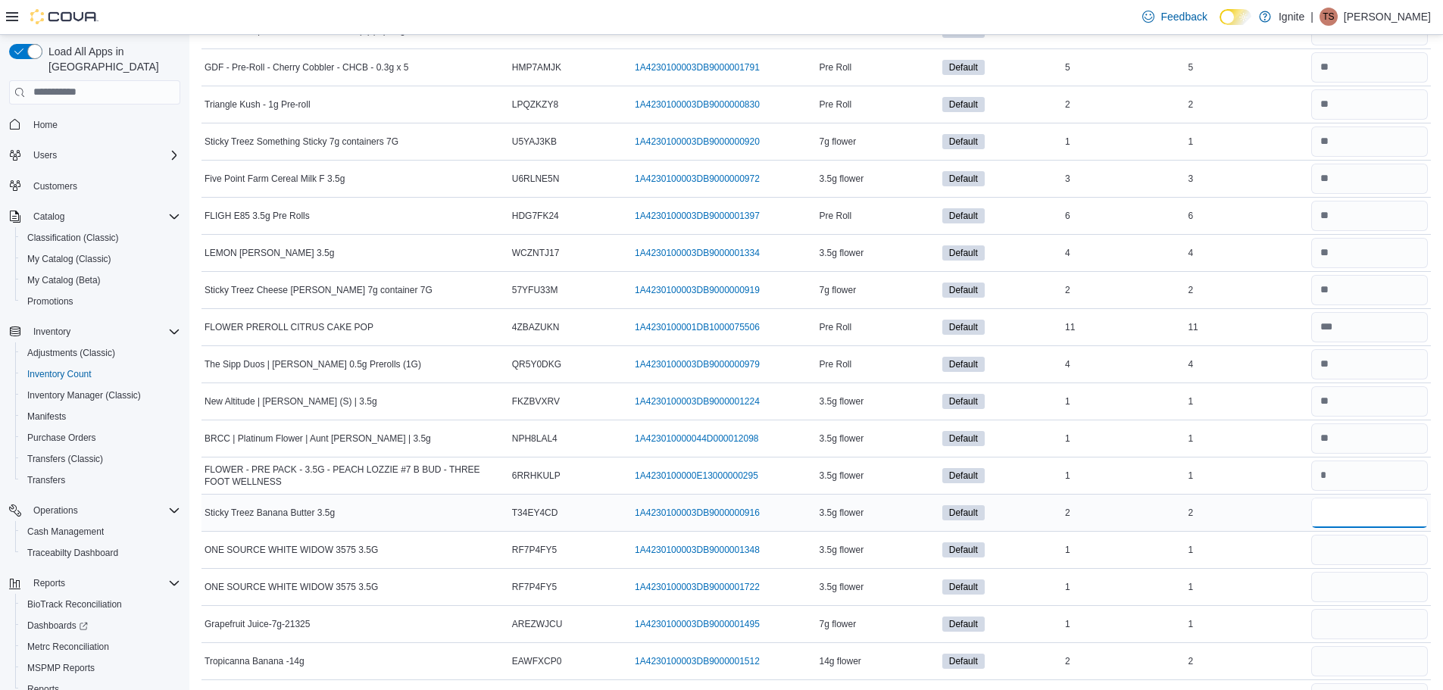
click at [1344, 504] on input "number" at bounding box center [1369, 513] width 117 height 30
type input "*"
click at [1369, 555] on input "number" at bounding box center [1369, 550] width 117 height 30
type input "*"
click at [1386, 594] on input "number" at bounding box center [1369, 587] width 117 height 30
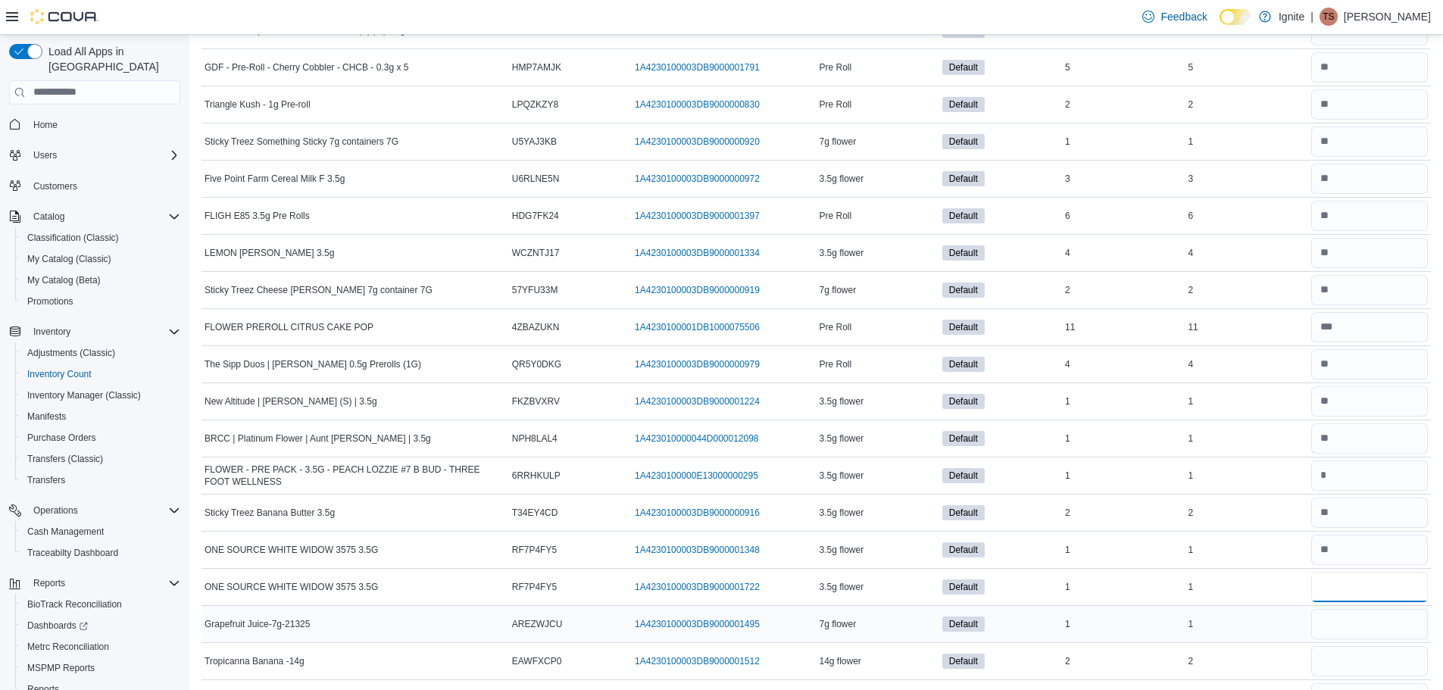
type input "*"
click at [1391, 620] on input "number" at bounding box center [1369, 624] width 117 height 30
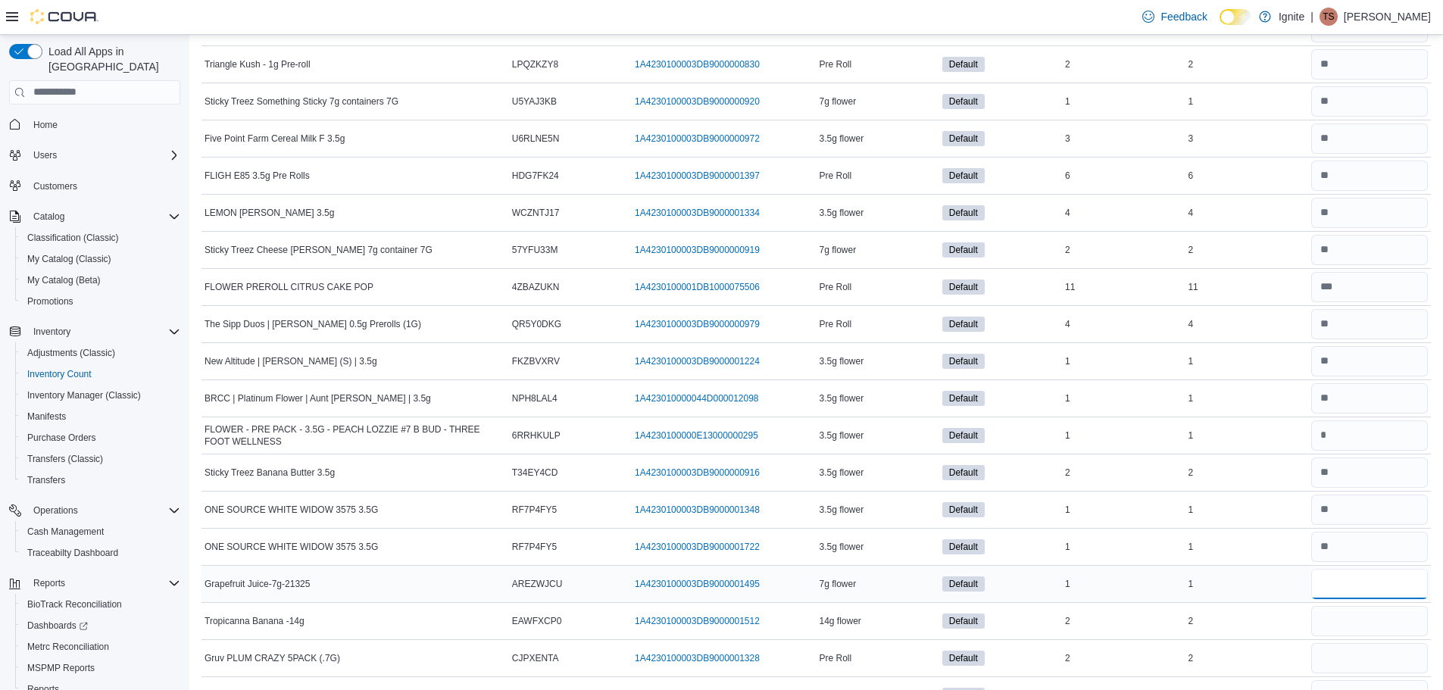
scroll to position [1742, 0]
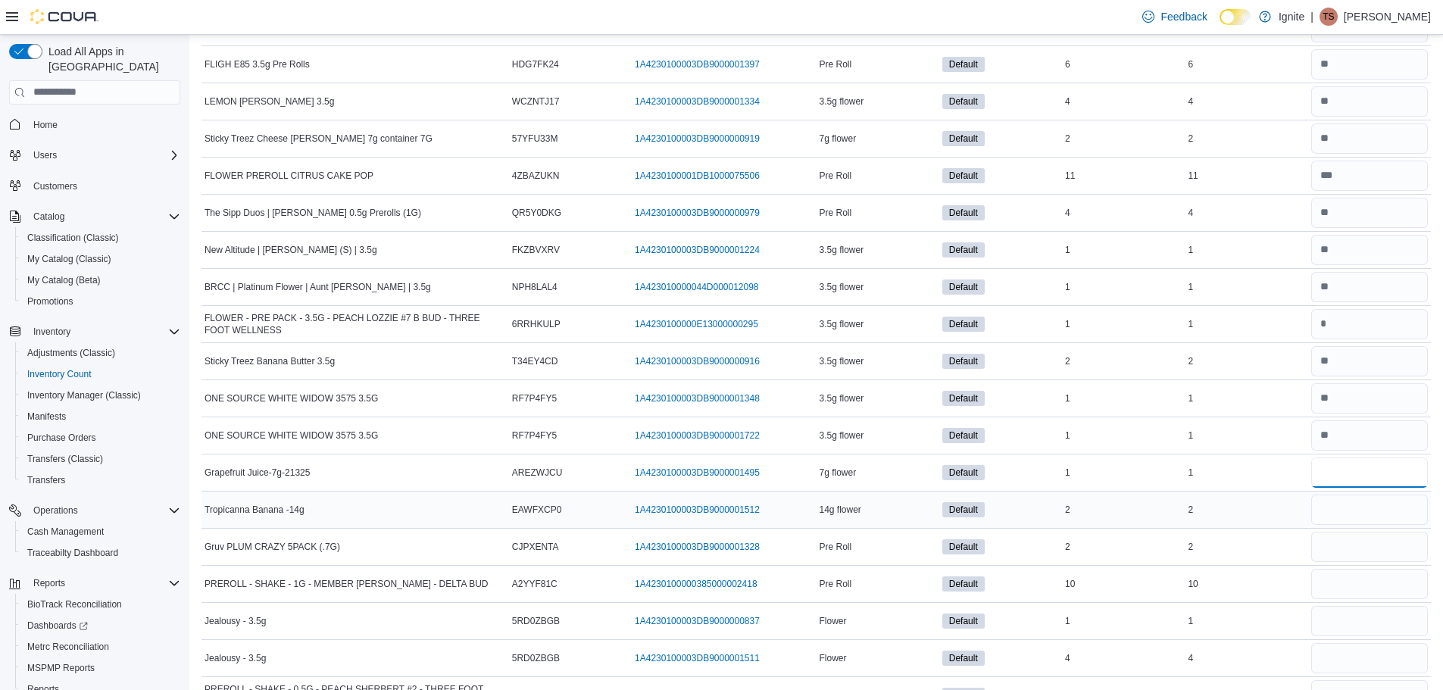
type input "*"
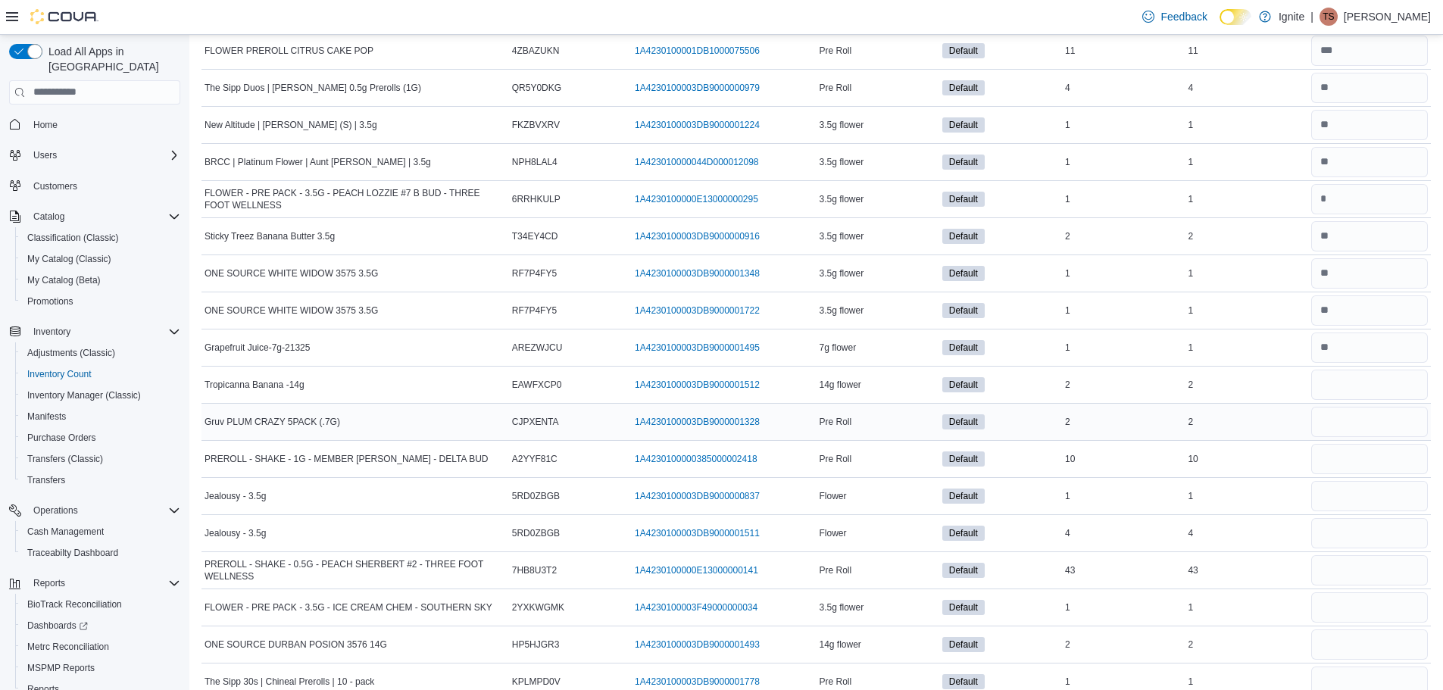
scroll to position [1969, 0]
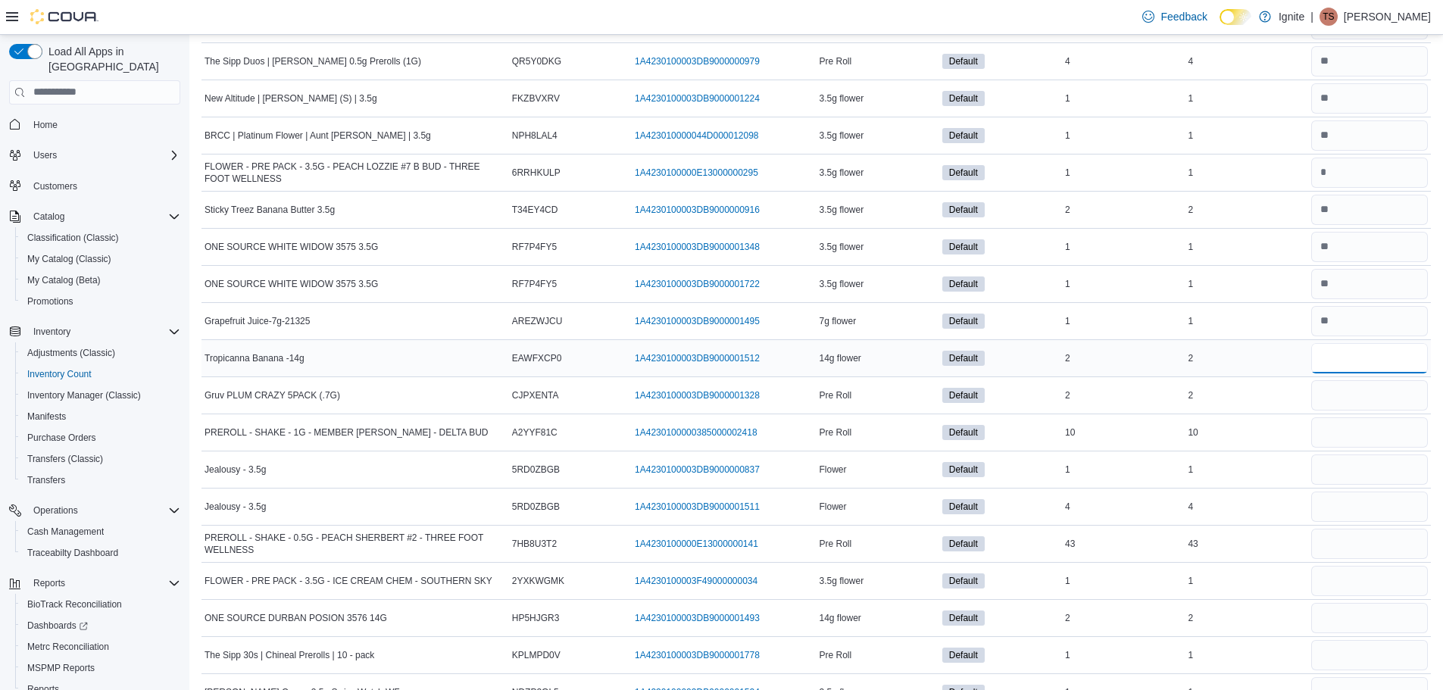
click at [1347, 357] on input "number" at bounding box center [1369, 358] width 117 height 30
type input "*"
click at [1359, 396] on input "number" at bounding box center [1369, 395] width 117 height 30
type input "*"
click at [1375, 438] on input "number" at bounding box center [1369, 432] width 117 height 30
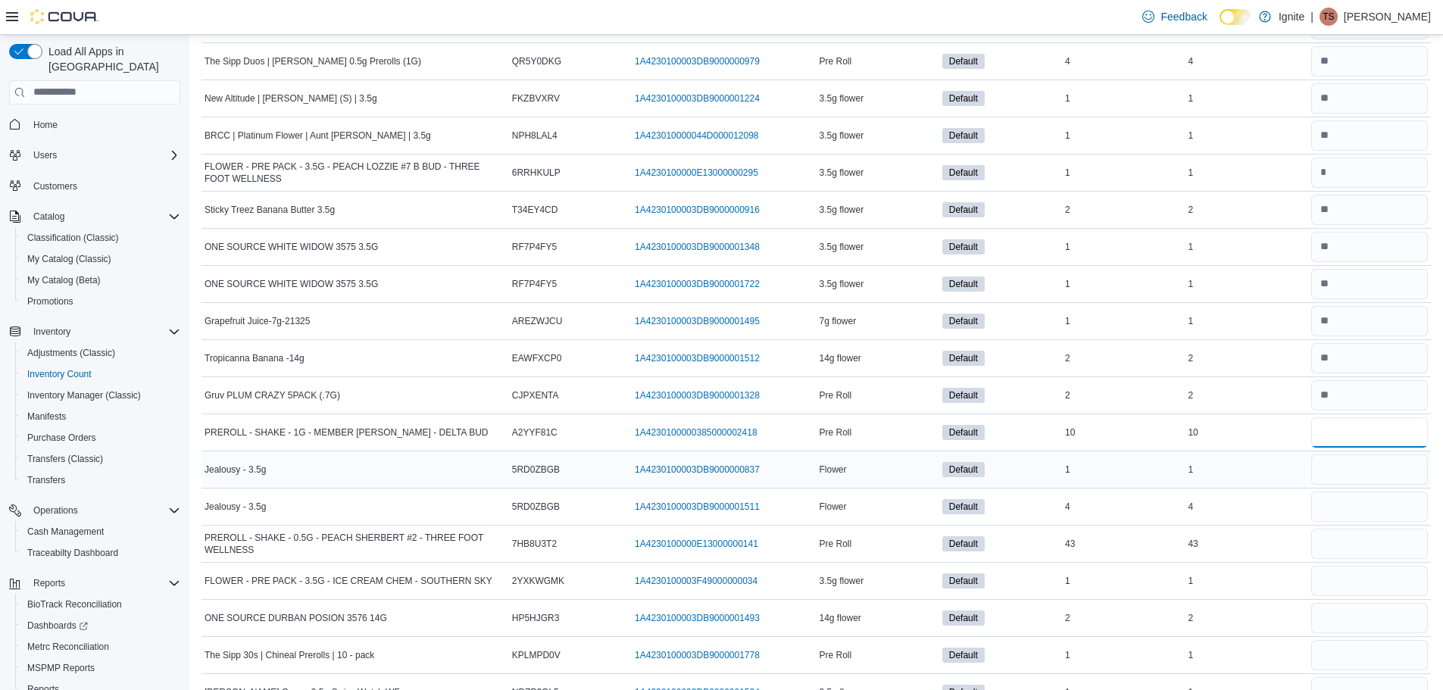
type input "**"
click at [1378, 470] on input "number" at bounding box center [1369, 469] width 117 height 30
type input "*"
click at [1386, 506] on input "number" at bounding box center [1369, 507] width 117 height 30
type input "*"
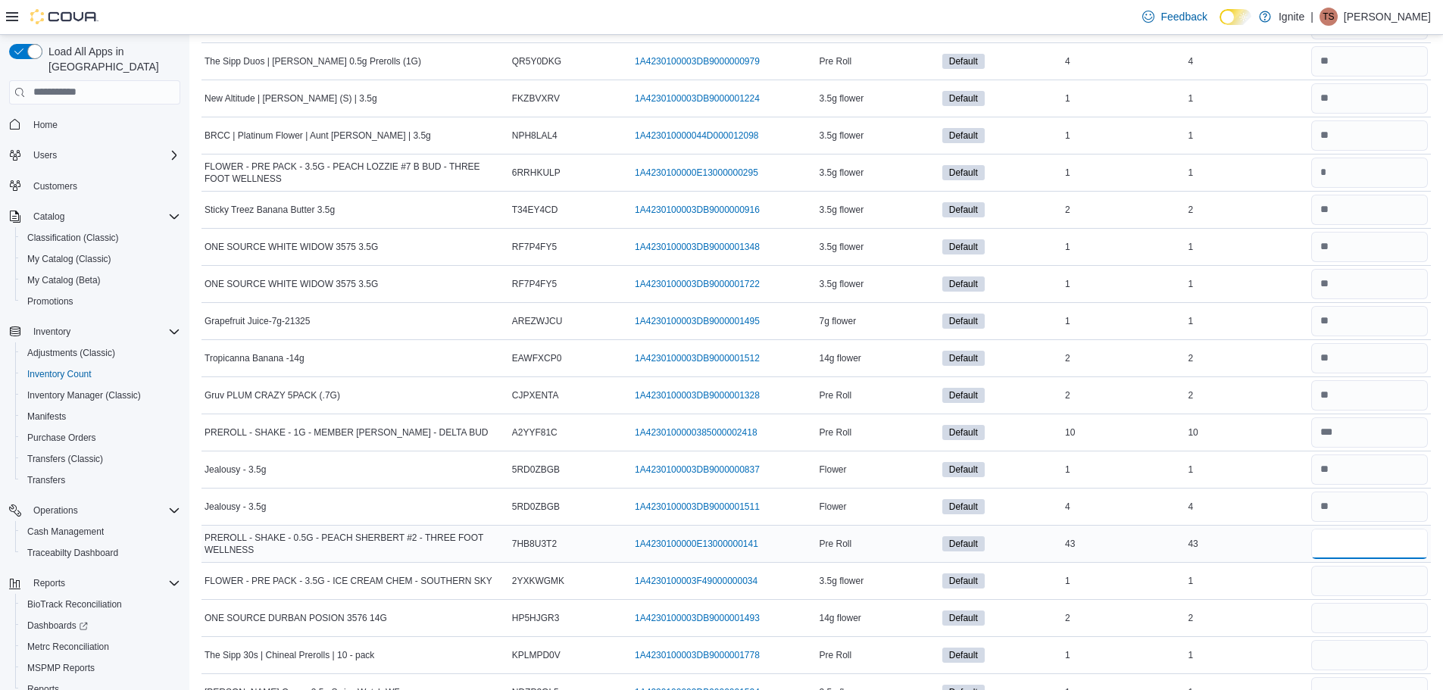
click at [1403, 550] on input "number" at bounding box center [1369, 544] width 117 height 30
type input "**"
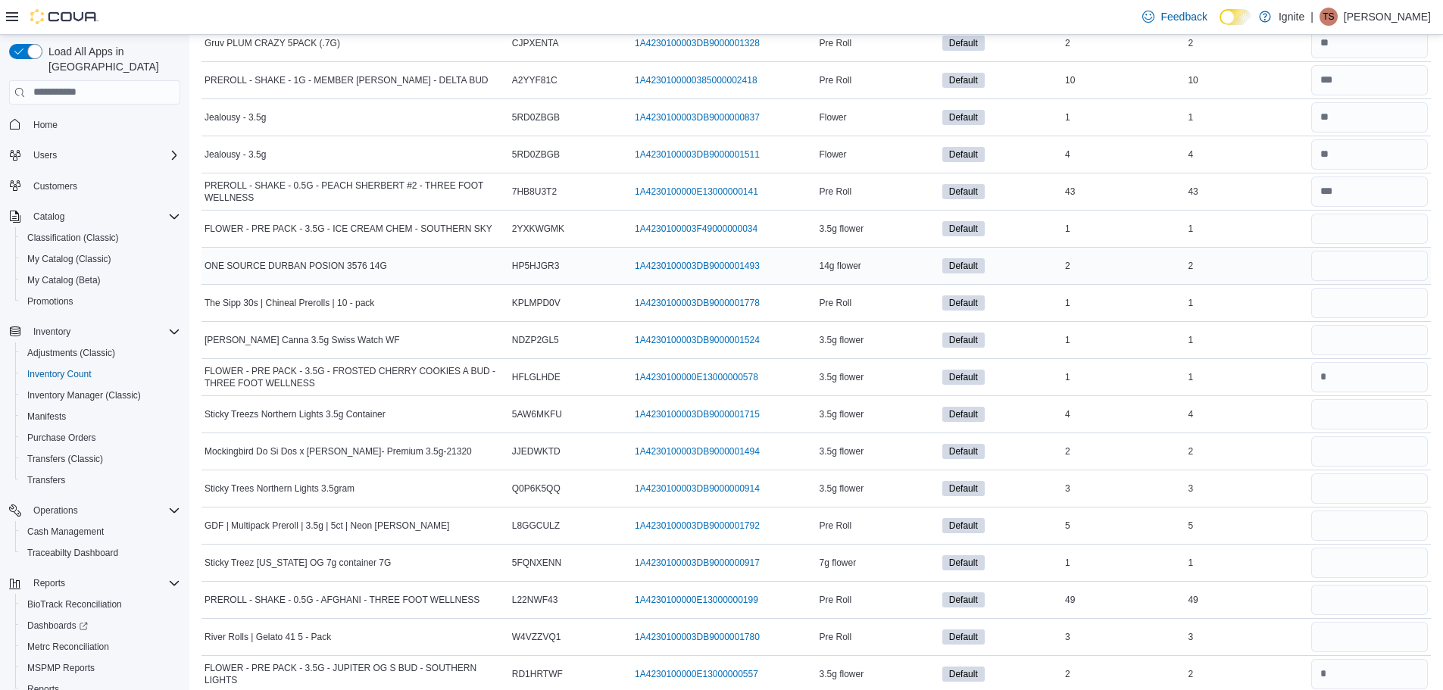
scroll to position [2348, 0]
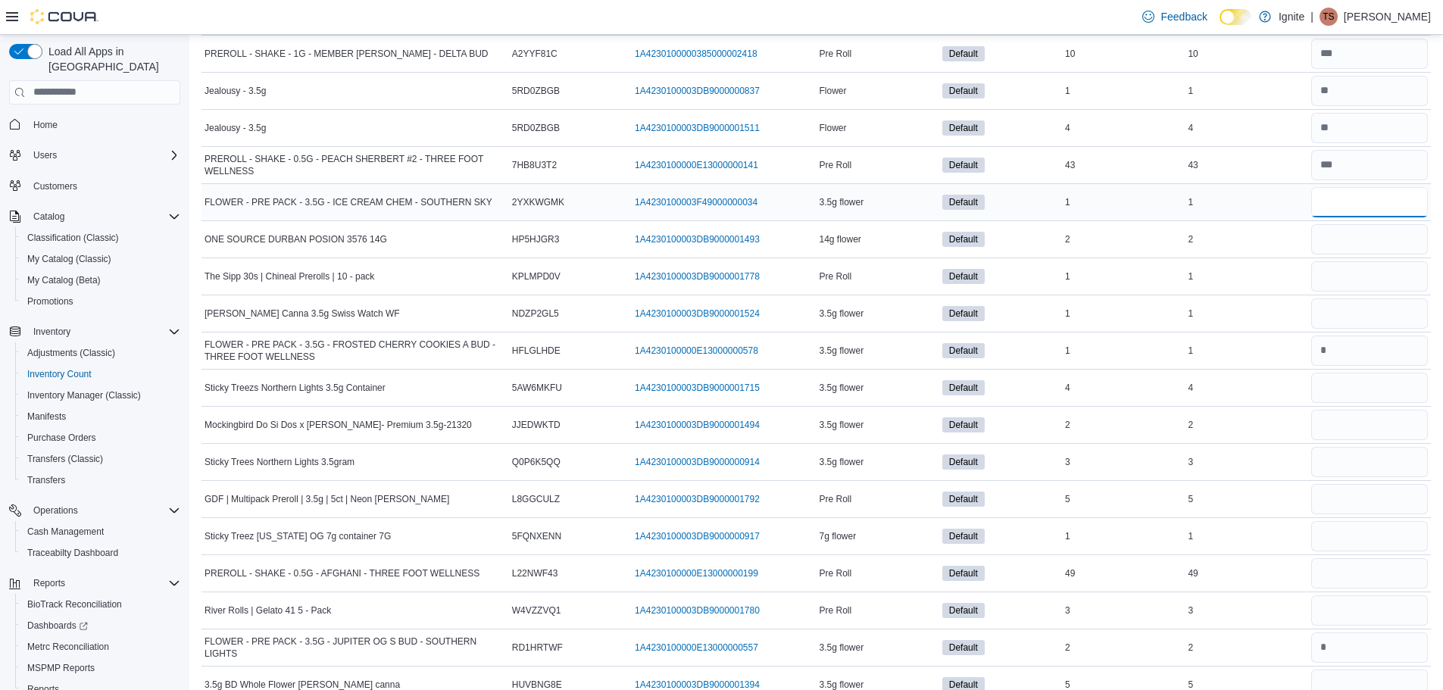
click at [1350, 211] on input "number" at bounding box center [1369, 202] width 117 height 30
type input "*"
click at [1365, 247] on input "number" at bounding box center [1369, 239] width 117 height 30
type input "*"
click at [1359, 271] on input "number" at bounding box center [1369, 276] width 117 height 30
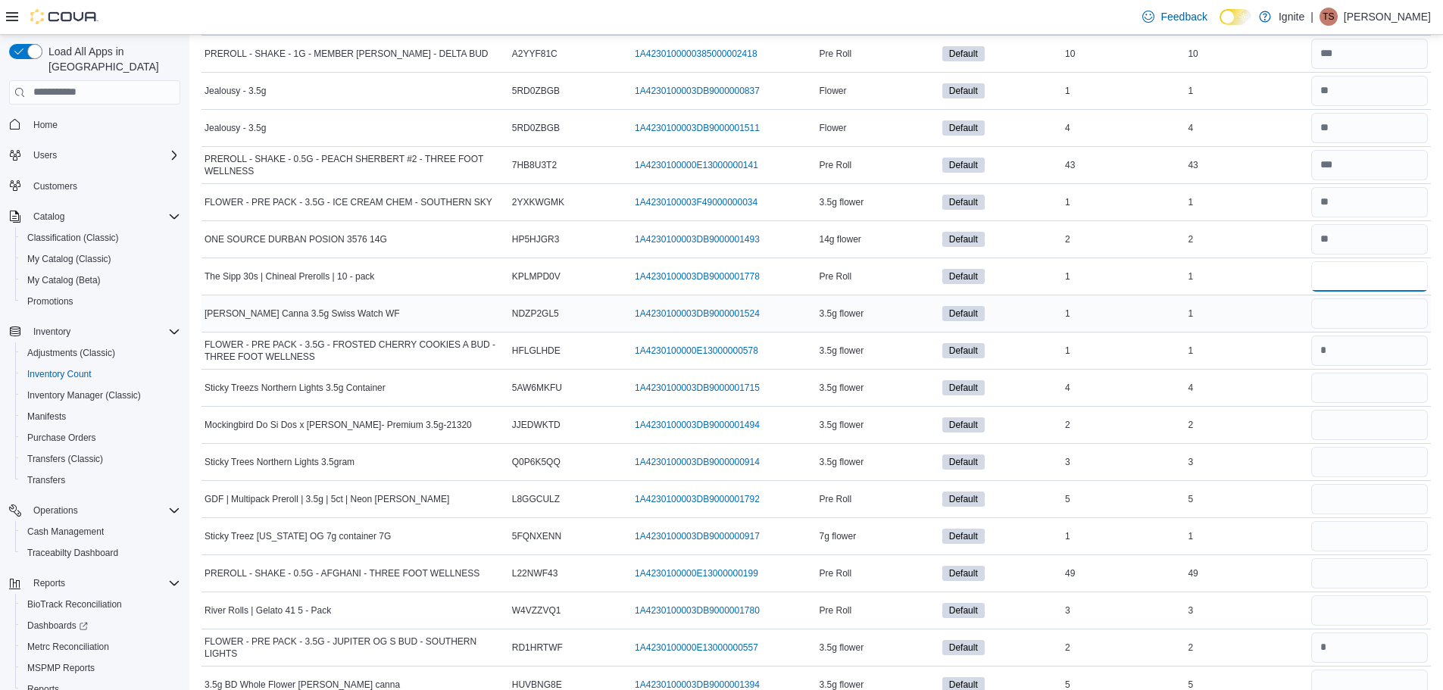
type input "*"
click at [1379, 313] on input "number" at bounding box center [1369, 313] width 117 height 30
type input "*"
click at [1393, 392] on input "number" at bounding box center [1369, 388] width 117 height 30
type input "*"
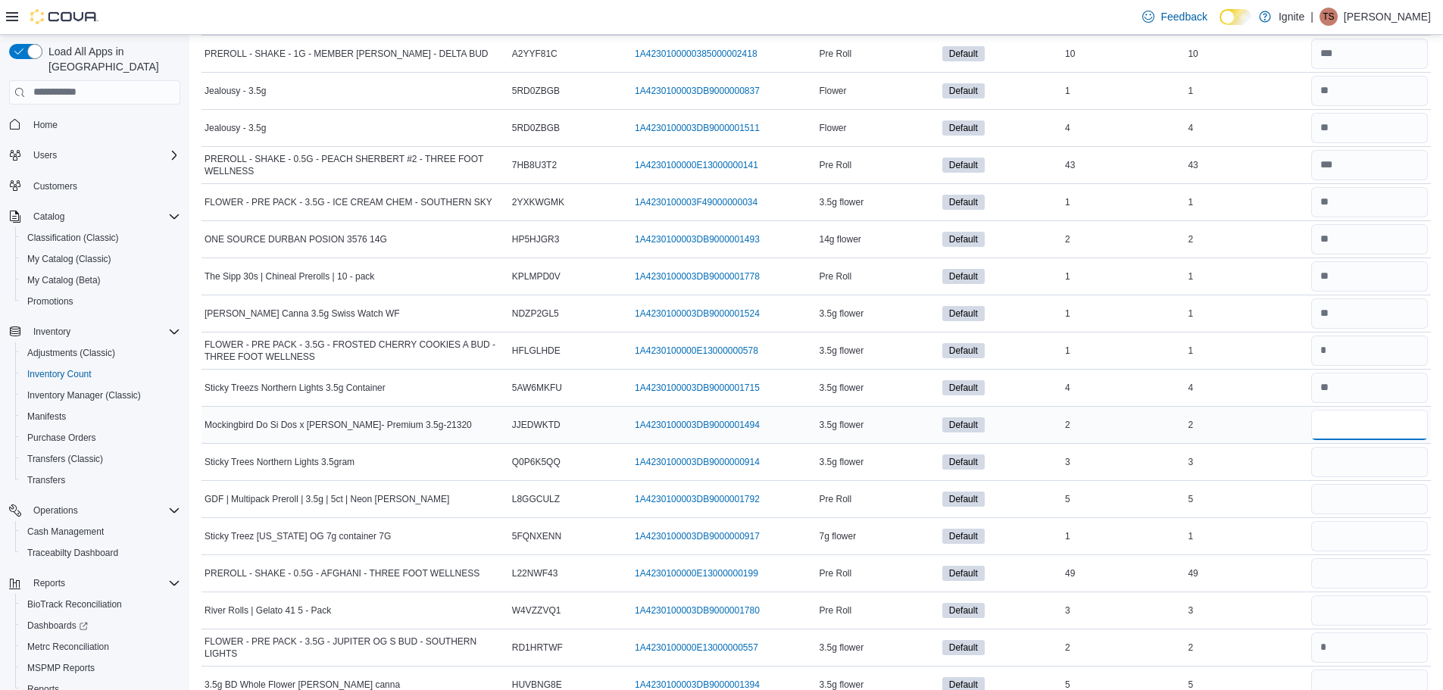
click at [1402, 431] on input "number" at bounding box center [1369, 425] width 117 height 30
type input "*"
click at [1400, 473] on input "number" at bounding box center [1369, 462] width 117 height 30
type input "*"
click at [1391, 498] on input "number" at bounding box center [1369, 499] width 117 height 30
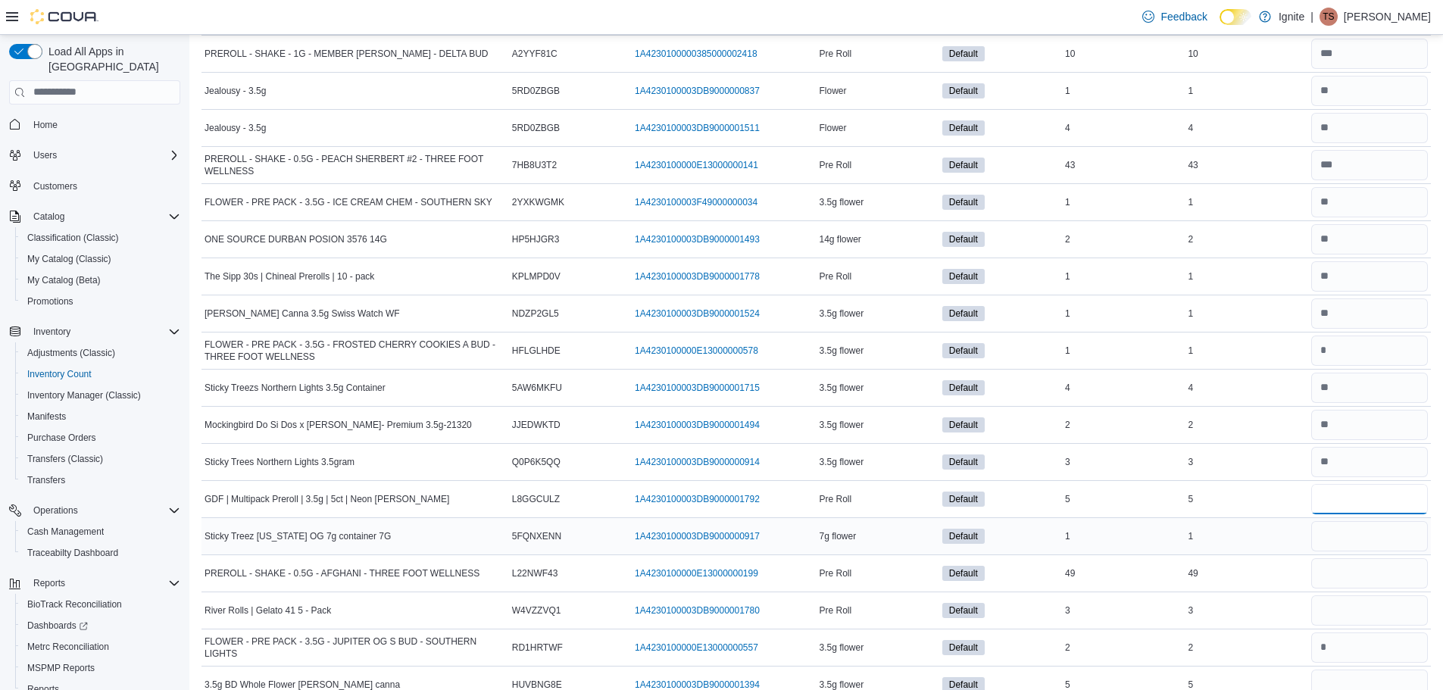
type input "*"
click at [1388, 540] on input "number" at bounding box center [1369, 536] width 117 height 30
type input "*"
click at [1378, 561] on input "number" at bounding box center [1369, 573] width 117 height 30
type input "**"
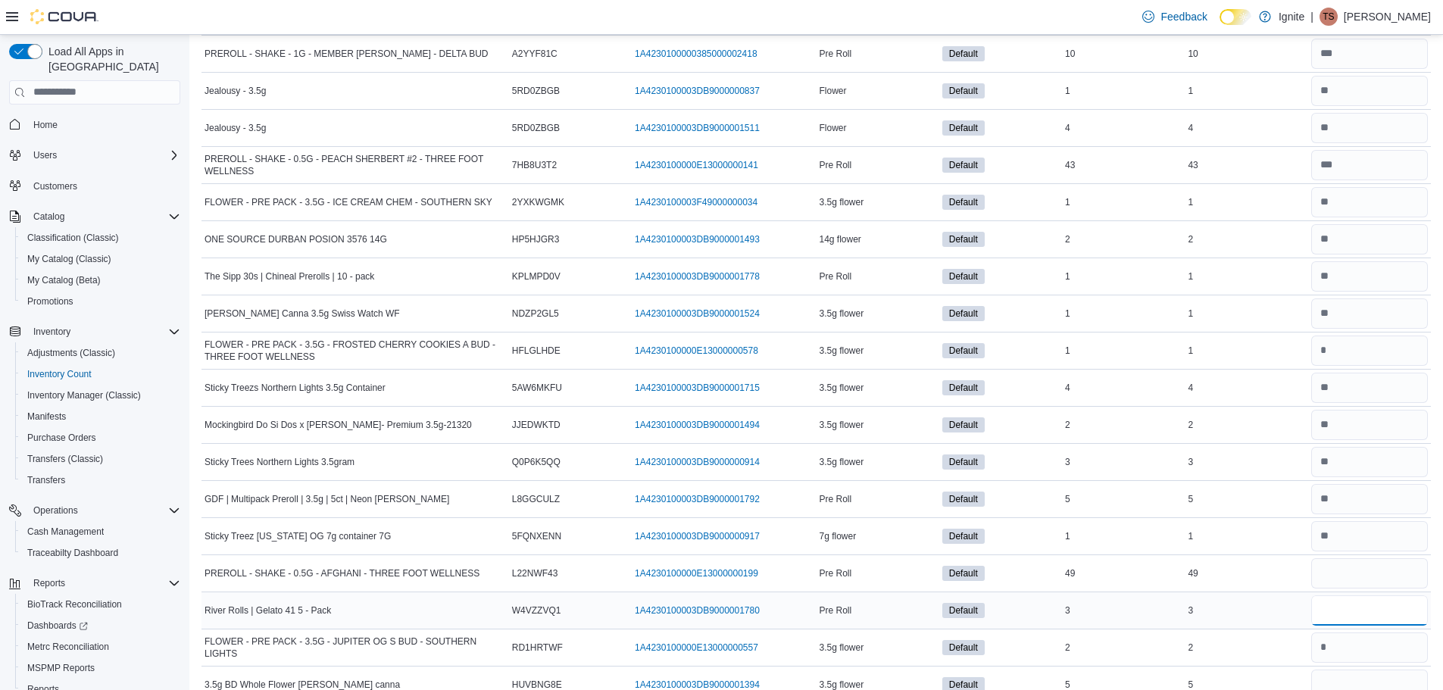
click at [1362, 617] on input "number" at bounding box center [1369, 610] width 117 height 30
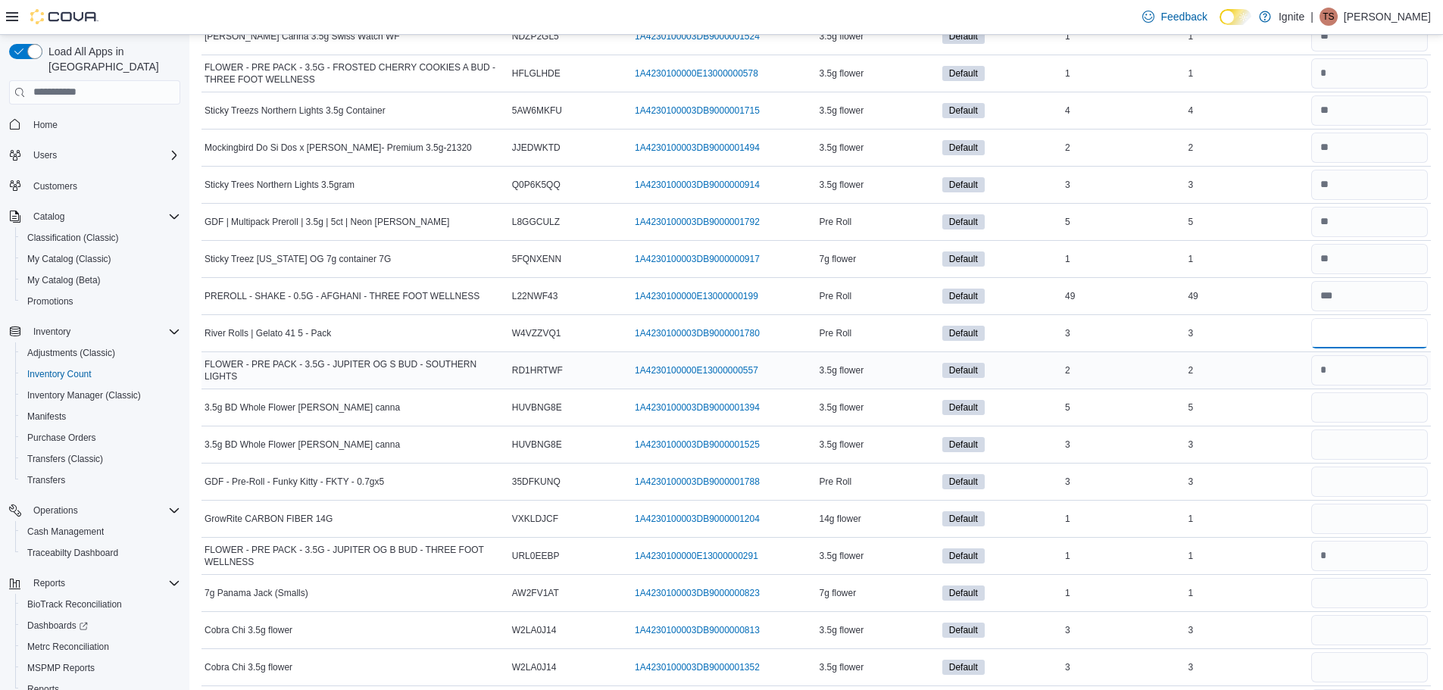
scroll to position [2651, 0]
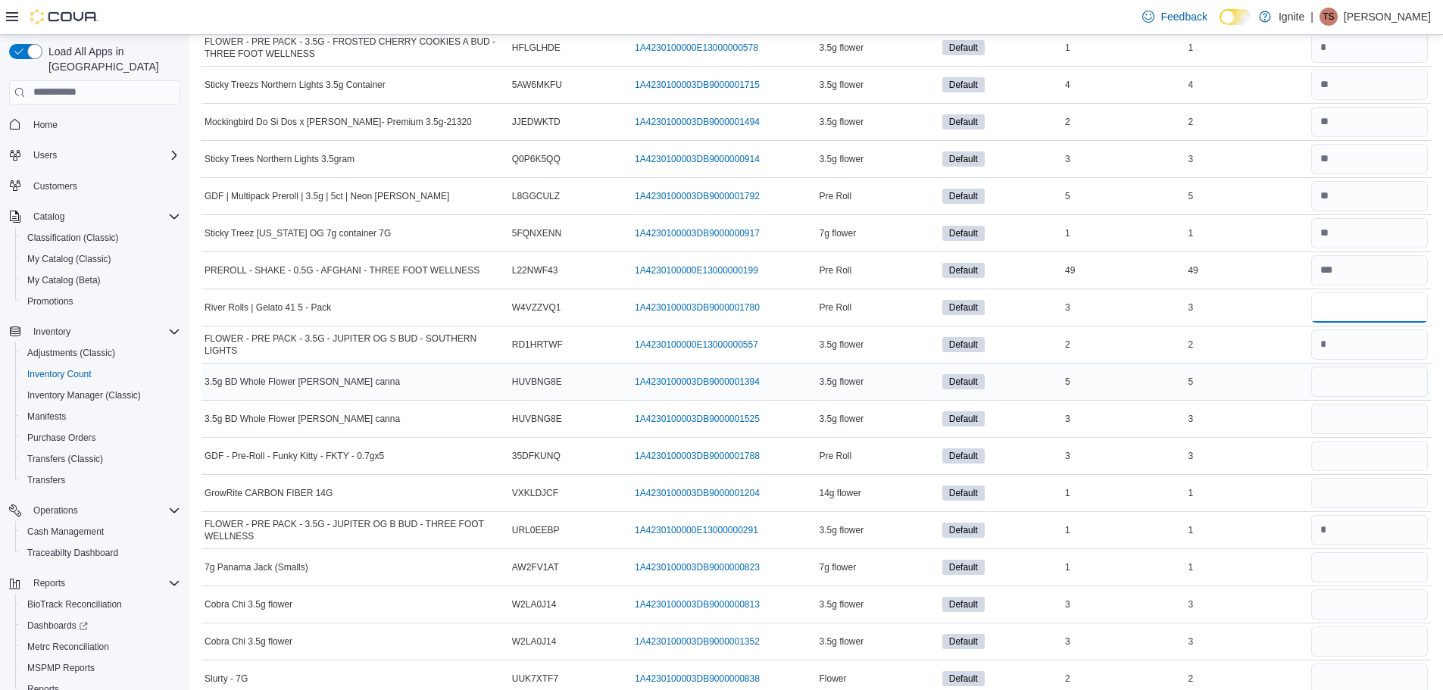
type input "*"
click at [1344, 386] on input "number" at bounding box center [1369, 382] width 117 height 30
type input "*"
click at [1344, 418] on input "number" at bounding box center [1369, 419] width 117 height 30
type input "*"
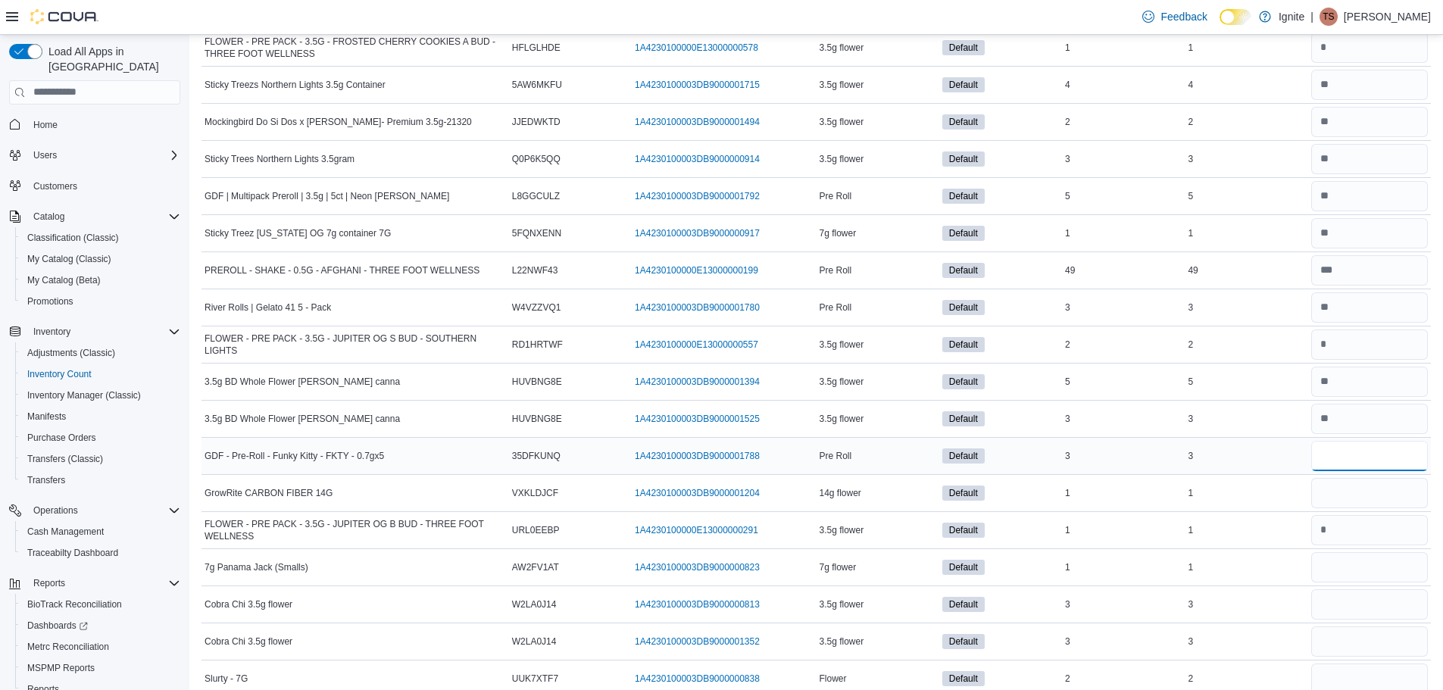
click at [1359, 460] on input "number" at bounding box center [1369, 456] width 117 height 30
type input "*"
click at [1376, 497] on input "number" at bounding box center [1369, 493] width 117 height 30
type input "*"
click at [1391, 567] on input "number" at bounding box center [1369, 567] width 117 height 30
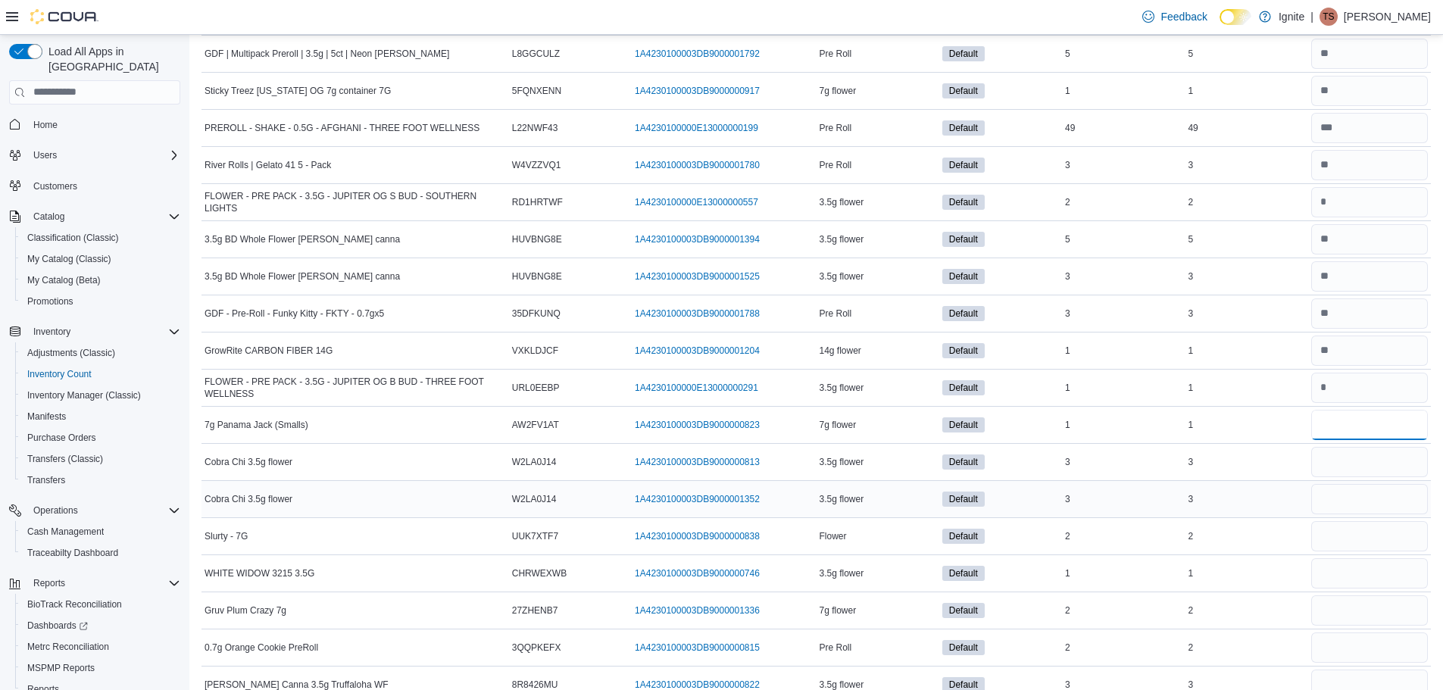
scroll to position [2802, 0]
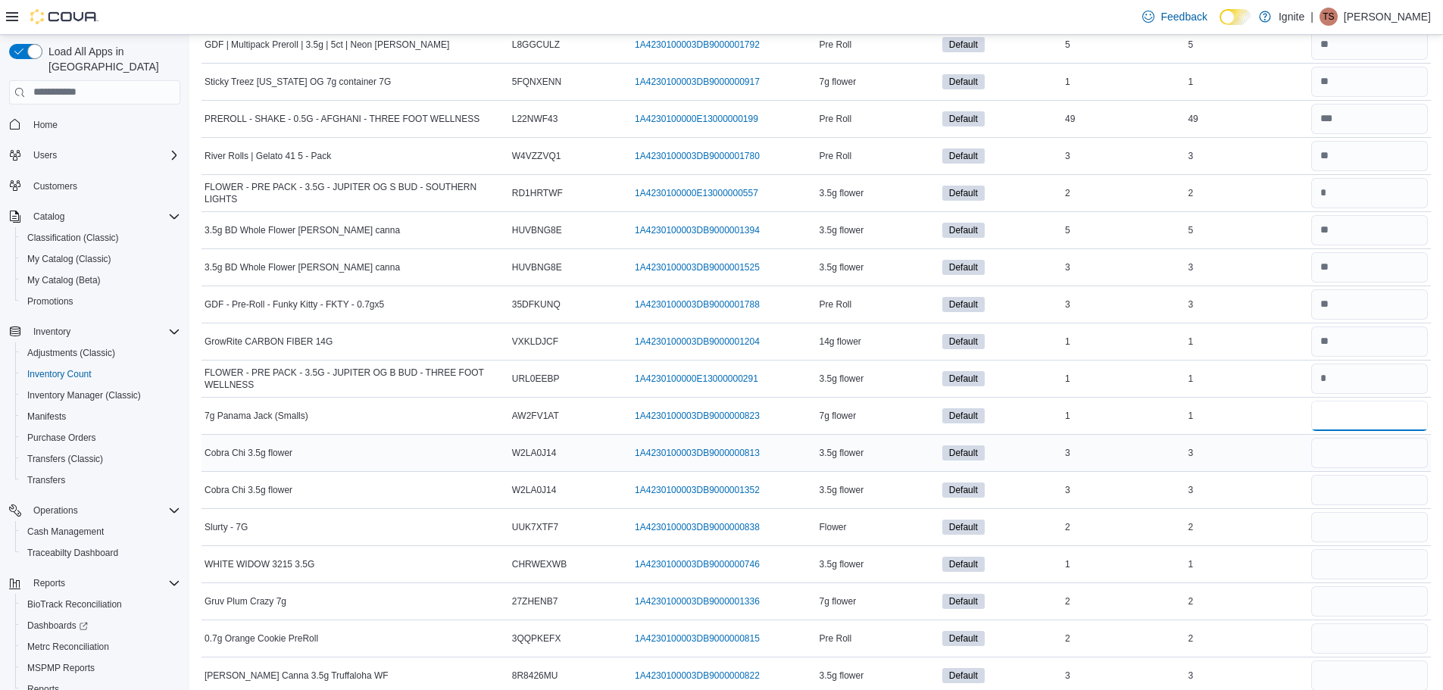
type input "*"
click at [1347, 461] on input "number" at bounding box center [1369, 453] width 117 height 30
type input "*"
drag, startPoint x: 1366, startPoint y: 508, endPoint x: 1362, endPoint y: 498, distance: 10.8
click at [1365, 507] on tbody "Five Point Farm NTH F 7g Catalog SKU V31QY4TN Package Number 1A4230100003DB9000…" at bounding box center [815, 508] width 1229 height 6235
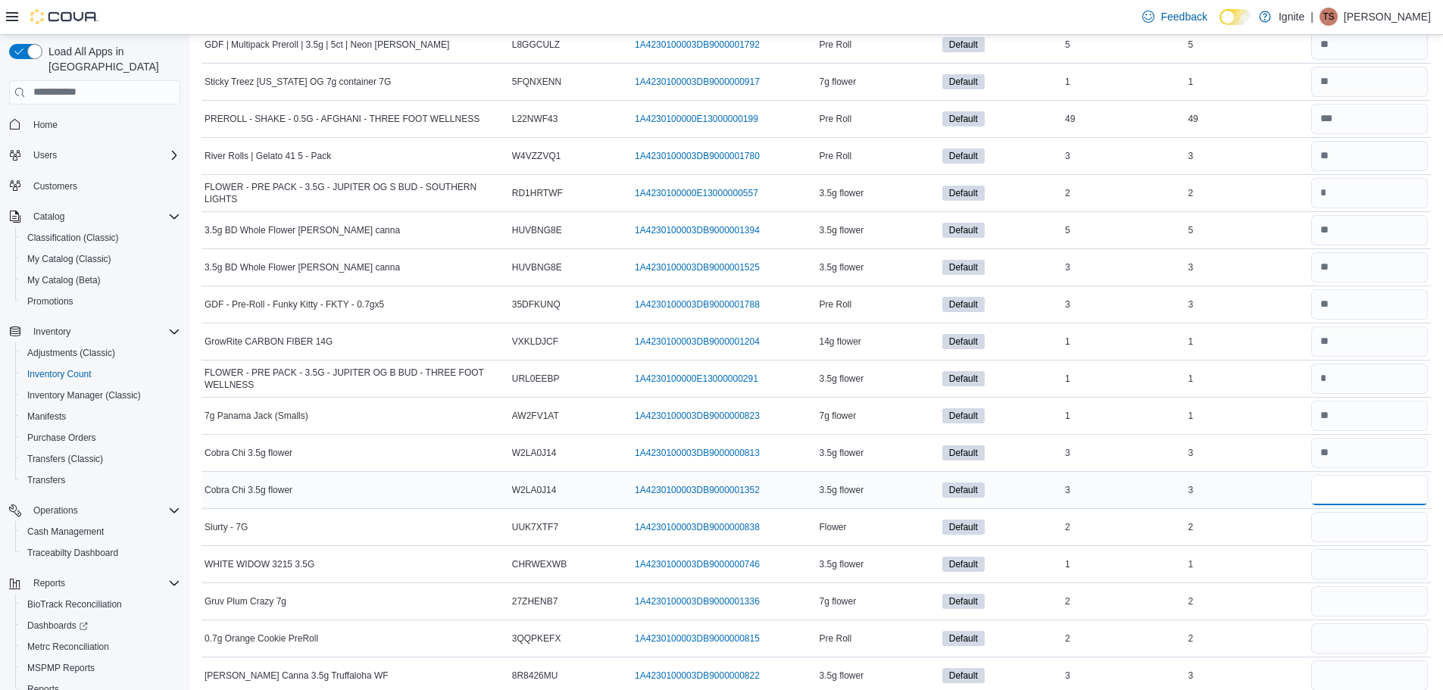
click at [1359, 493] on input "number" at bounding box center [1369, 490] width 117 height 30
type input "*"
click at [1374, 529] on input "number" at bounding box center [1369, 527] width 117 height 30
type input "*"
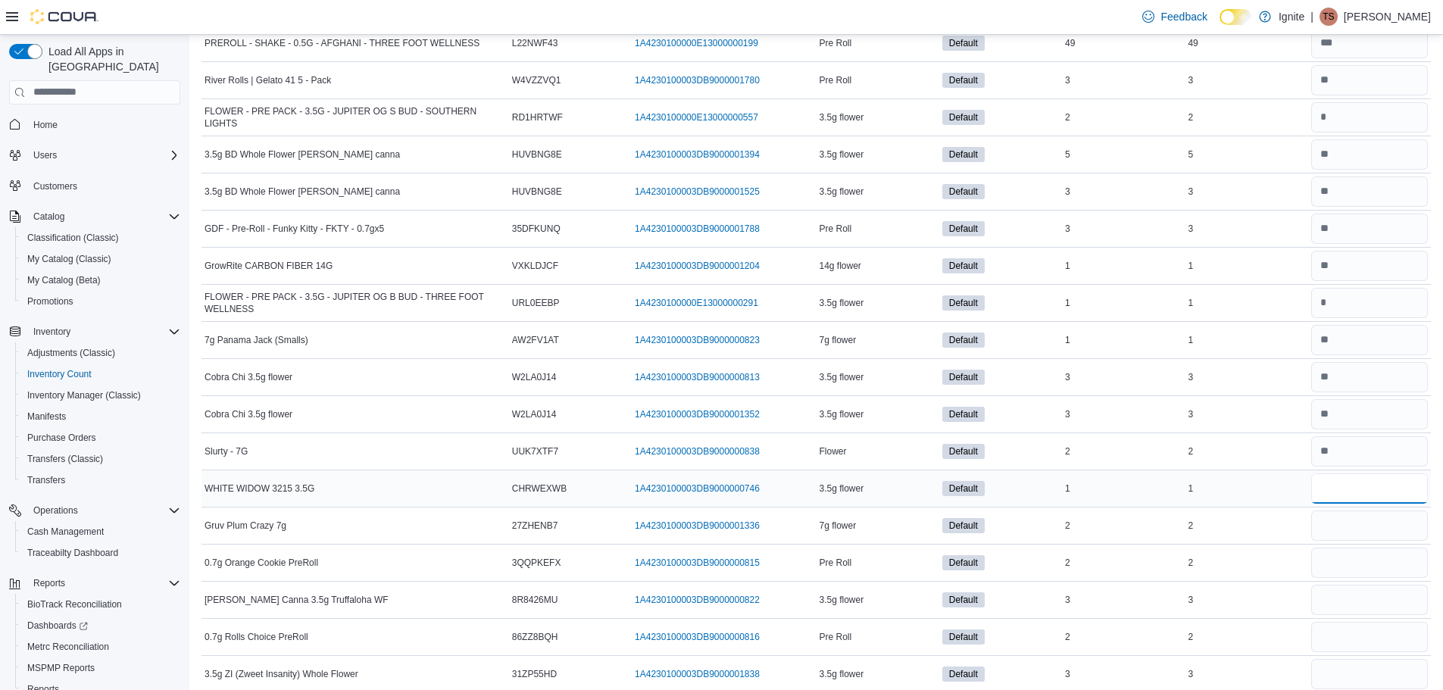
click at [1349, 490] on input "*" at bounding box center [1369, 488] width 117 height 30
type input "*"
click at [1368, 533] on input "number" at bounding box center [1369, 525] width 117 height 30
click at [1367, 557] on input "number" at bounding box center [1369, 563] width 117 height 30
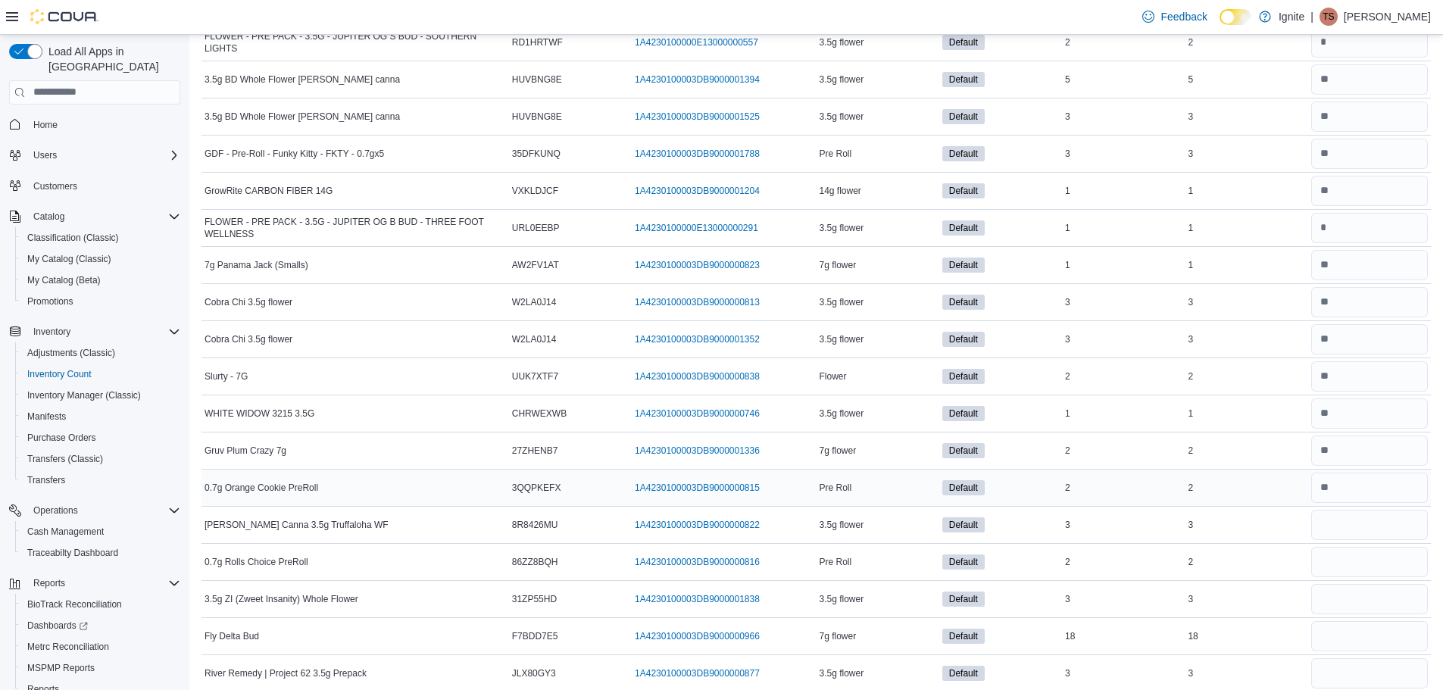
scroll to position [2954, 0]
click at [1354, 524] on input "number" at bounding box center [1369, 524] width 117 height 30
click at [1360, 554] on input "number" at bounding box center [1369, 561] width 117 height 30
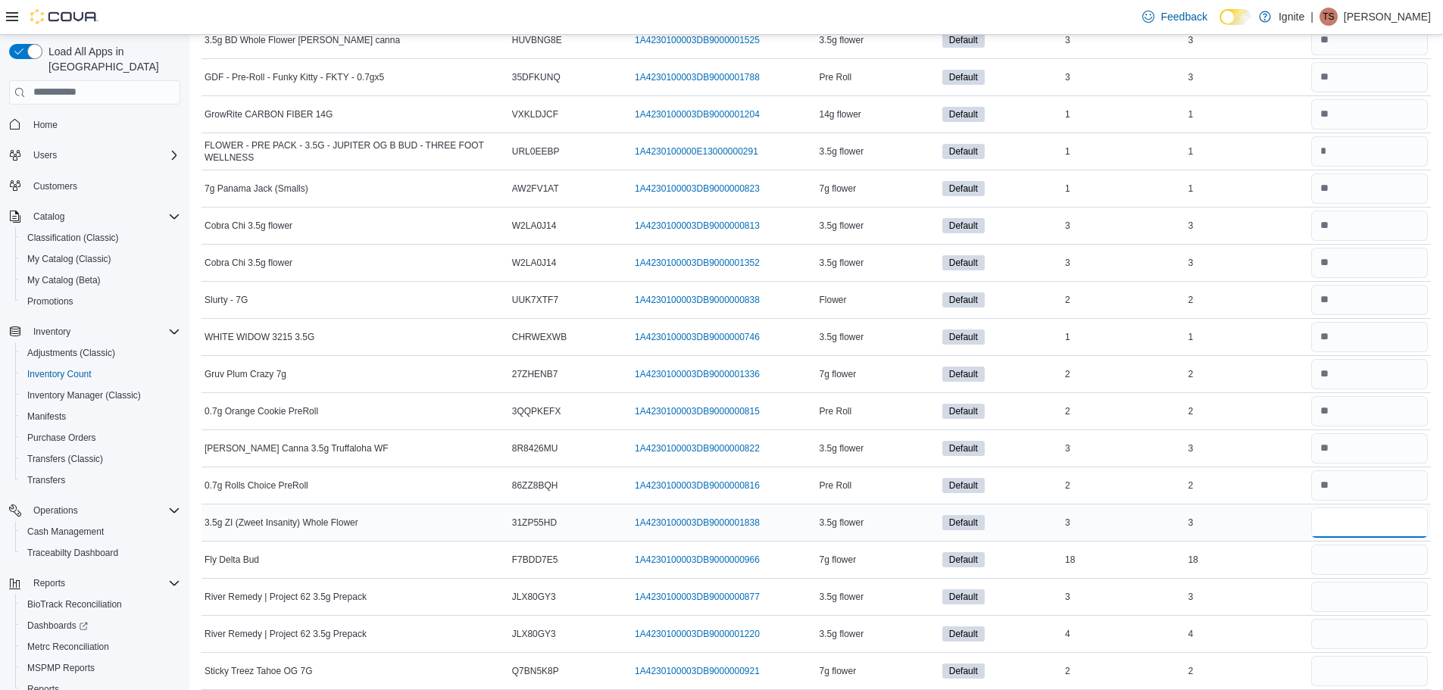
click at [1354, 535] on input "number" at bounding box center [1369, 522] width 117 height 30
click at [1366, 575] on div at bounding box center [1369, 560] width 123 height 36
click at [1362, 570] on input "number" at bounding box center [1369, 560] width 117 height 30
click at [1372, 601] on input "number" at bounding box center [1369, 597] width 117 height 30
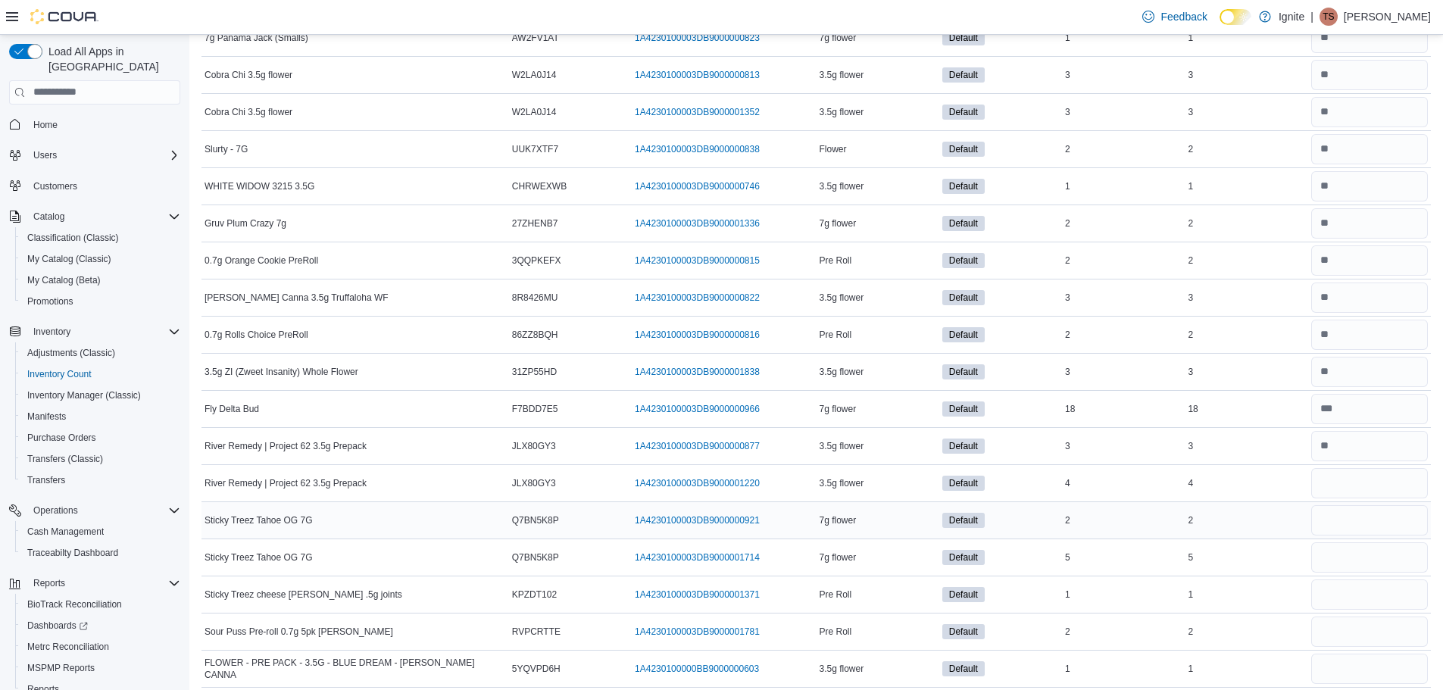
scroll to position [3181, 0]
click at [1359, 492] on input "number" at bounding box center [1369, 482] width 117 height 30
click at [1377, 529] on input "number" at bounding box center [1369, 519] width 117 height 30
click at [1356, 560] on input "number" at bounding box center [1369, 557] width 117 height 30
click at [1380, 598] on input "number" at bounding box center [1369, 594] width 117 height 30
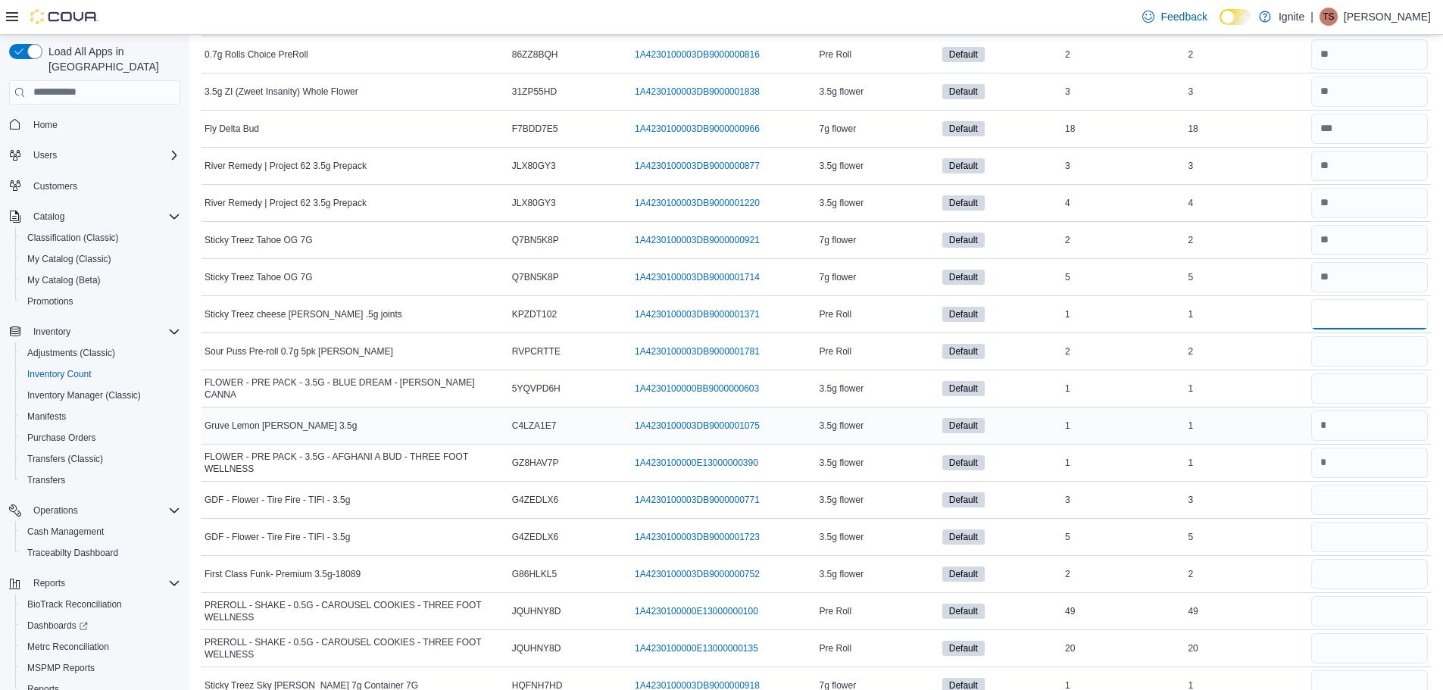
scroll to position [3484, 0]
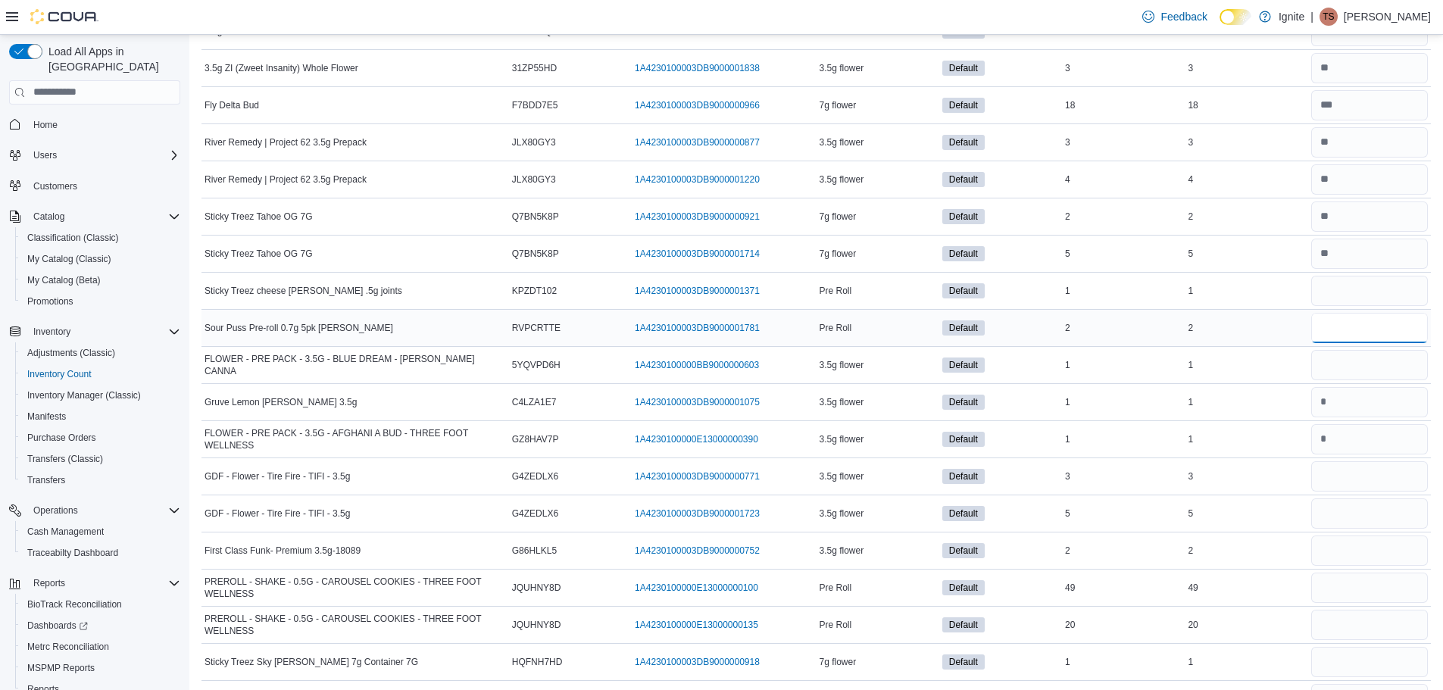
click at [1372, 329] on input "number" at bounding box center [1369, 328] width 117 height 30
click at [1395, 378] on input "number" at bounding box center [1369, 365] width 117 height 30
click at [1376, 474] on input "number" at bounding box center [1369, 476] width 117 height 30
click at [1378, 516] on input "number" at bounding box center [1369, 513] width 117 height 30
click at [1378, 554] on input "number" at bounding box center [1369, 550] width 117 height 30
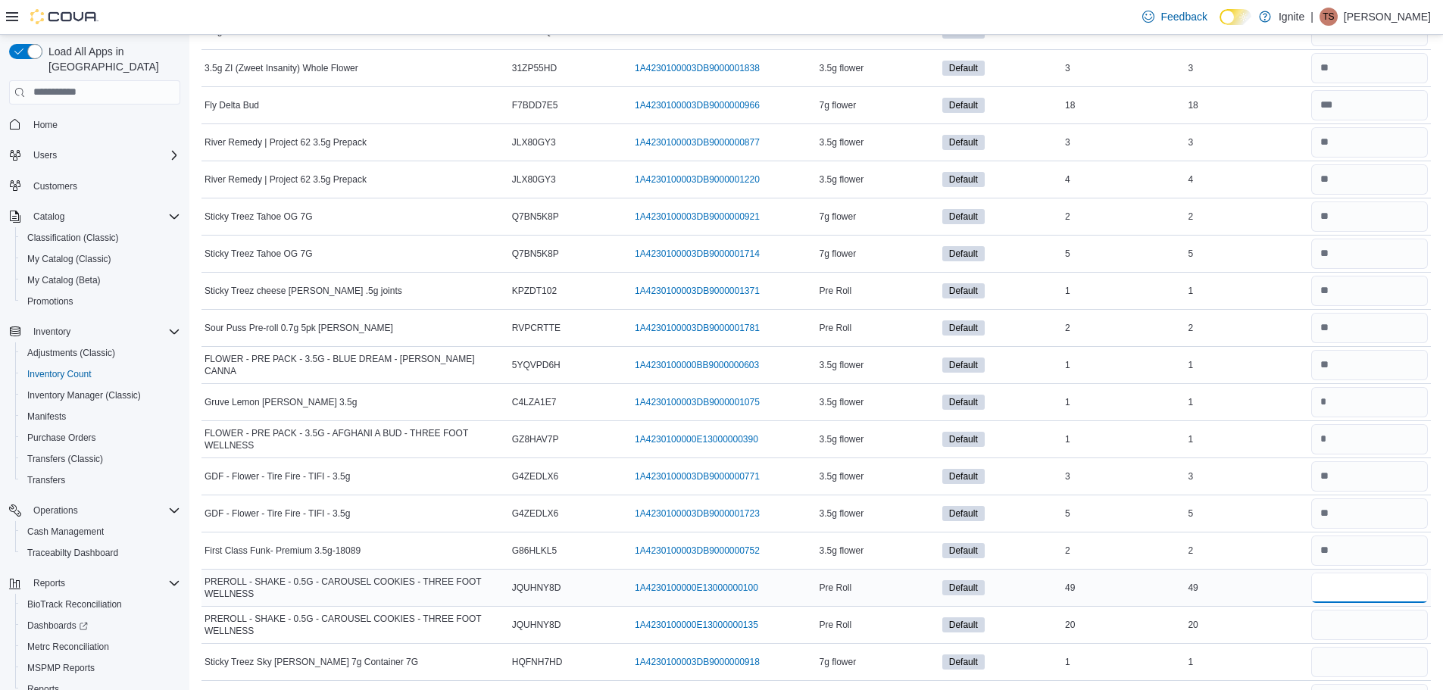
click at [1365, 585] on input "number" at bounding box center [1369, 588] width 117 height 30
click at [1371, 629] on input "number" at bounding box center [1369, 625] width 117 height 30
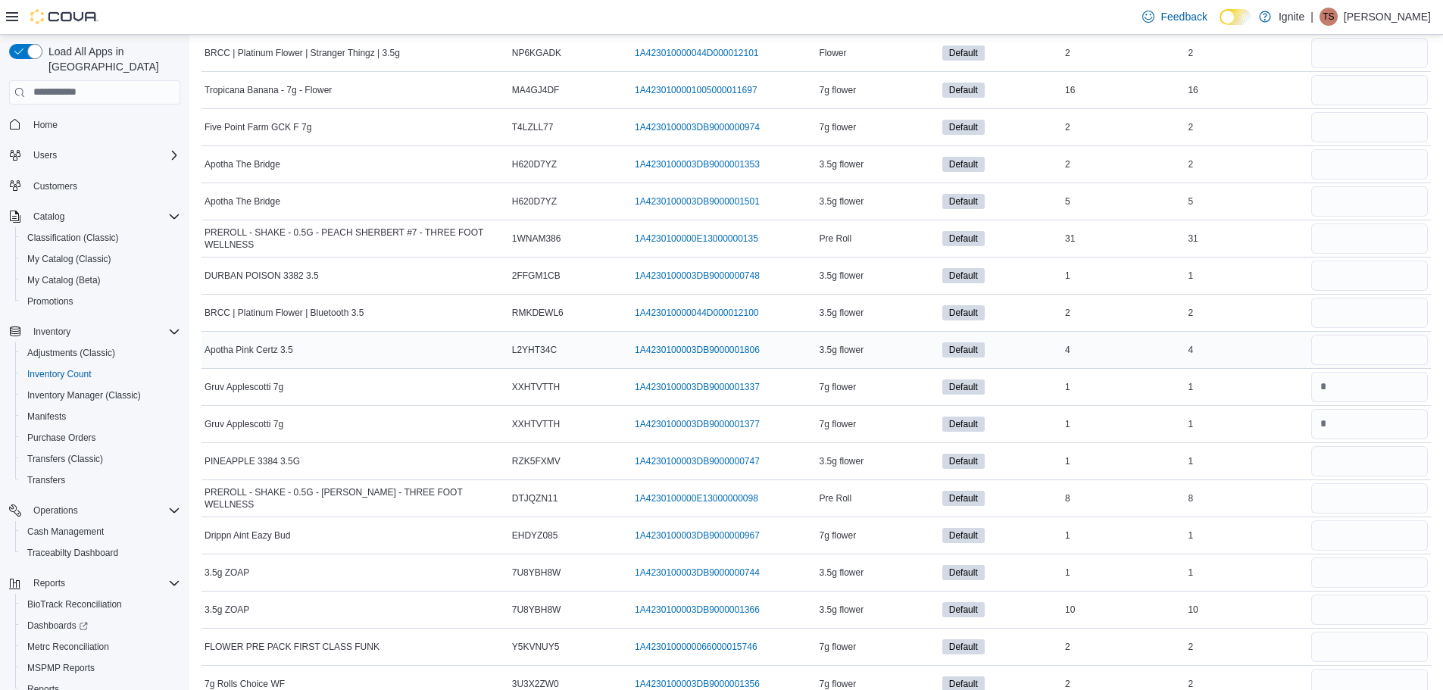
scroll to position [5751, 0]
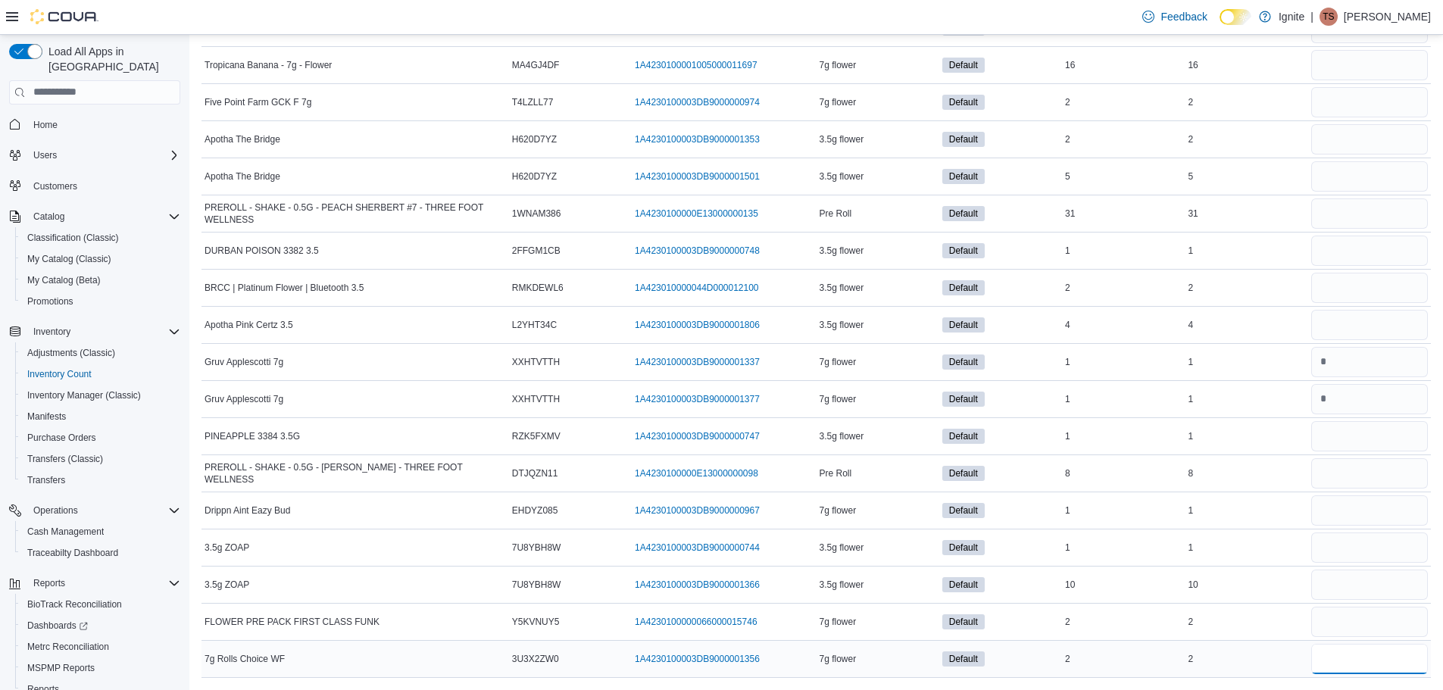
click at [1395, 653] on input "number" at bounding box center [1369, 659] width 117 height 30
click at [1363, 628] on input "number" at bounding box center [1369, 622] width 117 height 30
click at [1362, 583] on input "number" at bounding box center [1369, 585] width 117 height 30
click at [1346, 541] on input "number" at bounding box center [1369, 547] width 117 height 30
click at [1344, 513] on input "number" at bounding box center [1369, 510] width 117 height 30
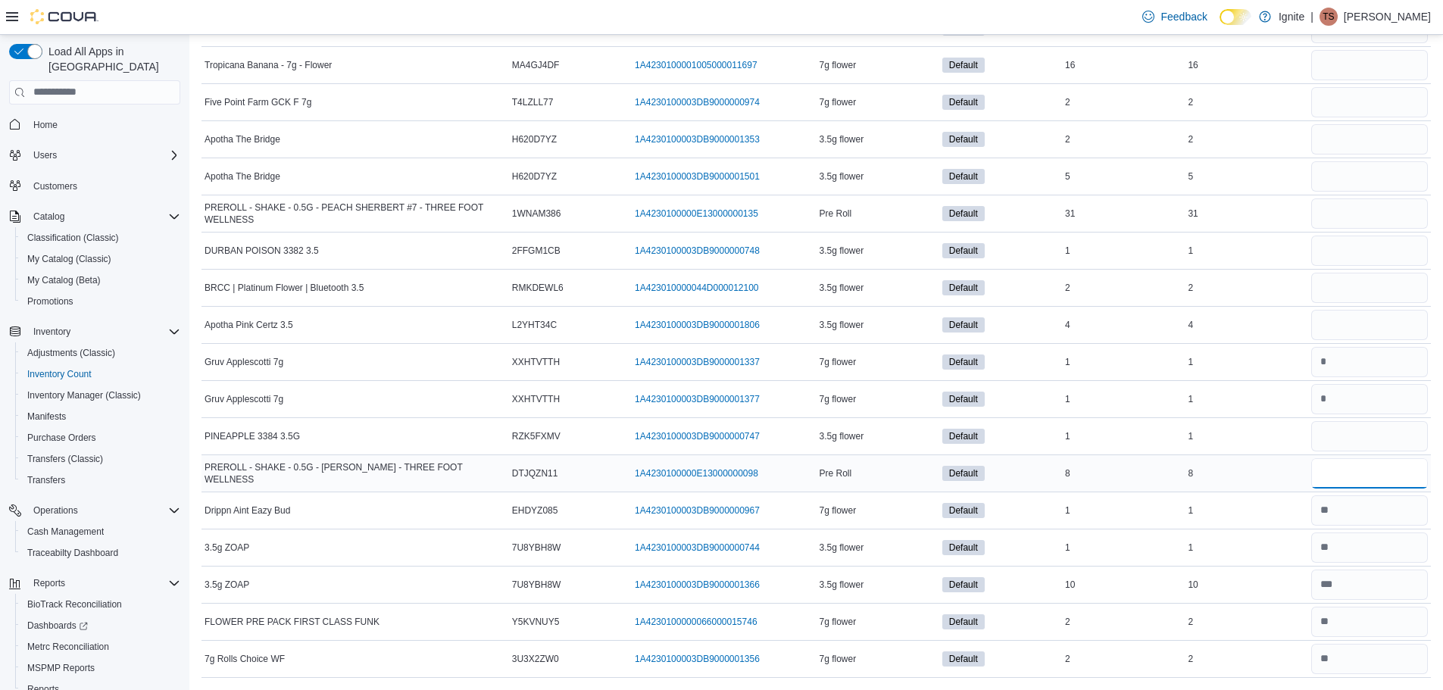
click at [1339, 478] on input "number" at bounding box center [1369, 473] width 117 height 30
click at [1341, 441] on input "number" at bounding box center [1369, 436] width 117 height 30
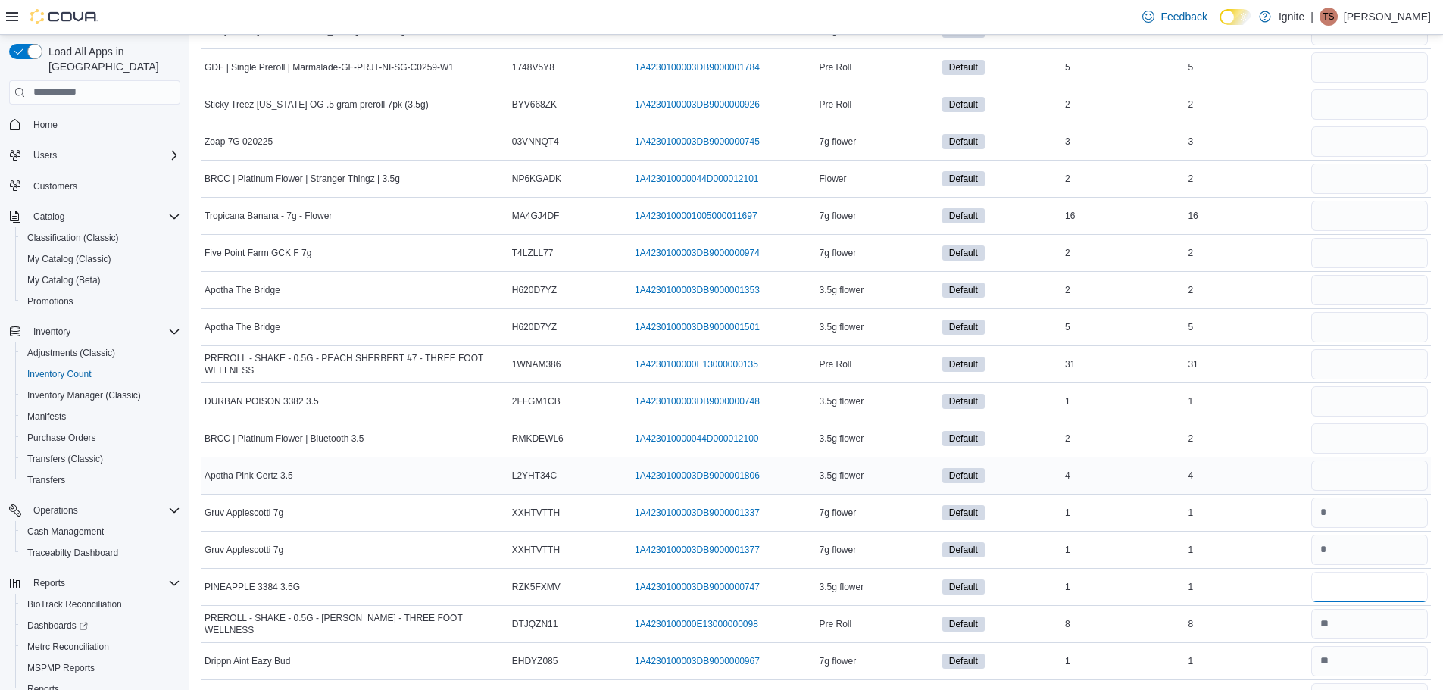
scroll to position [5599, 0]
click at [1365, 476] on input "number" at bounding box center [1369, 476] width 117 height 30
click at [1363, 445] on input "number" at bounding box center [1369, 439] width 117 height 30
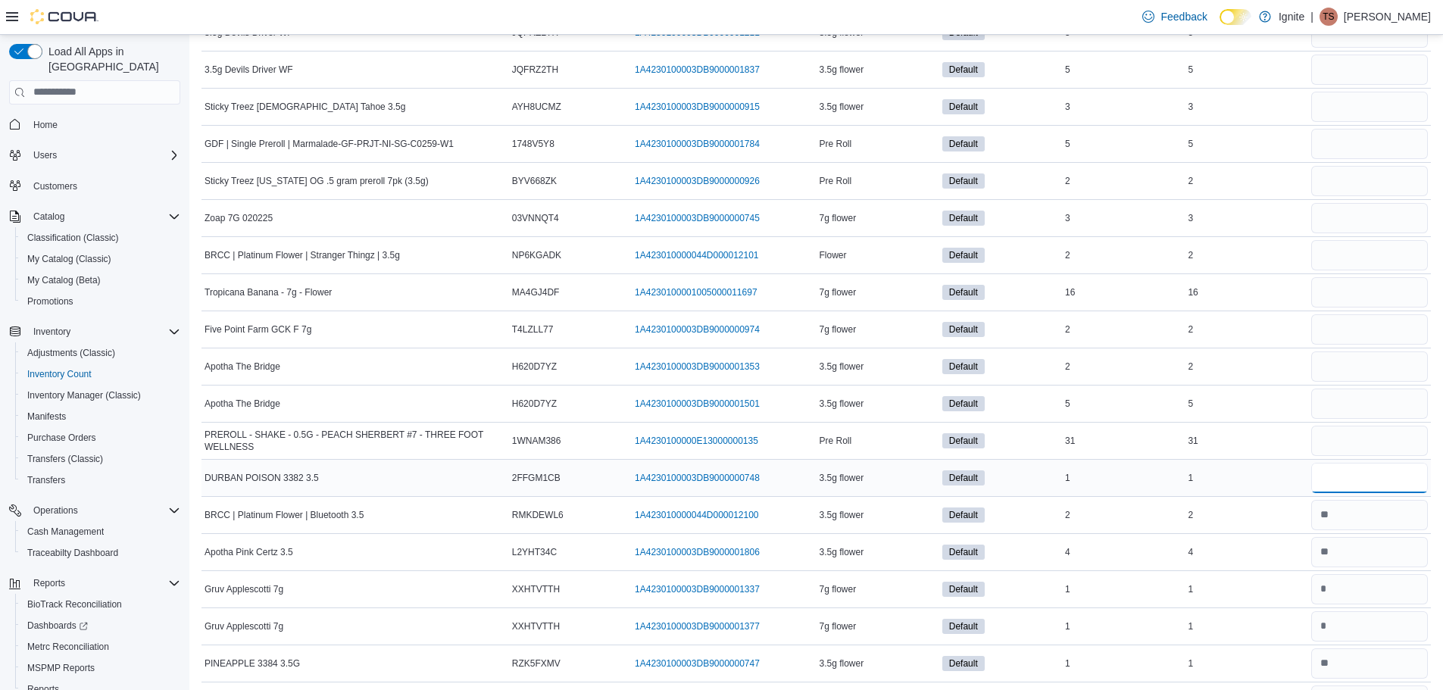
click at [1362, 478] on input "number" at bounding box center [1369, 478] width 117 height 30
click at [1364, 448] on input "number" at bounding box center [1369, 441] width 117 height 30
click at [1362, 414] on input "number" at bounding box center [1369, 404] width 117 height 30
click at [1341, 364] on input "number" at bounding box center [1369, 366] width 117 height 30
click at [1341, 336] on input "number" at bounding box center [1369, 329] width 117 height 30
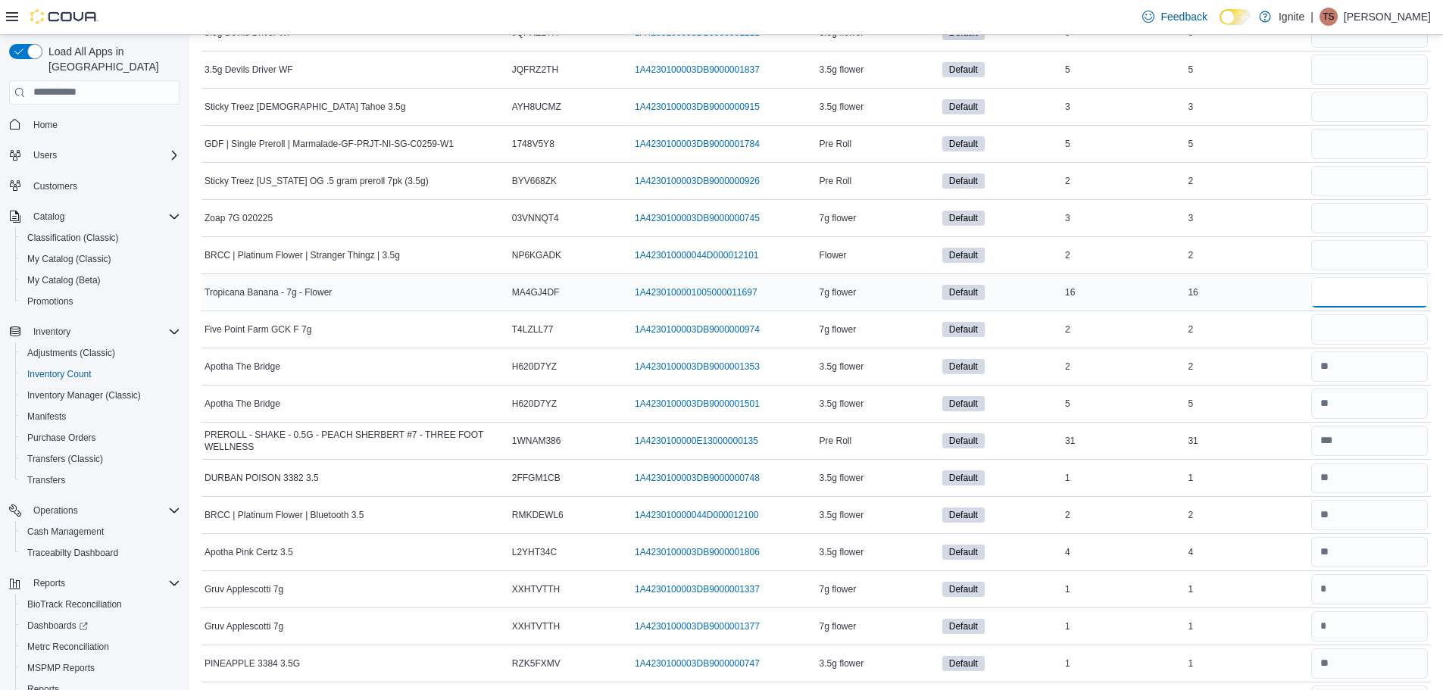
click at [1341, 288] on input "number" at bounding box center [1369, 292] width 117 height 30
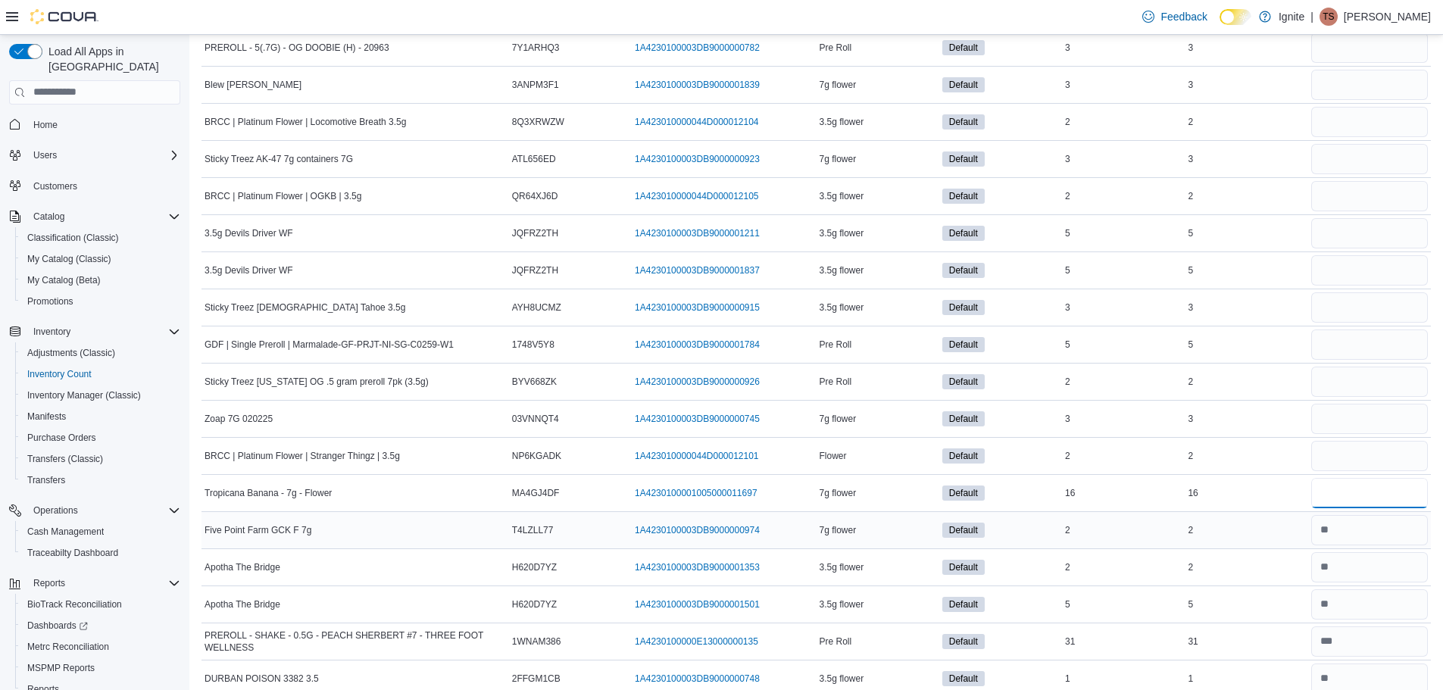
scroll to position [5296, 0]
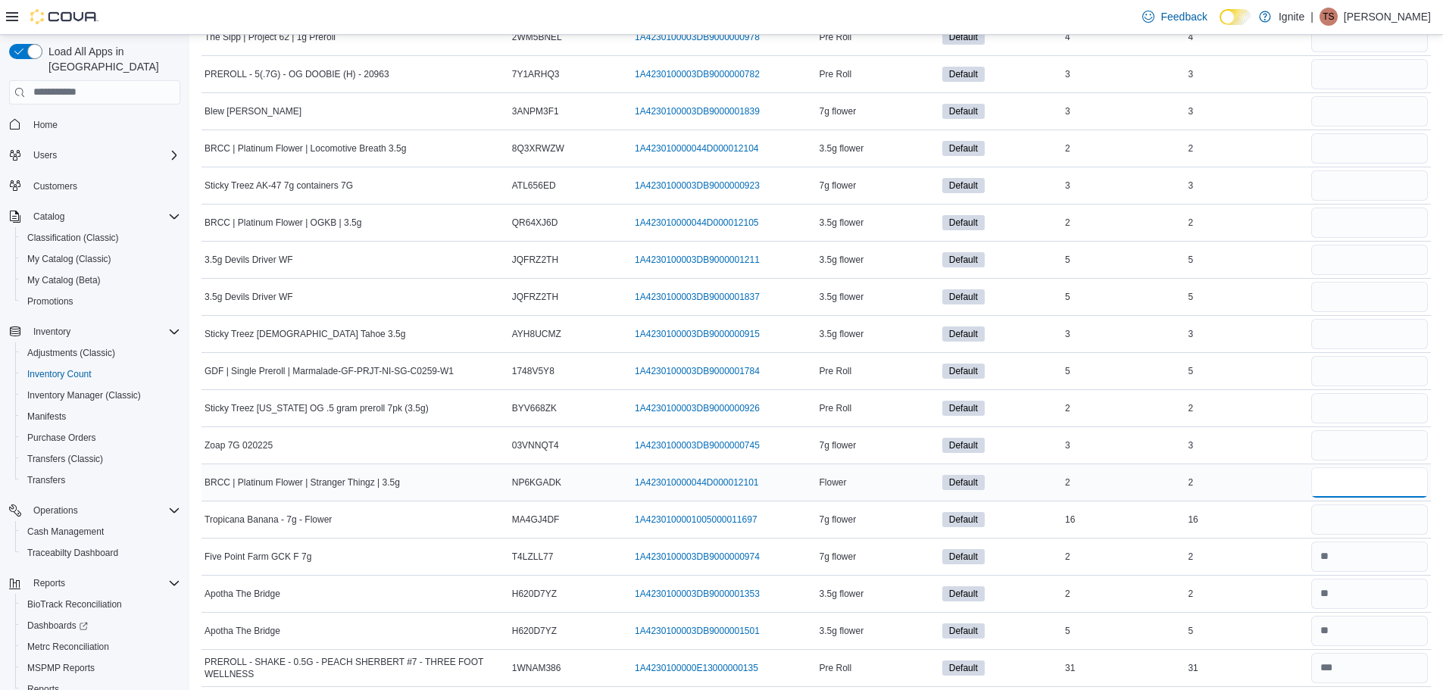
click at [1363, 485] on input "number" at bounding box center [1369, 482] width 117 height 30
click at [1362, 447] on input "number" at bounding box center [1369, 445] width 117 height 30
click at [1358, 420] on input "number" at bounding box center [1369, 408] width 117 height 30
click at [1350, 372] on input "number" at bounding box center [1369, 371] width 117 height 30
click at [1346, 334] on input "number" at bounding box center [1369, 334] width 117 height 30
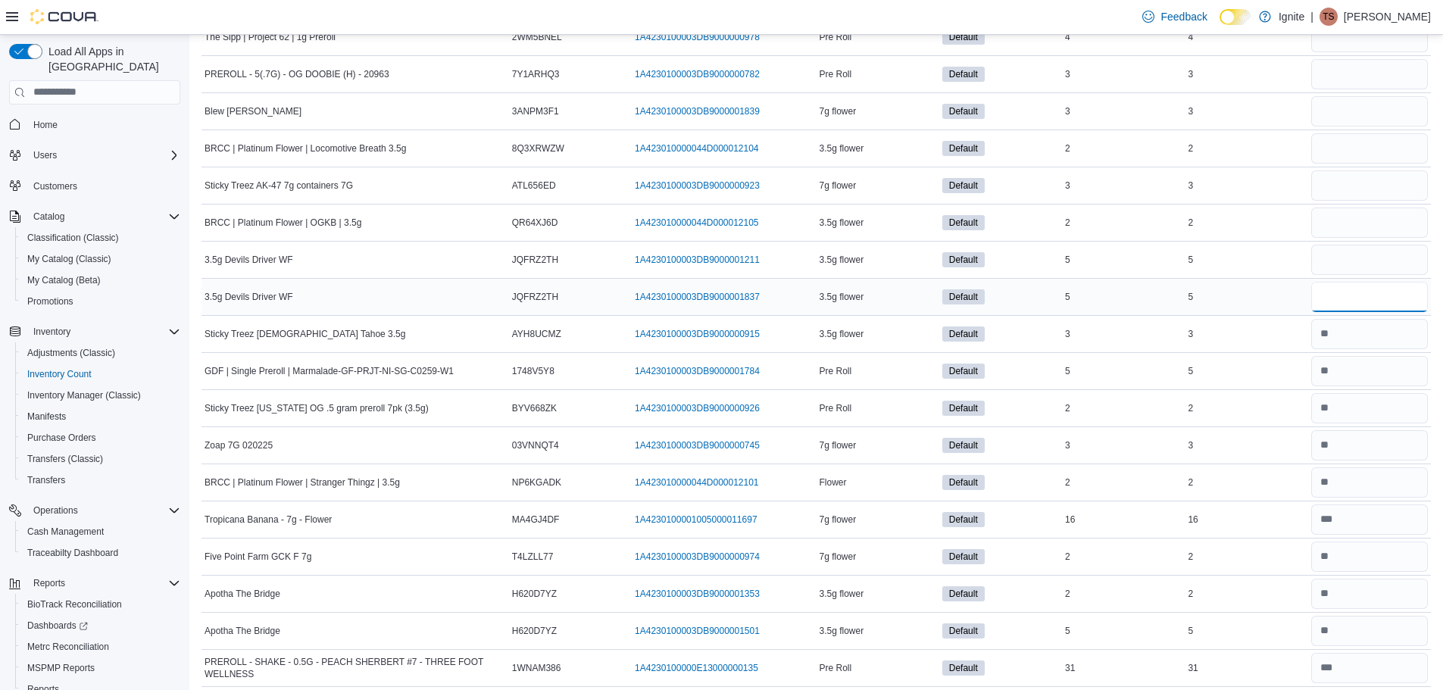
click at [1342, 303] on input "number" at bounding box center [1369, 297] width 117 height 30
click at [1334, 264] on input "number" at bounding box center [1369, 260] width 117 height 30
click at [1347, 229] on input "number" at bounding box center [1369, 223] width 117 height 30
click at [1364, 186] on input "number" at bounding box center [1369, 185] width 117 height 30
click at [1357, 147] on input "number" at bounding box center [1369, 148] width 117 height 30
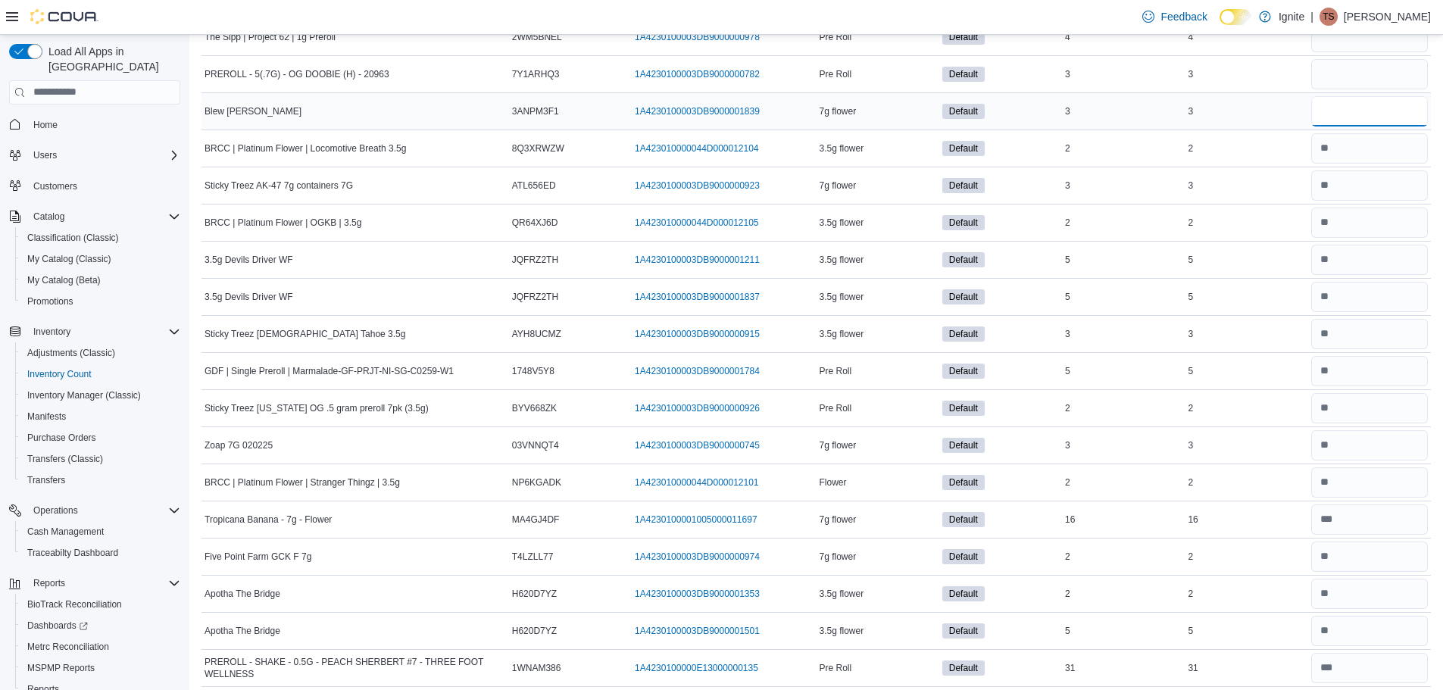
click at [1356, 113] on input "number" at bounding box center [1369, 111] width 117 height 30
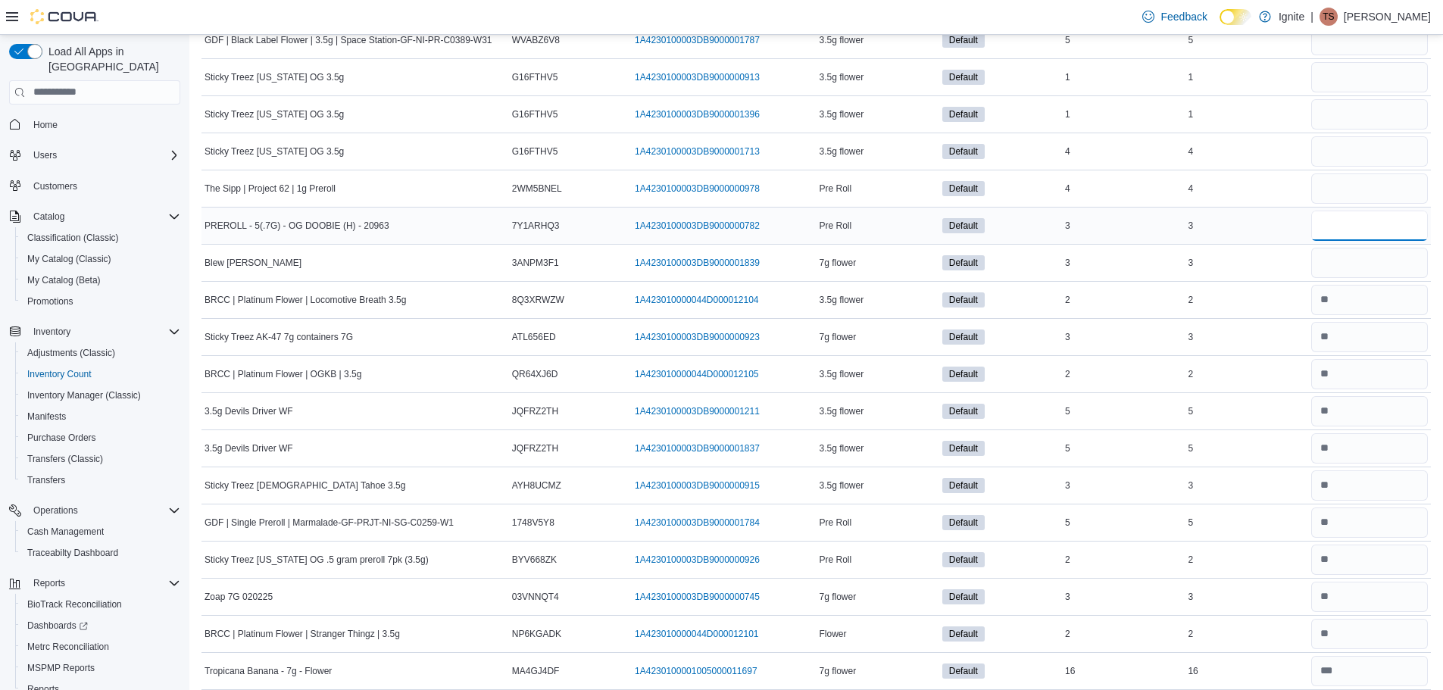
click at [1358, 236] on input "number" at bounding box center [1369, 226] width 117 height 30
click at [1356, 187] on input "number" at bounding box center [1369, 188] width 117 height 30
click at [1351, 160] on input "number" at bounding box center [1369, 151] width 117 height 30
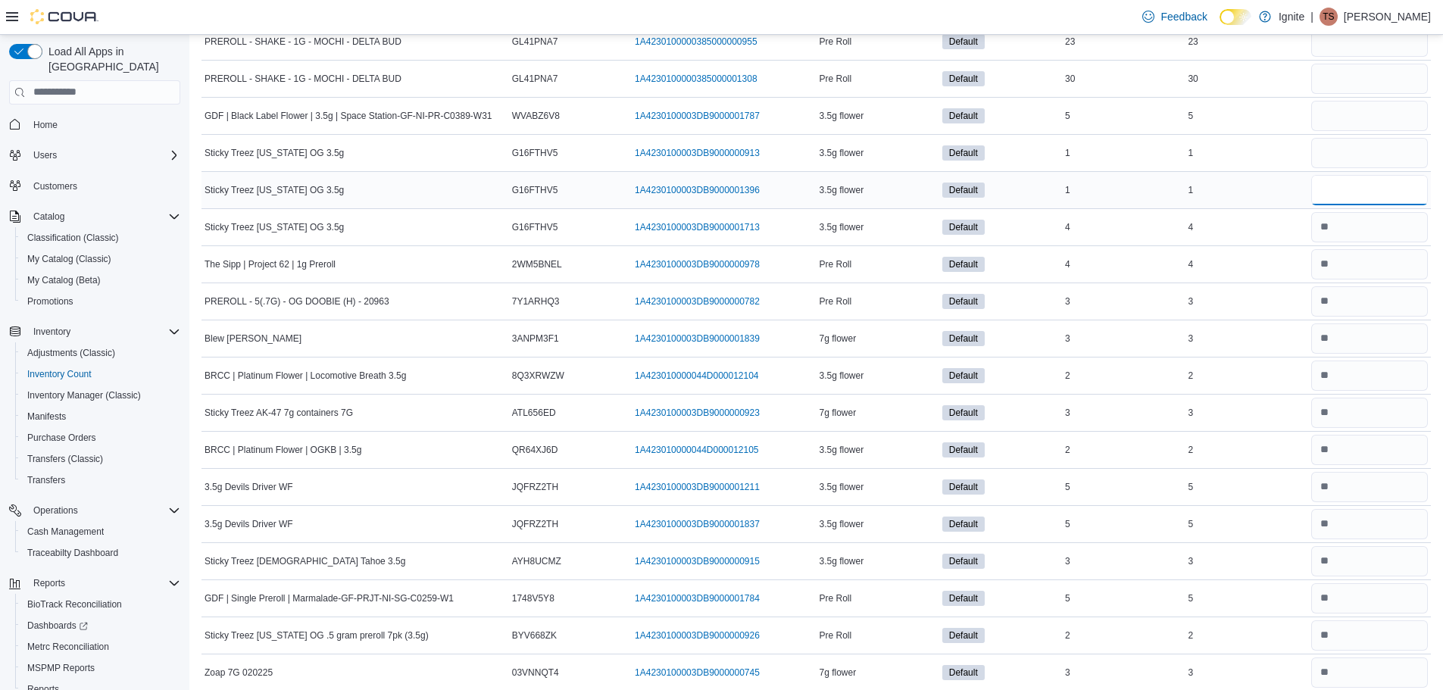
click at [1344, 183] on input "number" at bounding box center [1369, 190] width 117 height 30
click at [1345, 148] on input "number" at bounding box center [1369, 153] width 117 height 30
click at [1348, 123] on input "number" at bounding box center [1369, 116] width 117 height 30
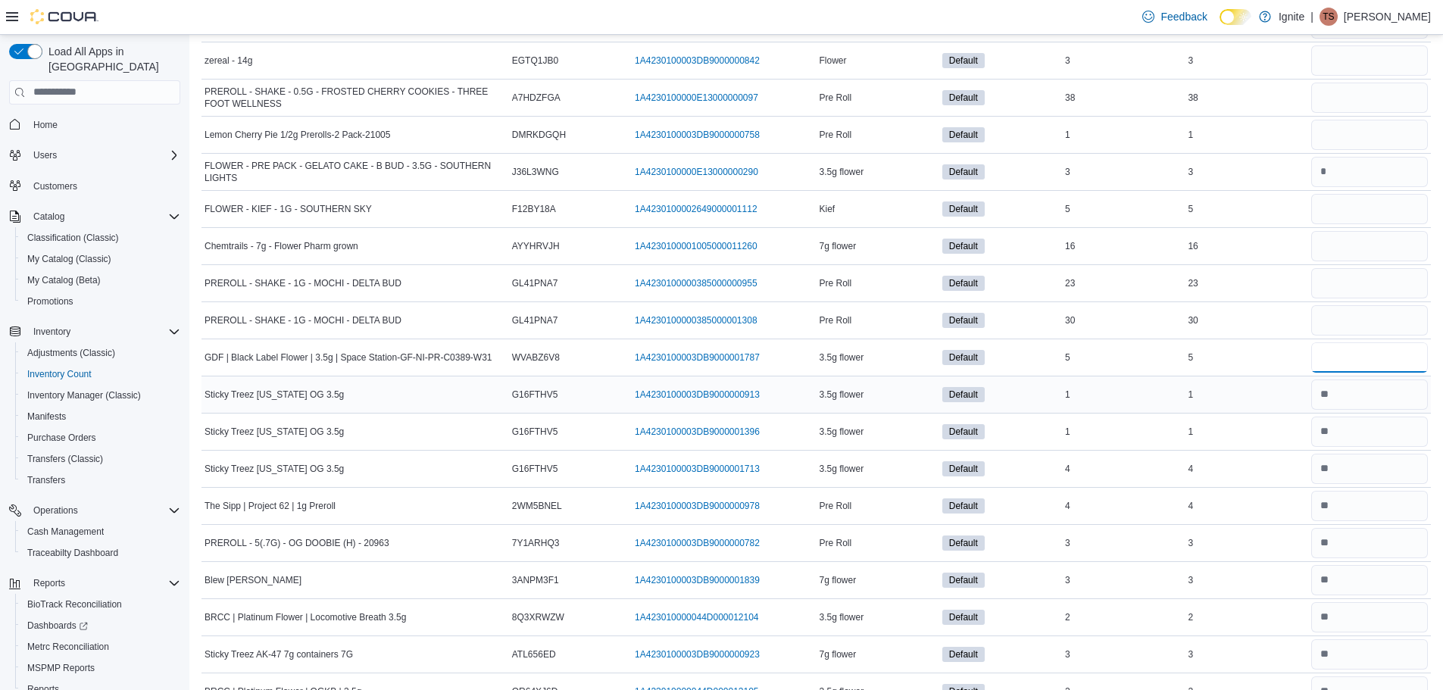
scroll to position [4766, 0]
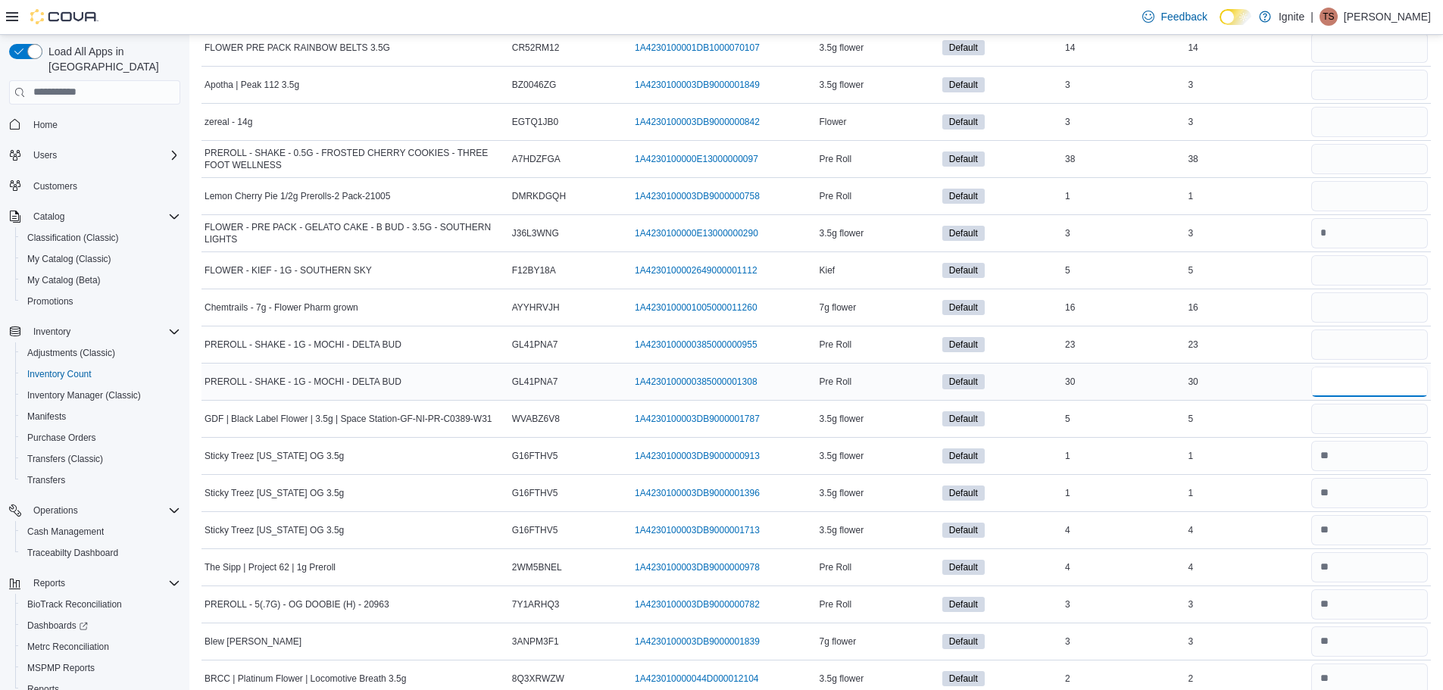
click at [1384, 383] on input "number" at bounding box center [1369, 382] width 117 height 30
click at [1374, 348] on input "number" at bounding box center [1369, 344] width 117 height 30
click at [1375, 307] on input "number" at bounding box center [1369, 307] width 117 height 30
click at [1361, 269] on input "number" at bounding box center [1369, 270] width 117 height 30
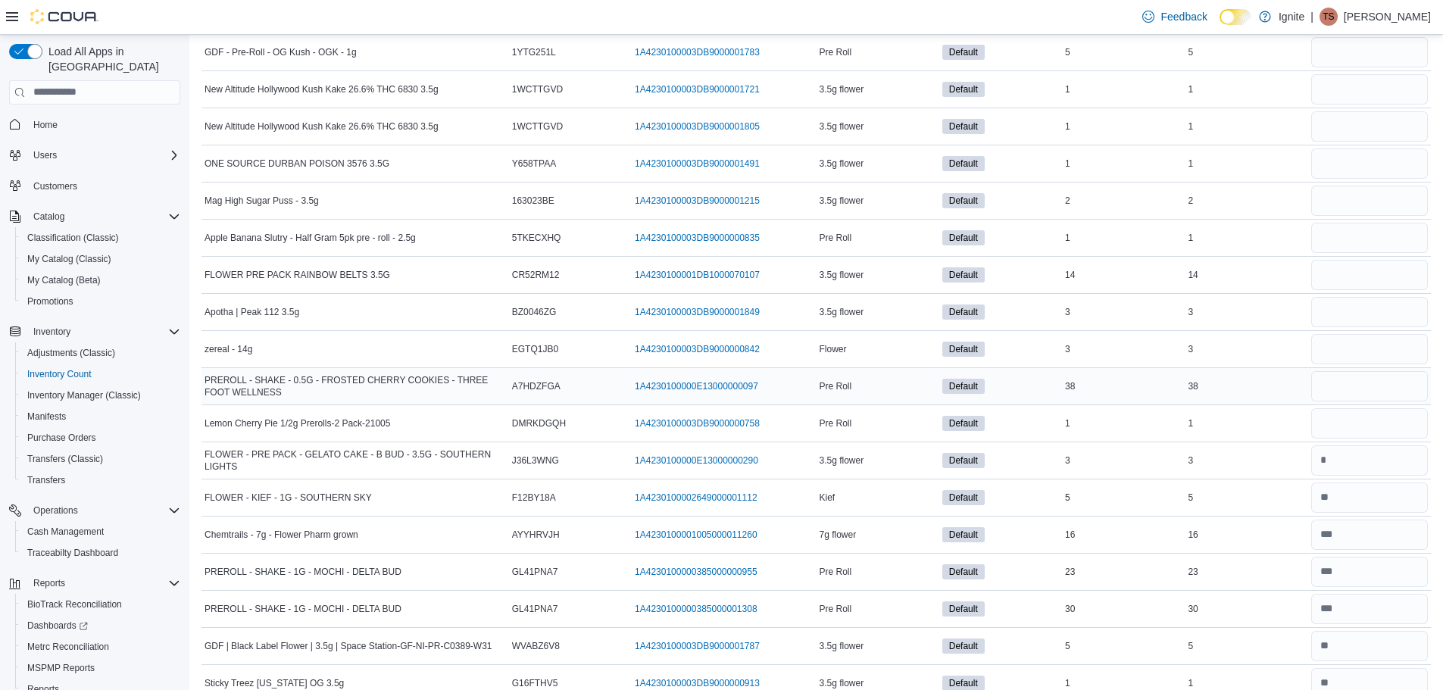
scroll to position [4463, 0]
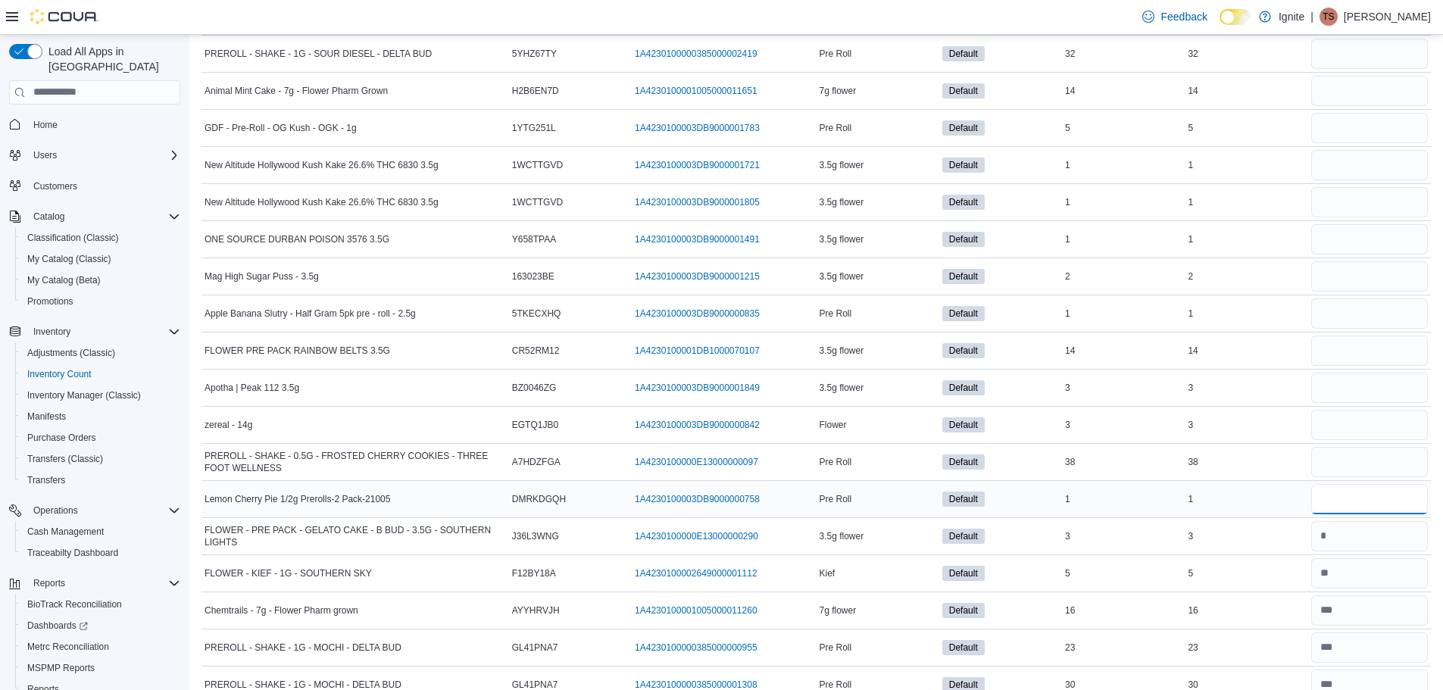
click at [1387, 497] on input "number" at bounding box center [1369, 499] width 117 height 30
click at [1383, 461] on input "number" at bounding box center [1369, 462] width 117 height 30
click at [1353, 420] on input "number" at bounding box center [1369, 425] width 117 height 30
click at [1369, 381] on input "*" at bounding box center [1369, 388] width 117 height 30
click at [1368, 355] on input "number" at bounding box center [1369, 351] width 117 height 30
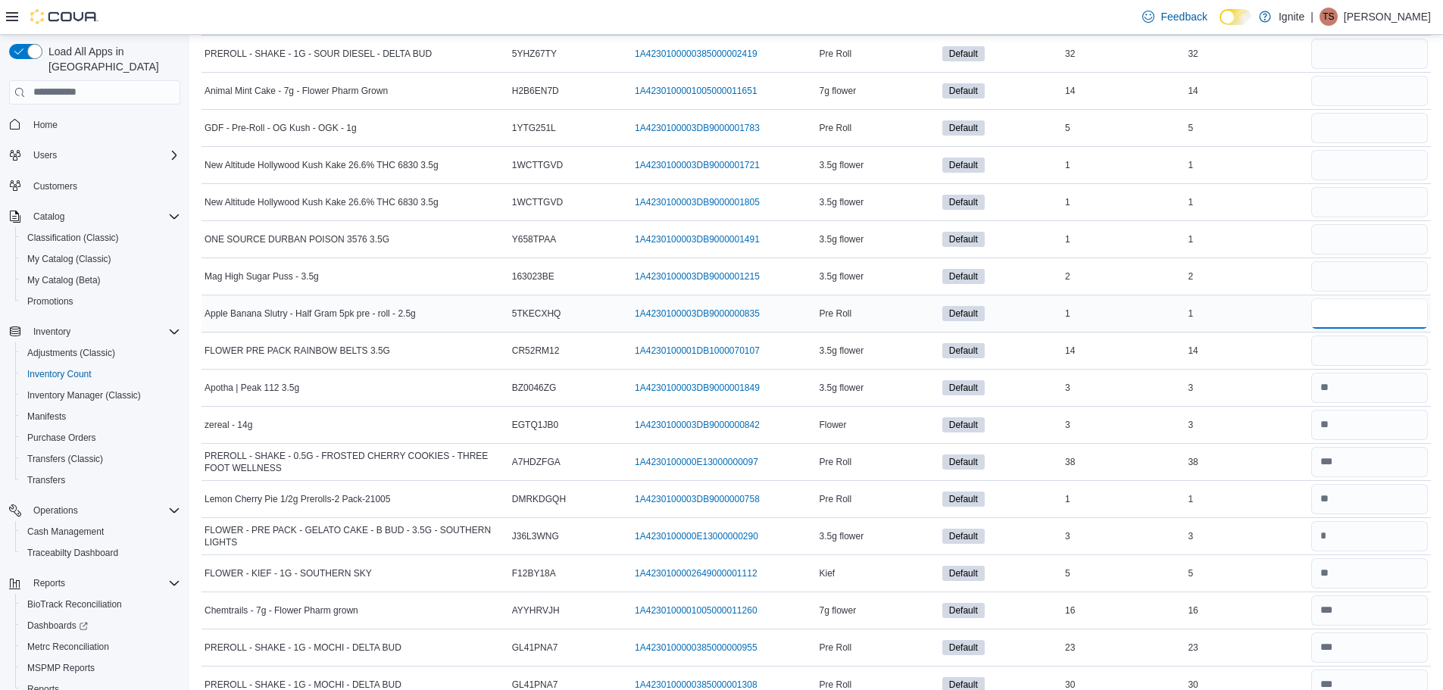
click at [1379, 324] on input "number" at bounding box center [1369, 313] width 117 height 30
click at [1376, 278] on input "number" at bounding box center [1369, 276] width 117 height 30
click at [1378, 259] on div at bounding box center [1369, 276] width 123 height 36
click at [1379, 248] on input "number" at bounding box center [1369, 239] width 117 height 30
click at [1382, 208] on input "number" at bounding box center [1369, 202] width 117 height 30
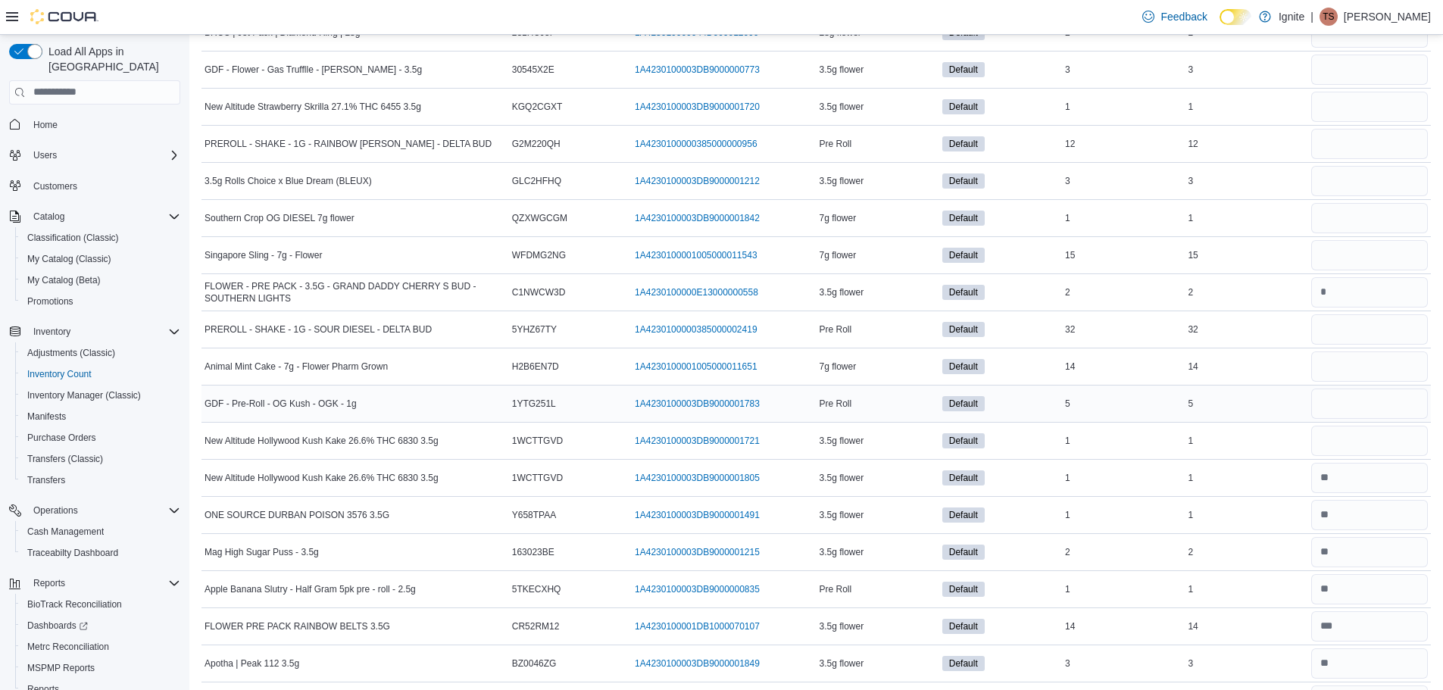
scroll to position [4160, 0]
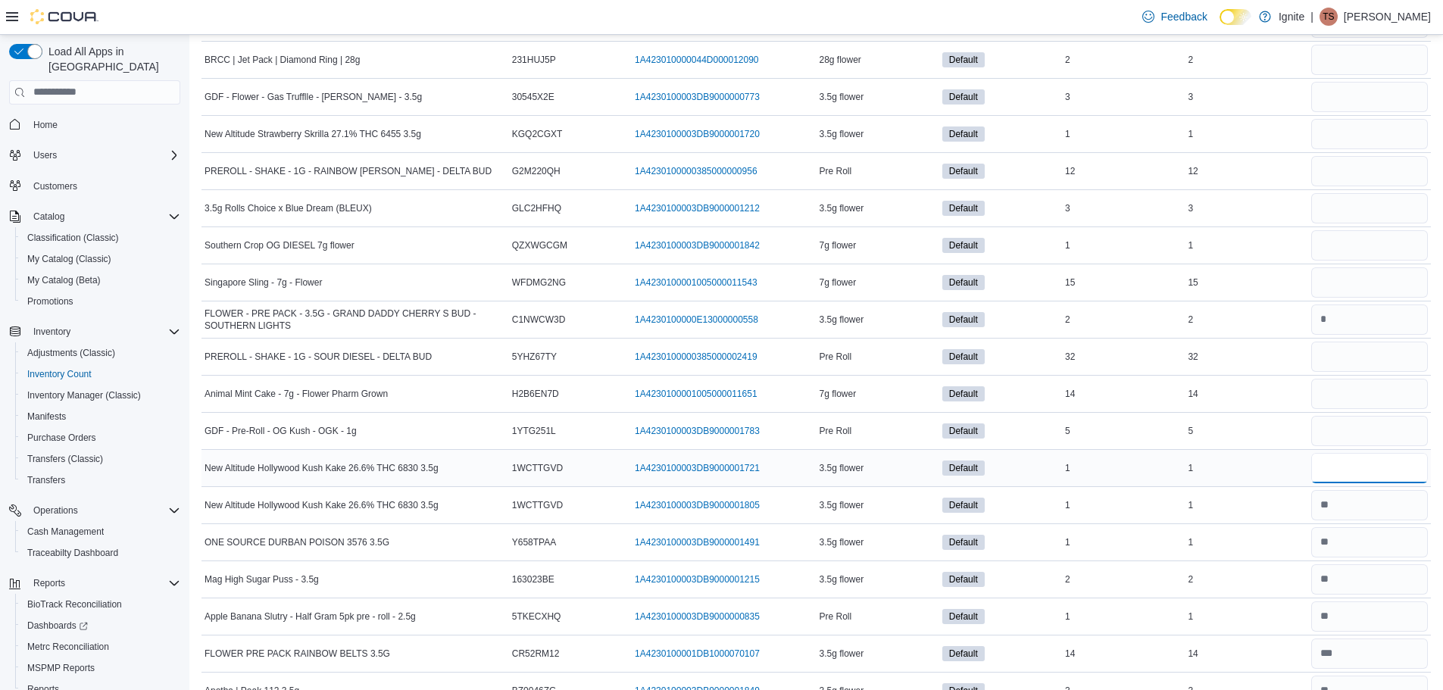
click at [1371, 464] on input "number" at bounding box center [1369, 468] width 117 height 30
click at [1362, 426] on input "number" at bounding box center [1369, 431] width 117 height 30
click at [1359, 397] on input "number" at bounding box center [1369, 394] width 117 height 30
click at [1361, 359] on input "number" at bounding box center [1369, 357] width 117 height 30
click at [1371, 284] on input "number" at bounding box center [1369, 282] width 117 height 30
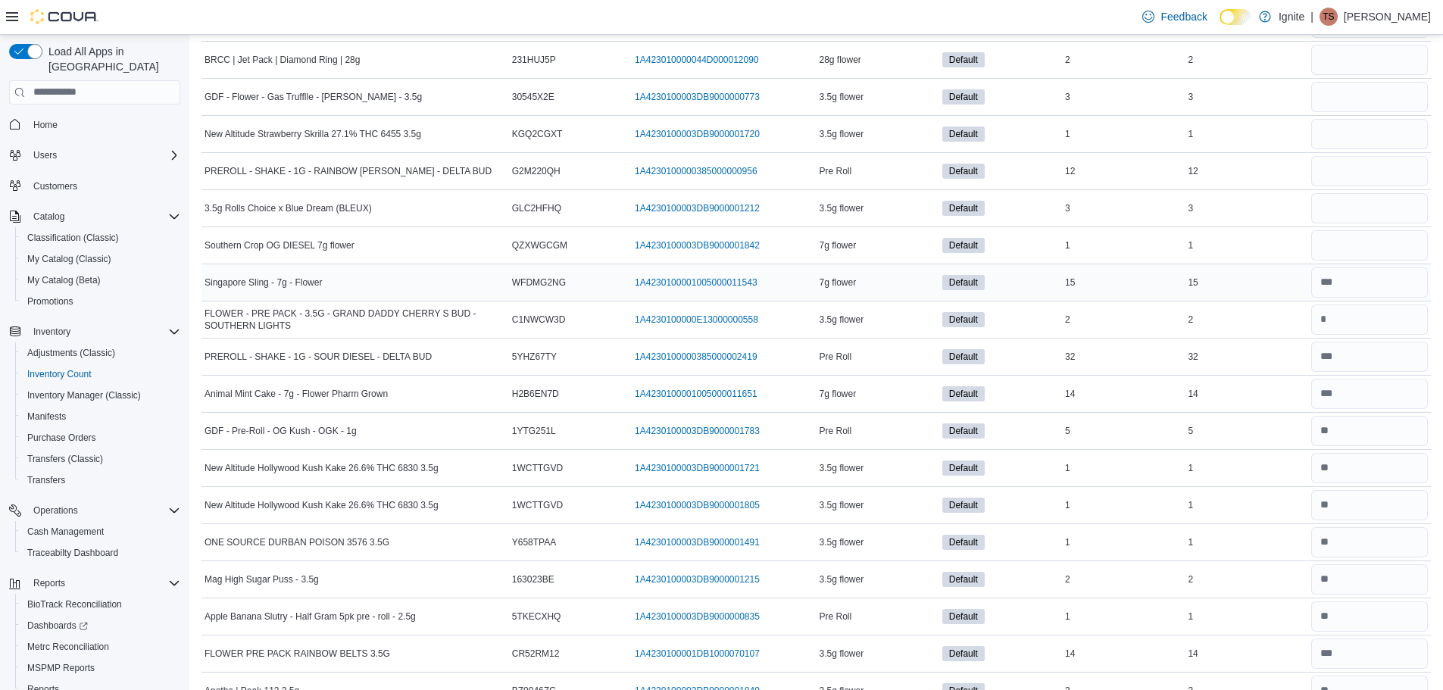
scroll to position [4084, 0]
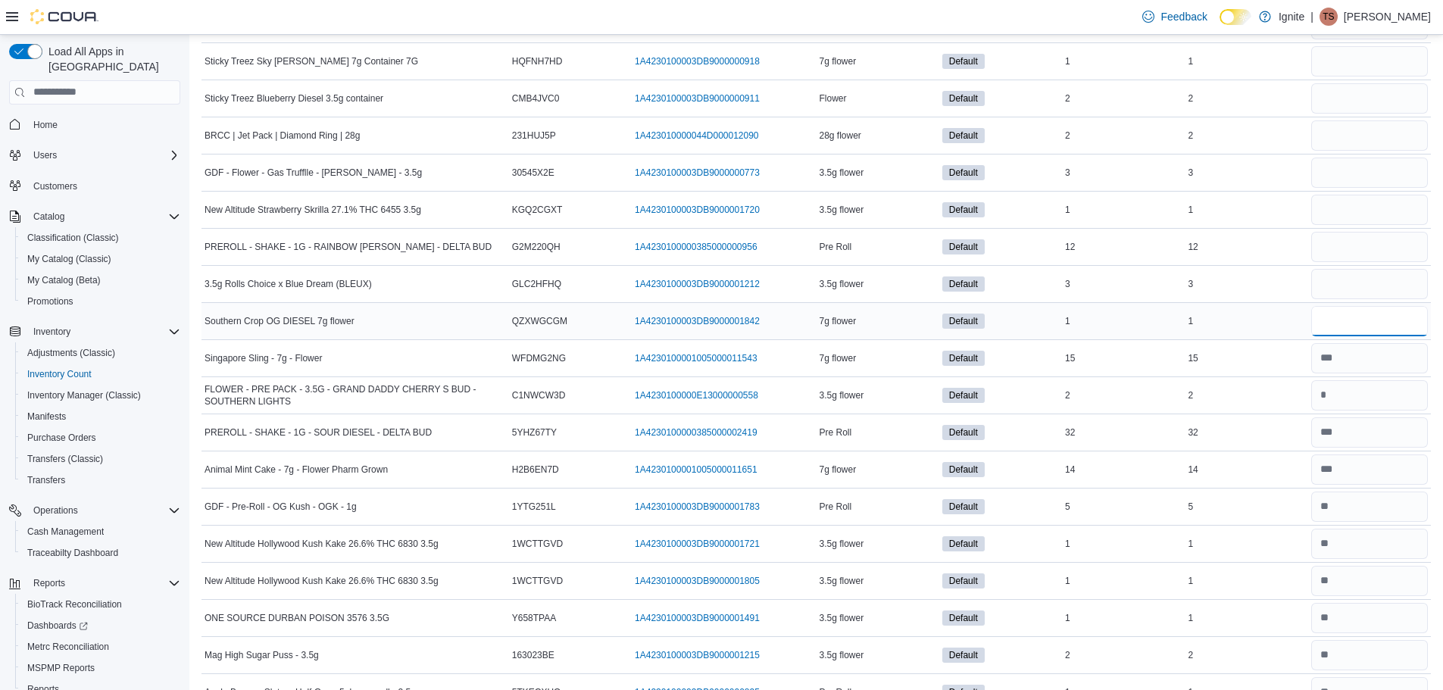
click at [1359, 315] on input "number" at bounding box center [1369, 321] width 117 height 30
click at [1364, 280] on input "number" at bounding box center [1369, 284] width 117 height 30
click at [1368, 257] on input "number" at bounding box center [1369, 247] width 117 height 30
click at [1375, 213] on input "number" at bounding box center [1369, 210] width 117 height 30
click at [1370, 176] on input "number" at bounding box center [1369, 173] width 117 height 30
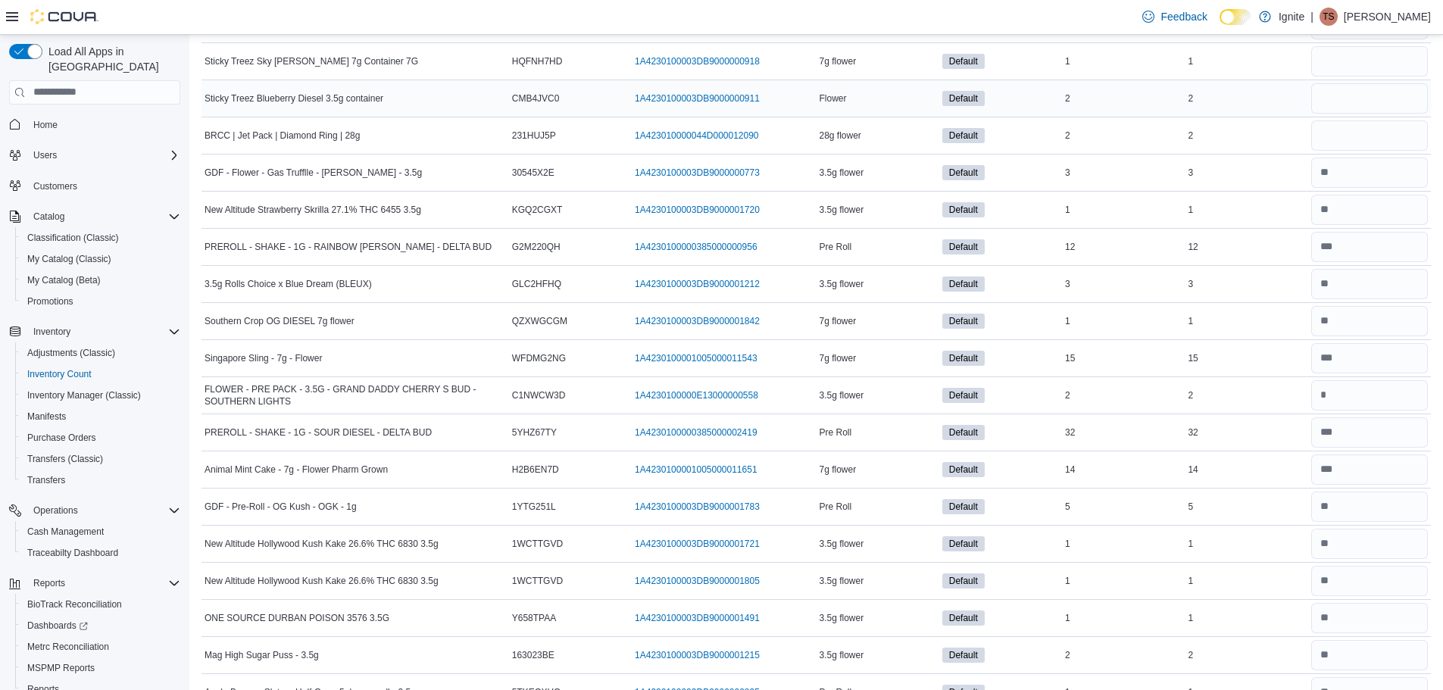
scroll to position [4009, 0]
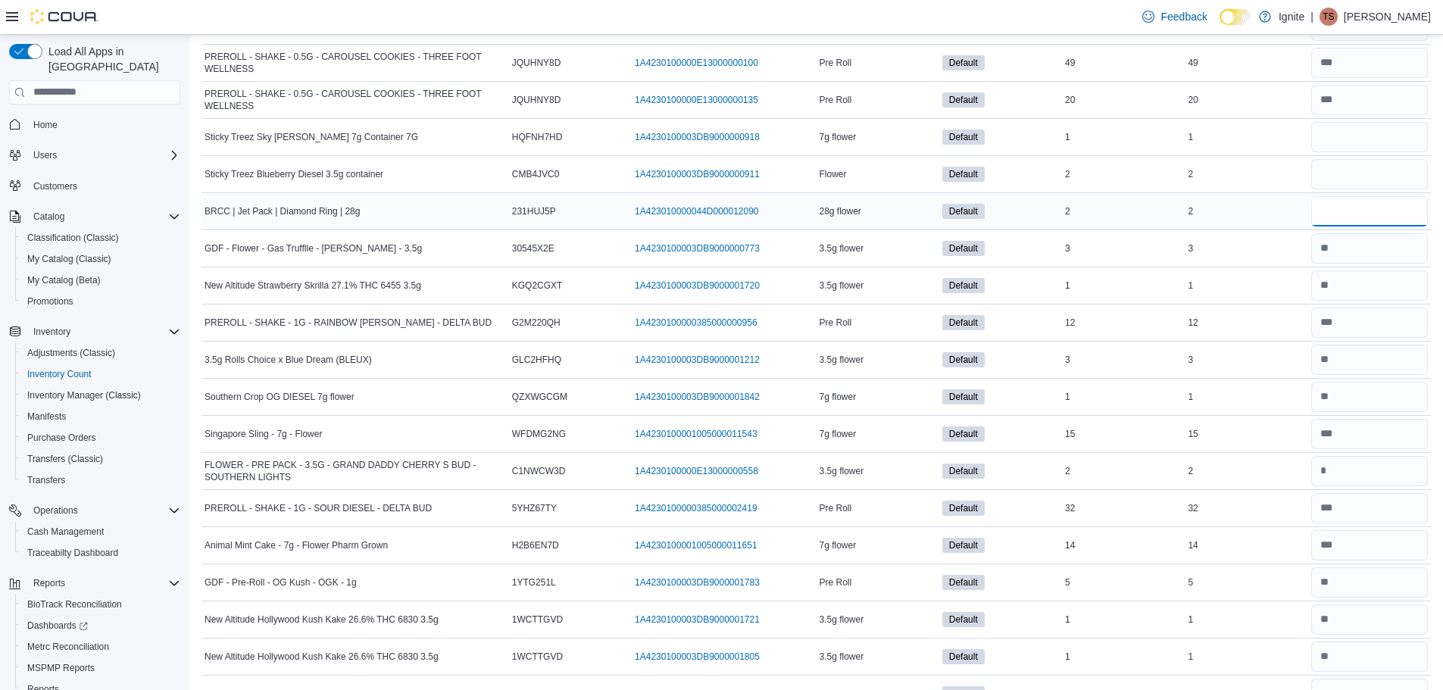
click at [1362, 220] on input "number" at bounding box center [1369, 211] width 117 height 30
click at [1400, 182] on input "number" at bounding box center [1369, 174] width 117 height 30
click at [1385, 136] on input "number" at bounding box center [1369, 137] width 117 height 30
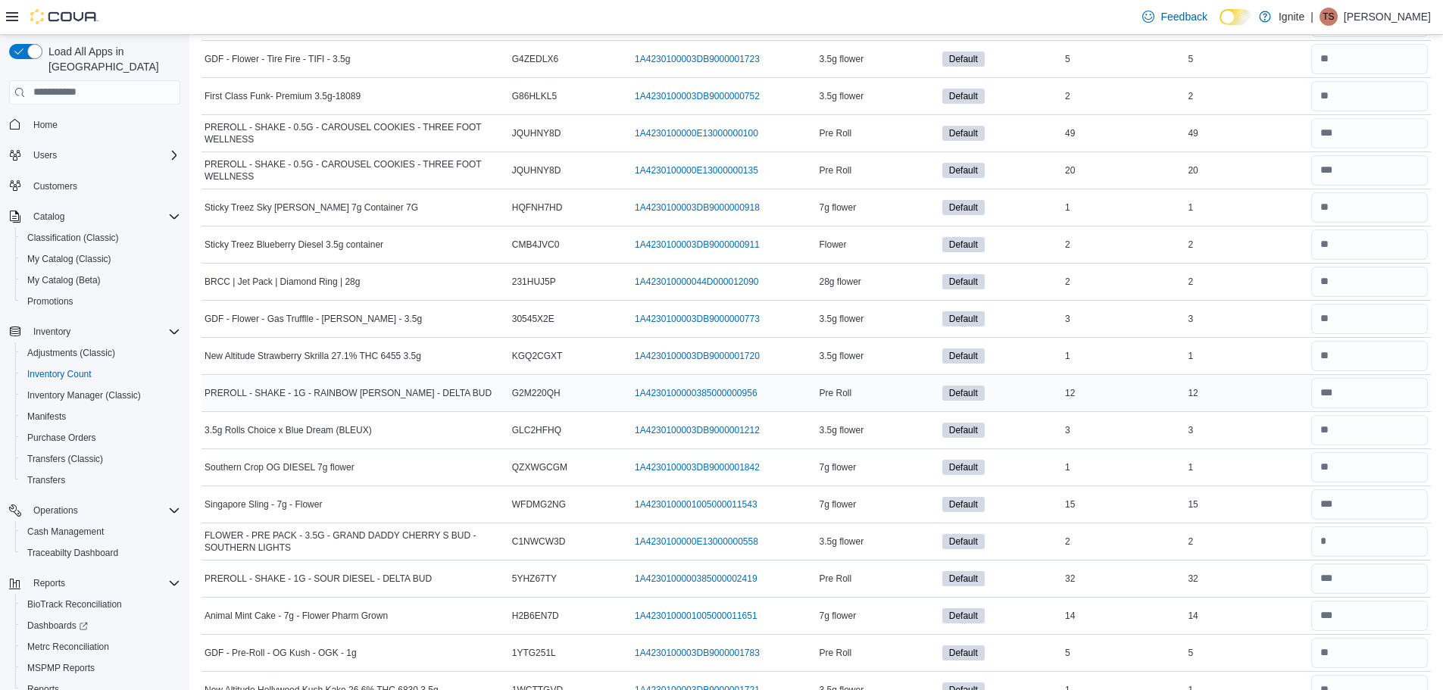
scroll to position [4014, 0]
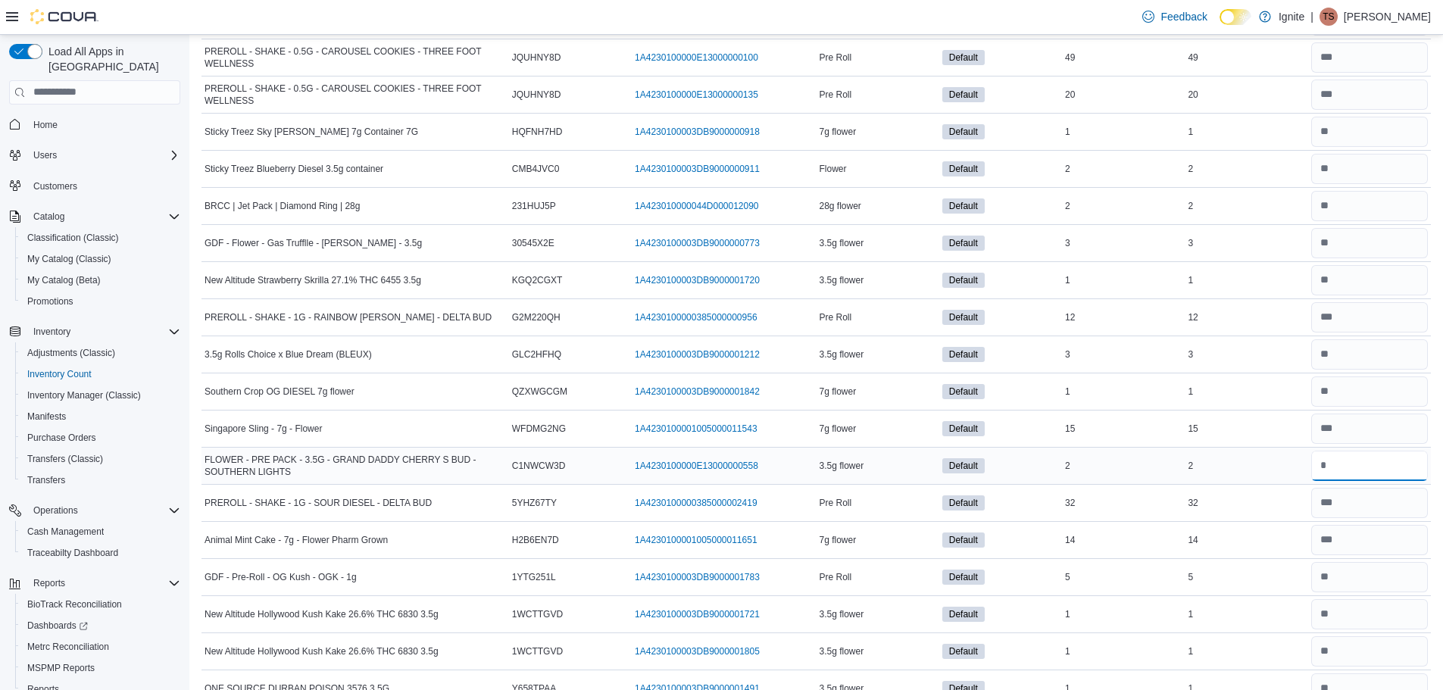
click at [1362, 456] on input "number" at bounding box center [1369, 466] width 117 height 30
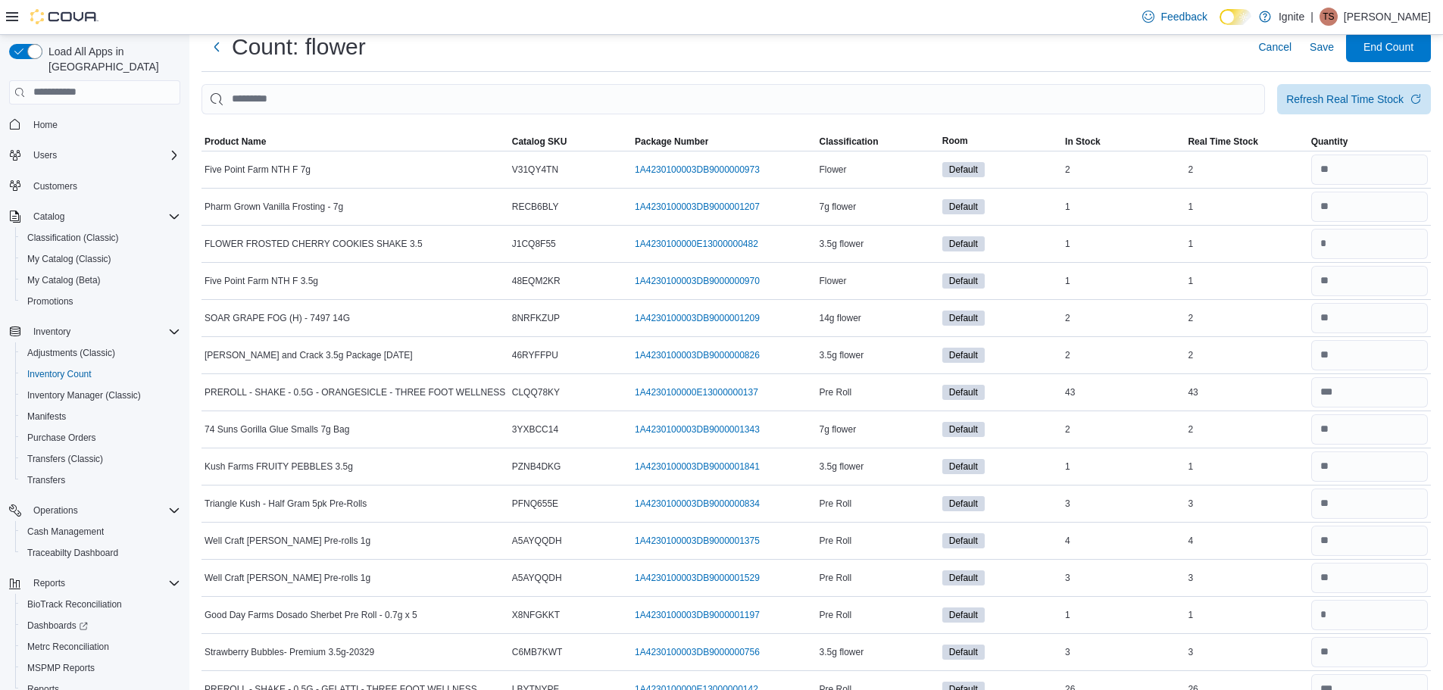
scroll to position [0, 0]
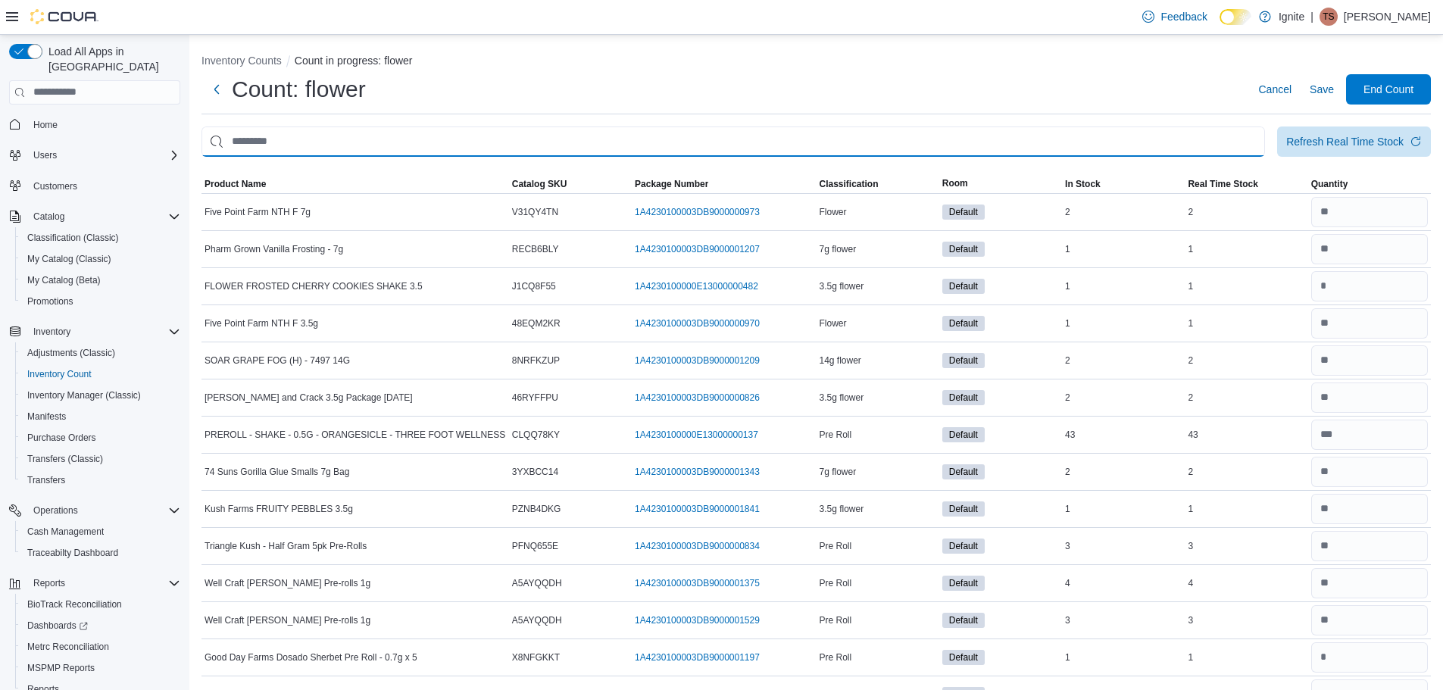
click at [730, 147] on input "This is a search bar. After typing your query, hit enter to filter the results …" at bounding box center [732, 141] width 1063 height 30
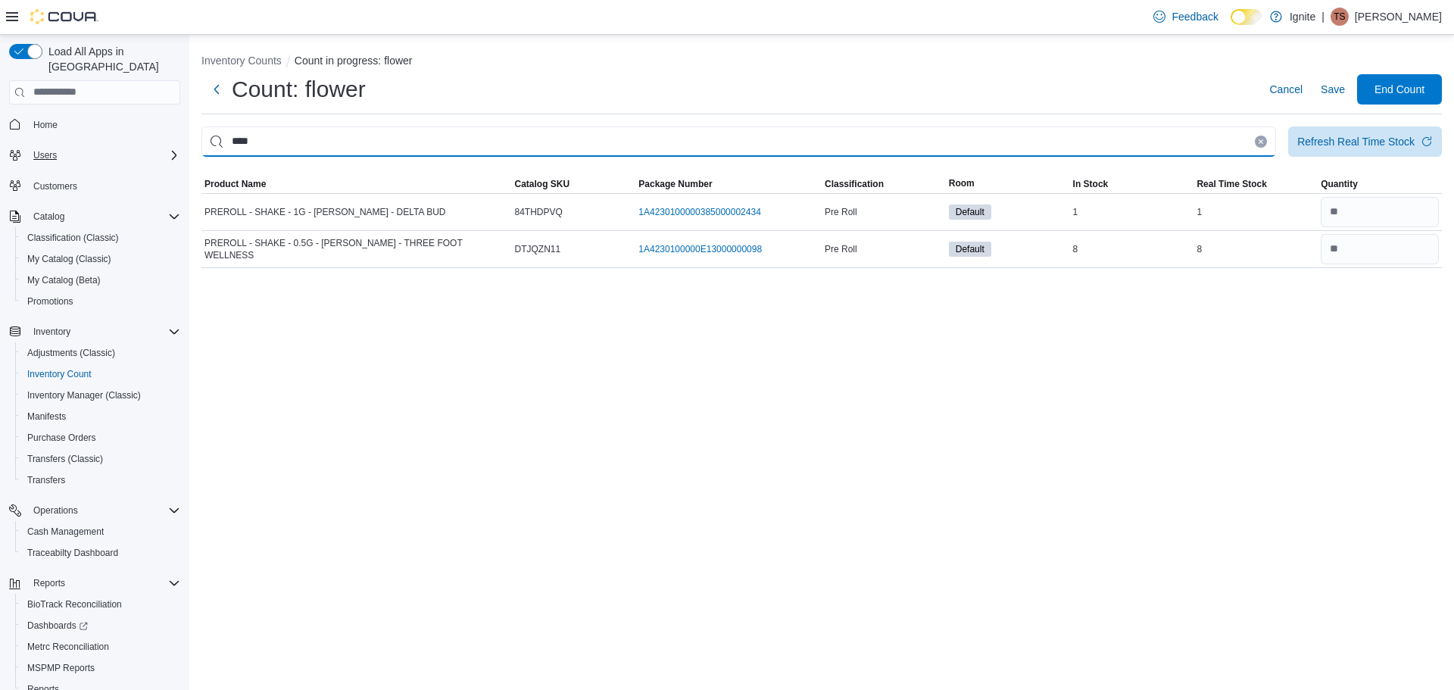
drag, startPoint x: 579, startPoint y: 144, endPoint x: 117, endPoint y: 142, distance: 462.8
click at [119, 143] on div "Load All Apps in New Hub Home Users Customers Catalog Classification (Classic) …" at bounding box center [727, 362] width 1454 height 655
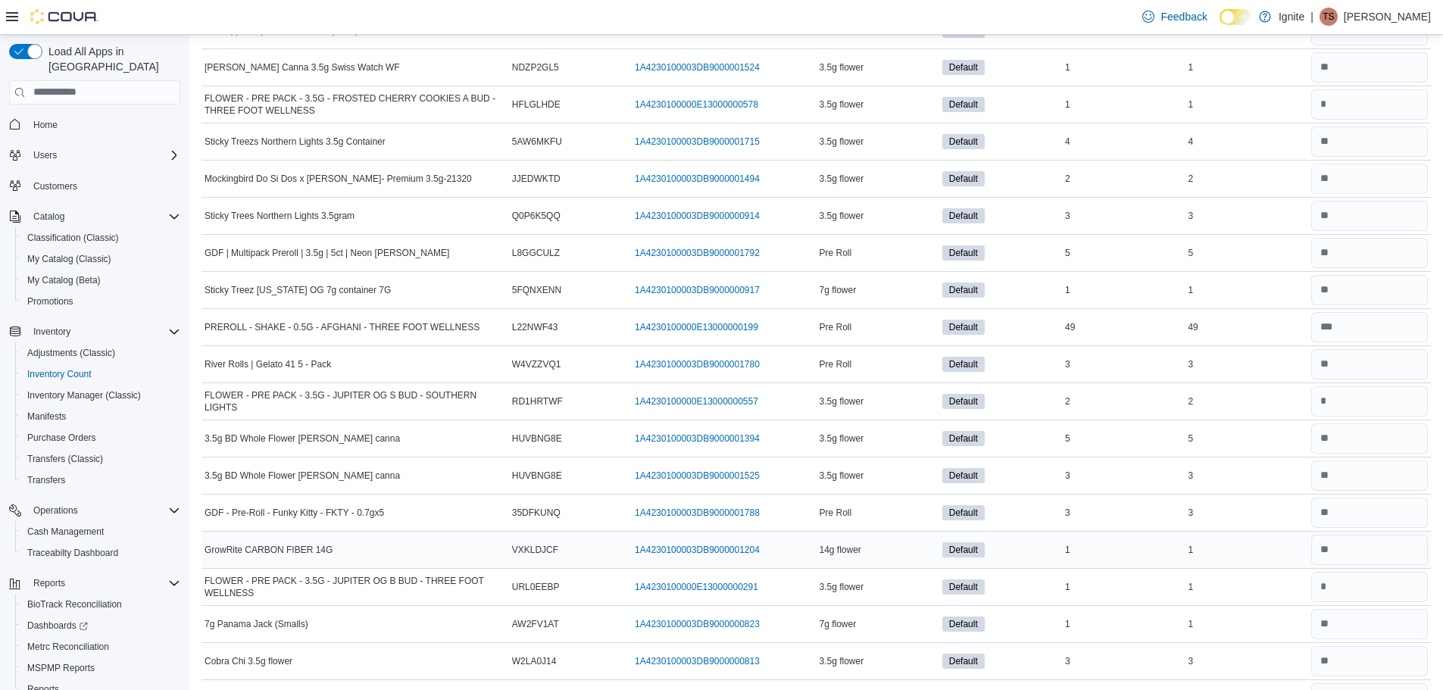
scroll to position [2570, 0]
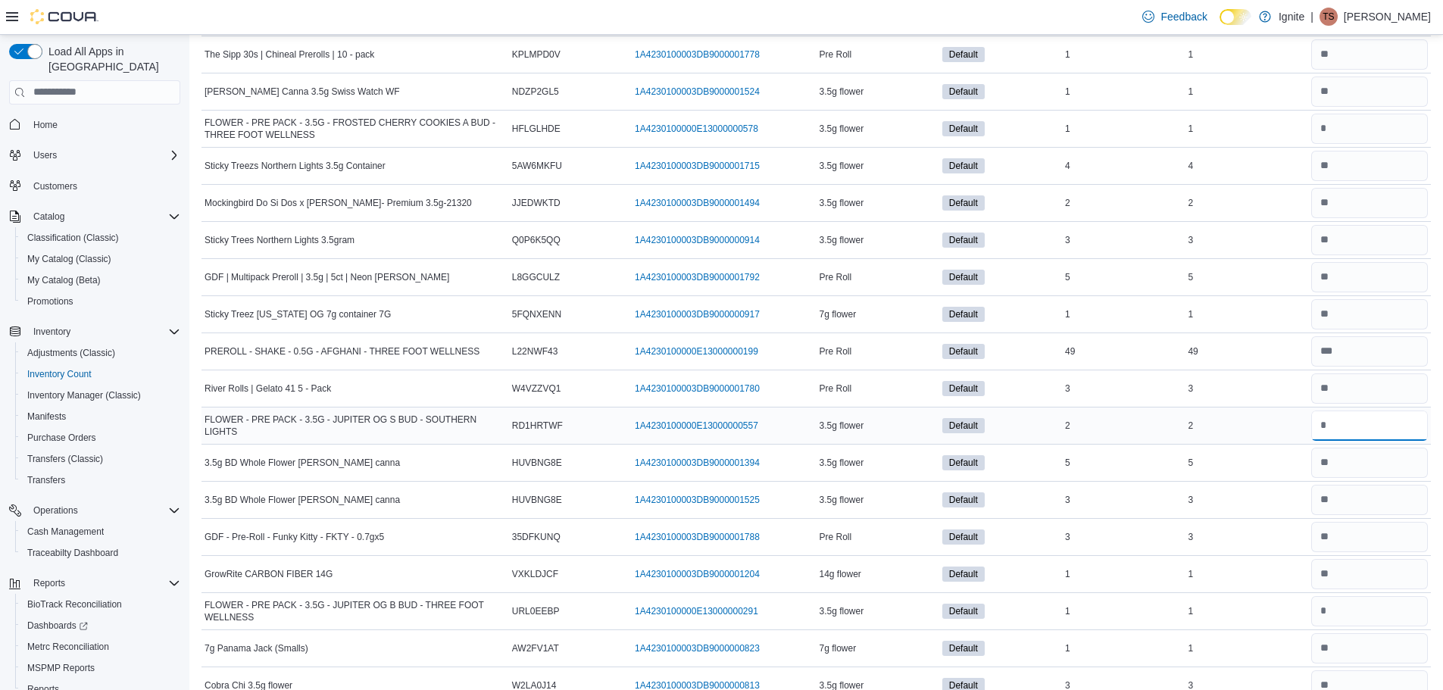
click at [1360, 431] on input "number" at bounding box center [1369, 425] width 117 height 30
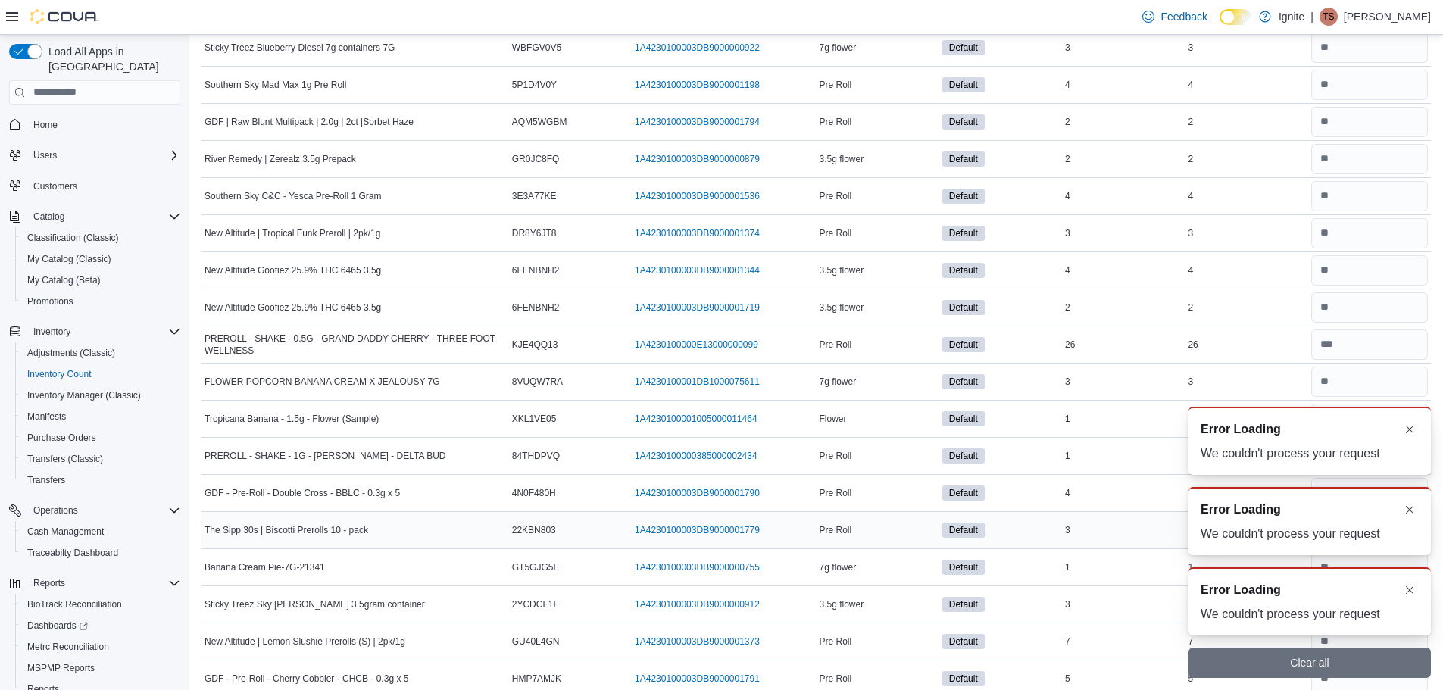
scroll to position [0, 0]
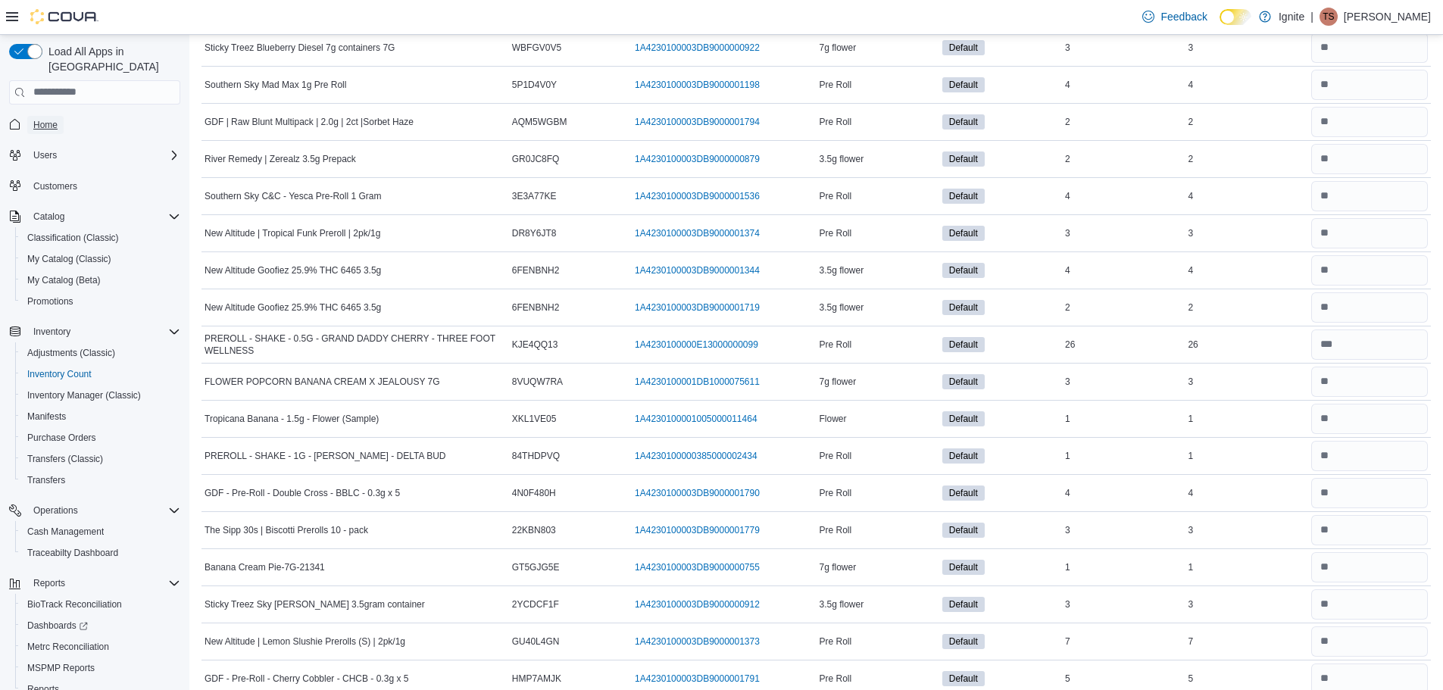
click at [50, 119] on span "Home" at bounding box center [45, 125] width 24 height 12
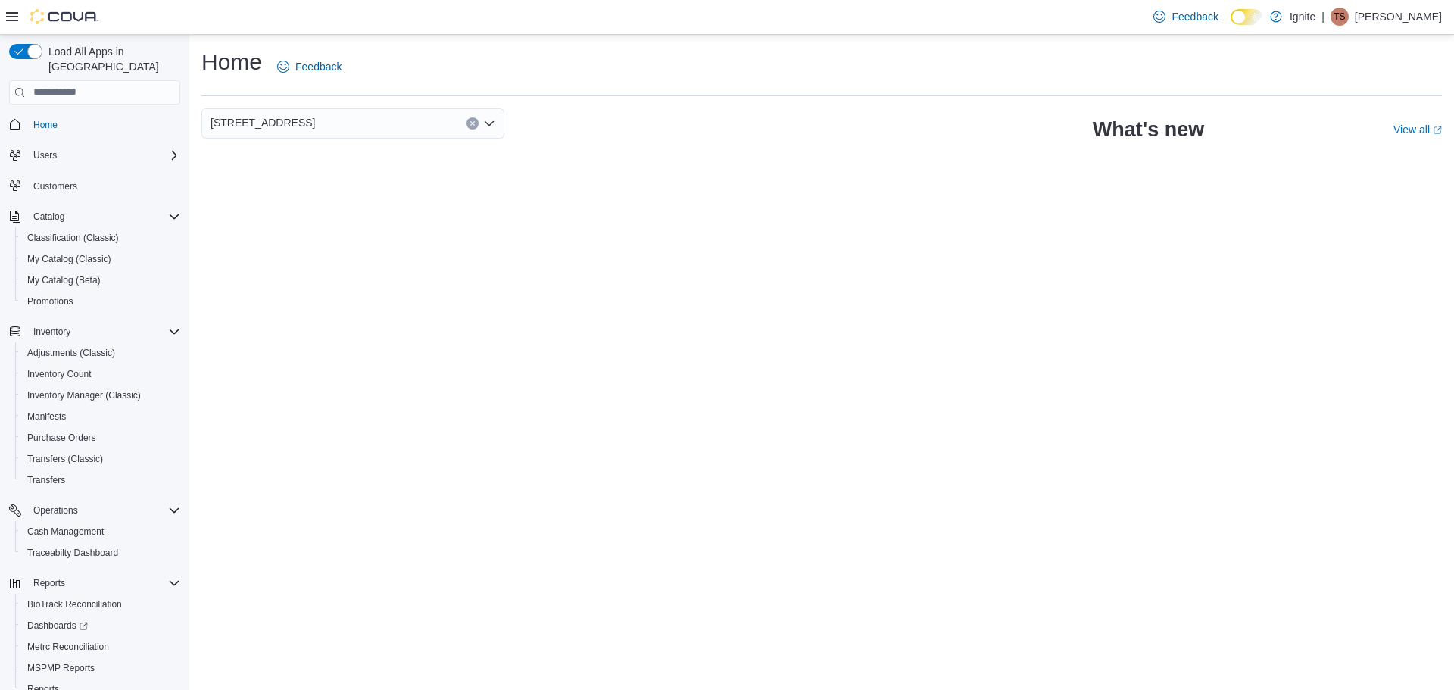
click at [50, 142] on div "Users" at bounding box center [94, 155] width 171 height 27
click at [46, 149] on span "Users" at bounding box center [44, 155] width 23 height 12
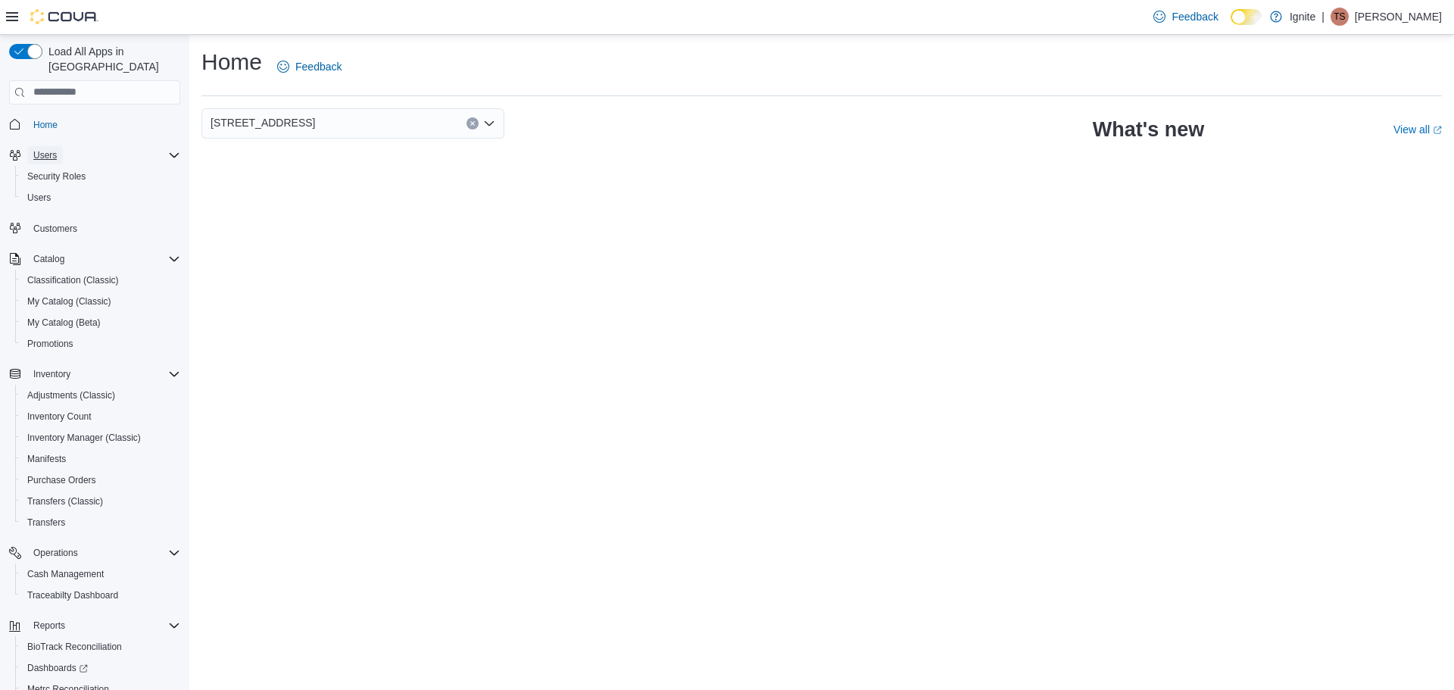
click at [58, 146] on button "Users" at bounding box center [45, 155] width 36 height 18
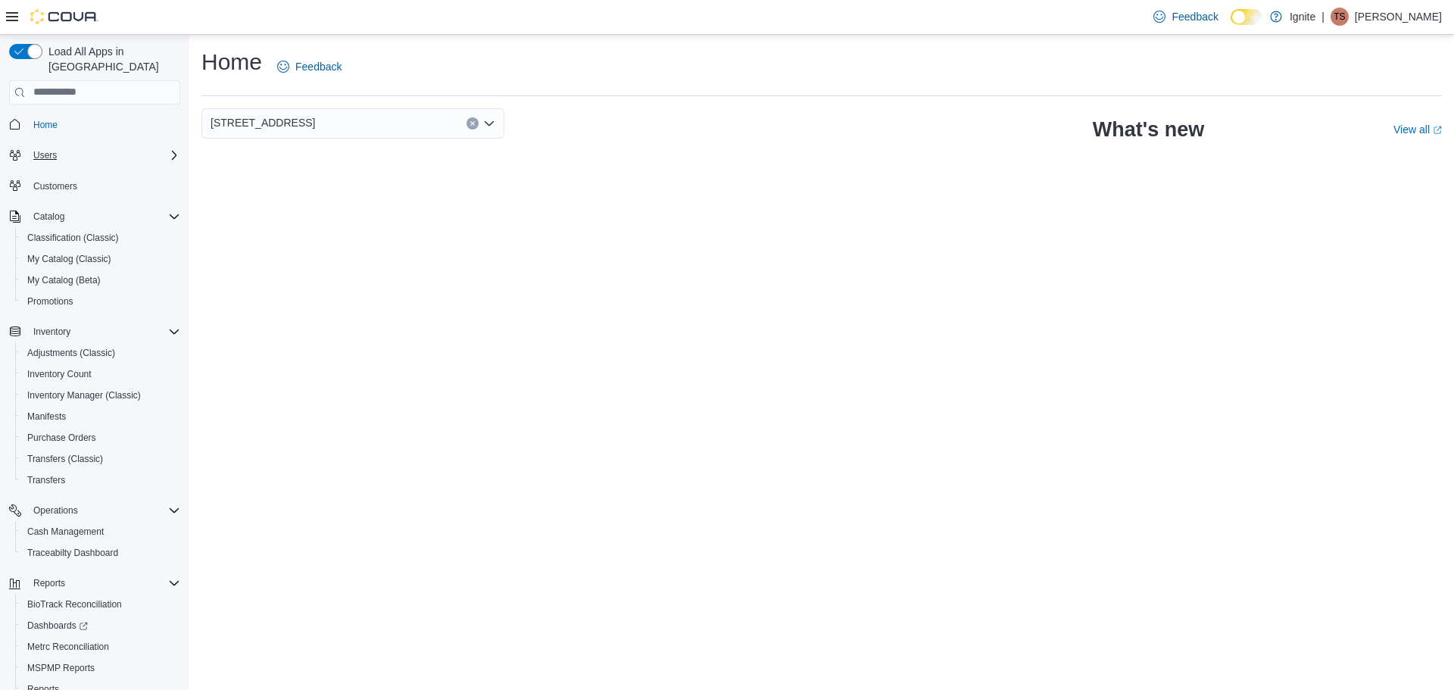
click at [61, 146] on div "Users" at bounding box center [103, 155] width 153 height 18
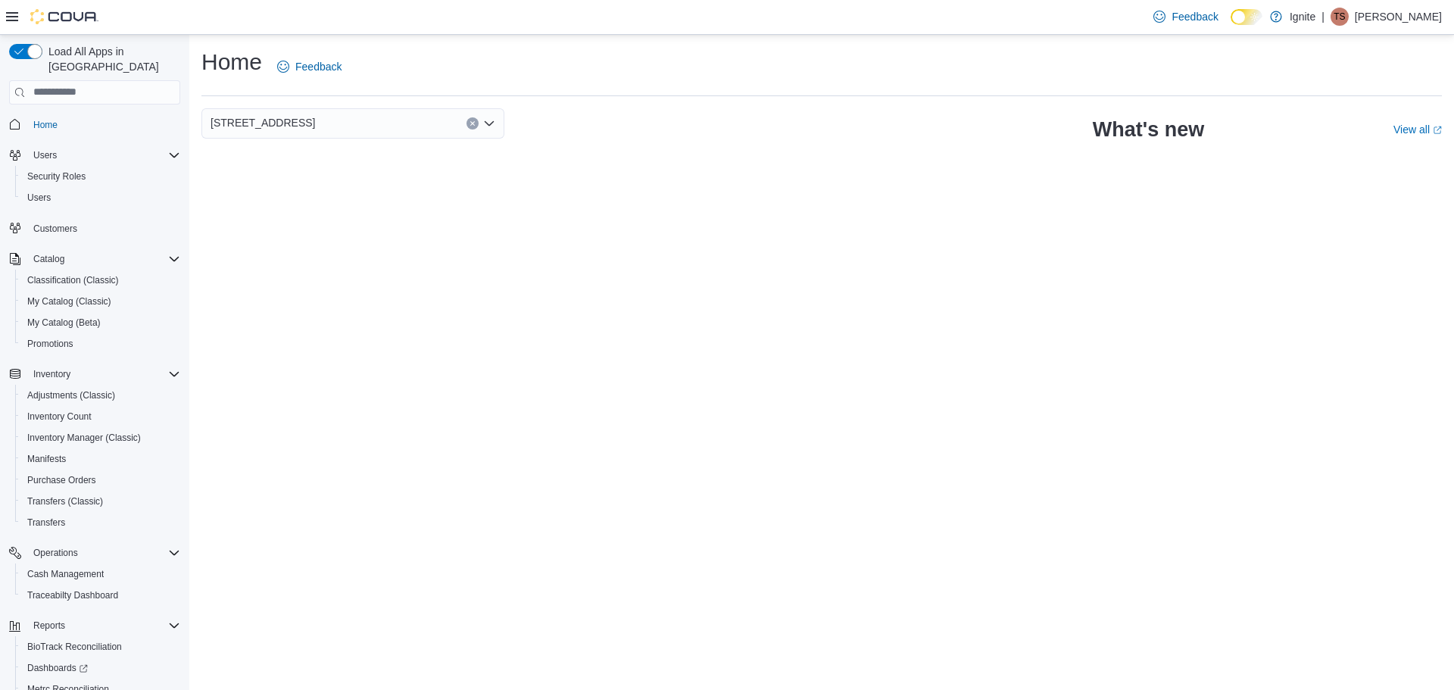
click at [55, 6] on div at bounding box center [52, 17] width 92 height 34
